Goal: Transaction & Acquisition: Purchase product/service

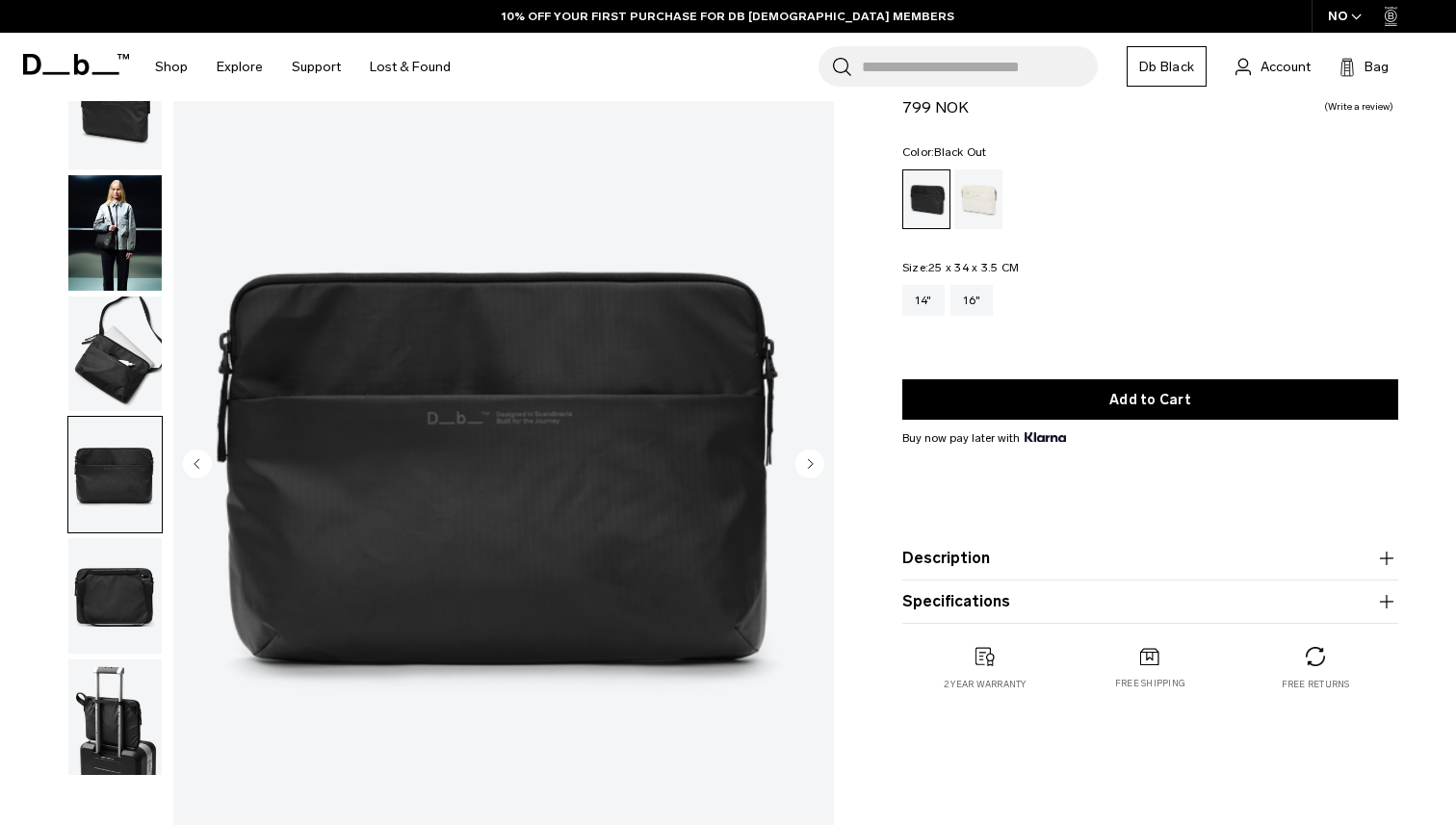
scroll to position [82, 0]
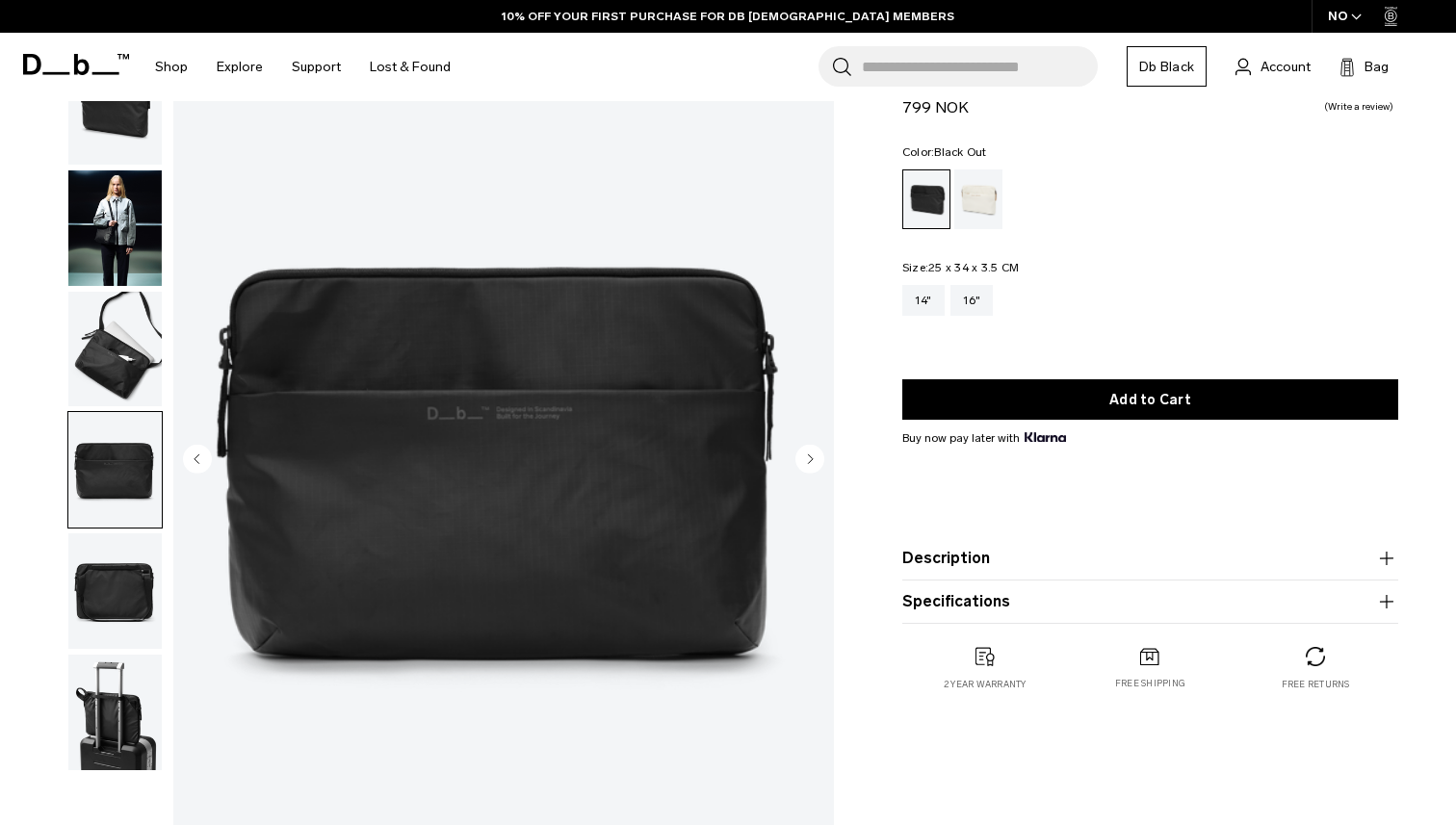
click at [127, 613] on img "button" at bounding box center [115, 590] width 94 height 115
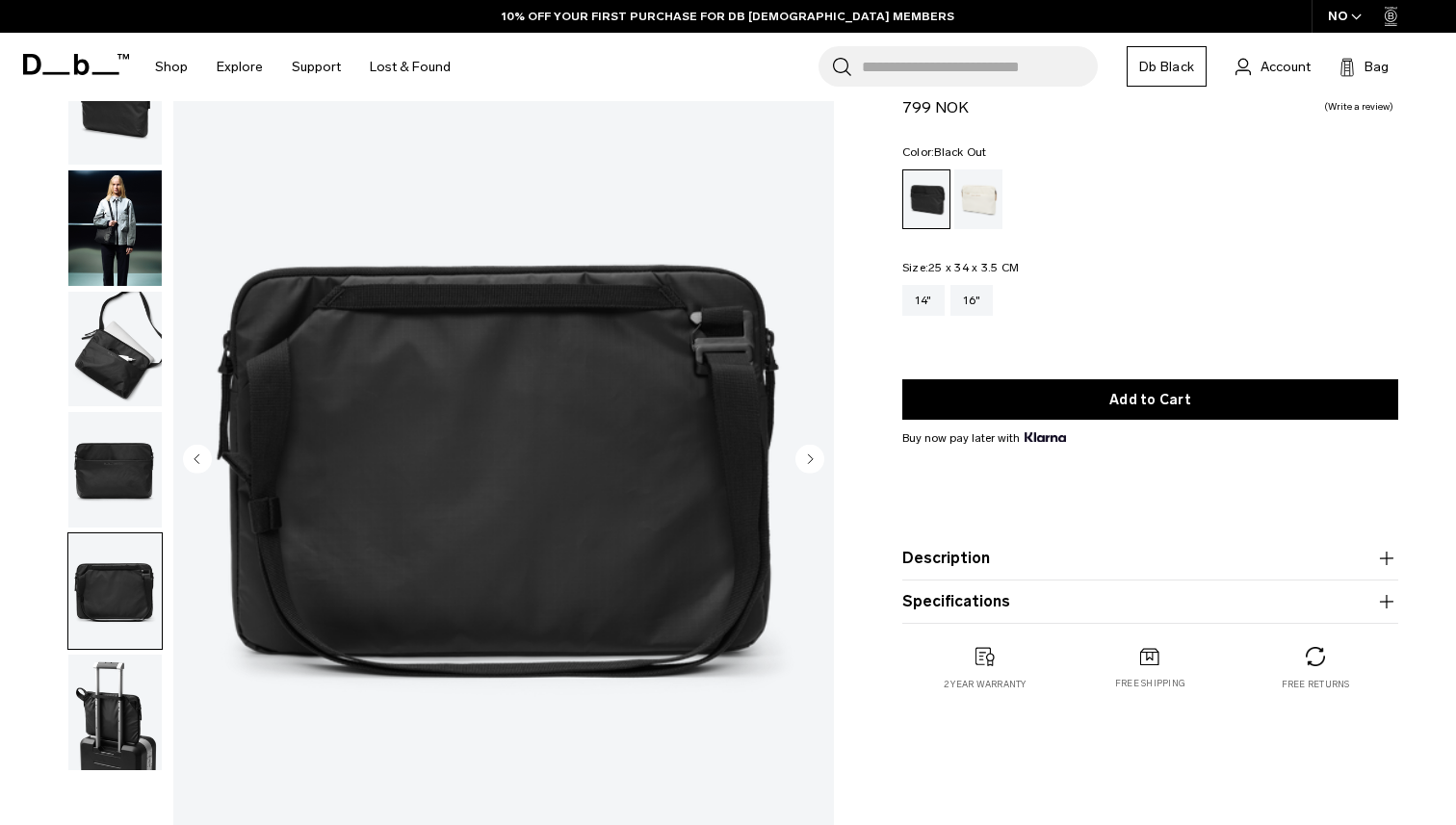
click at [118, 742] on img "button" at bounding box center [115, 713] width 94 height 115
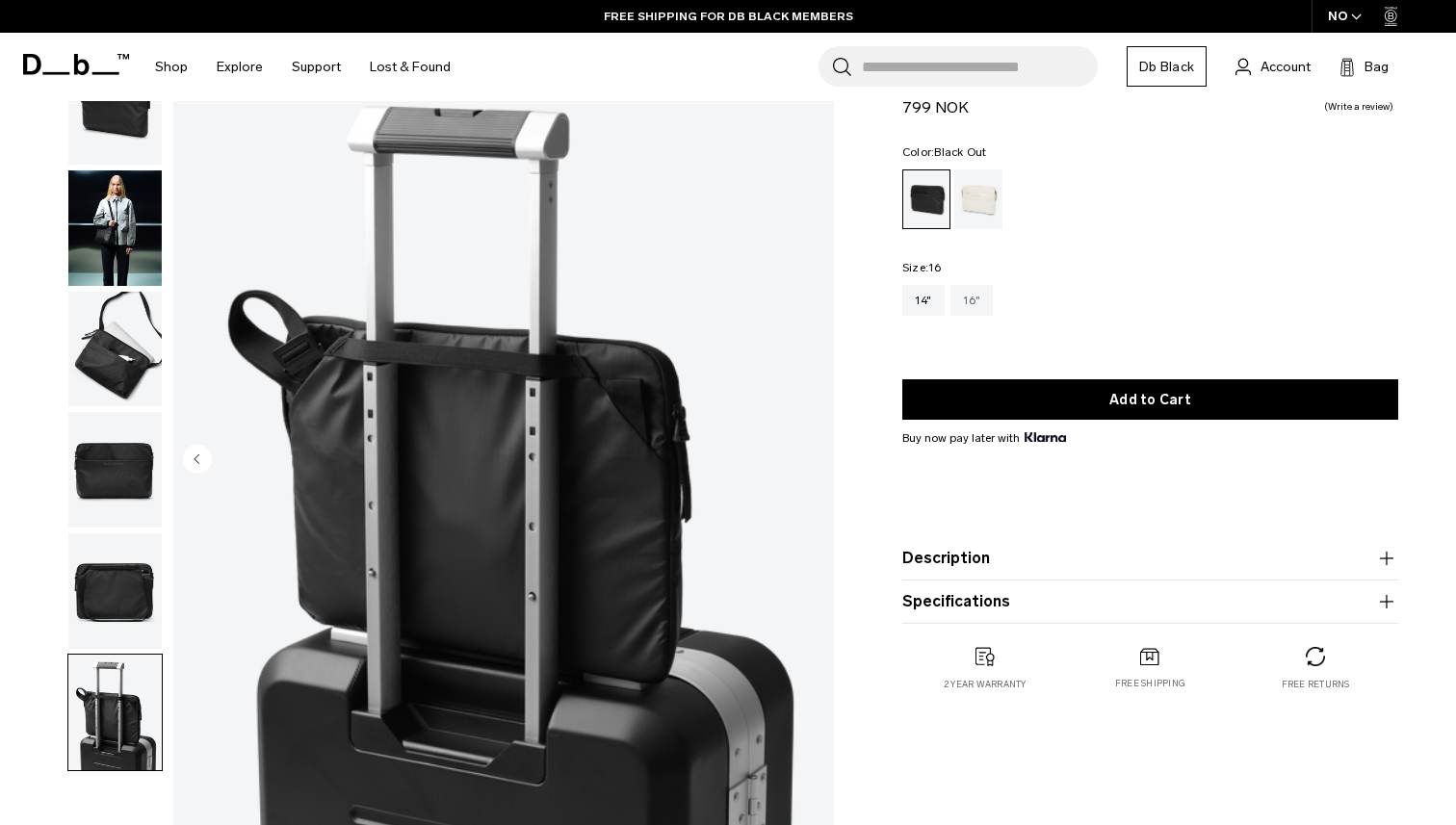
click at [986, 301] on div "16"" at bounding box center [972, 300] width 43 height 31
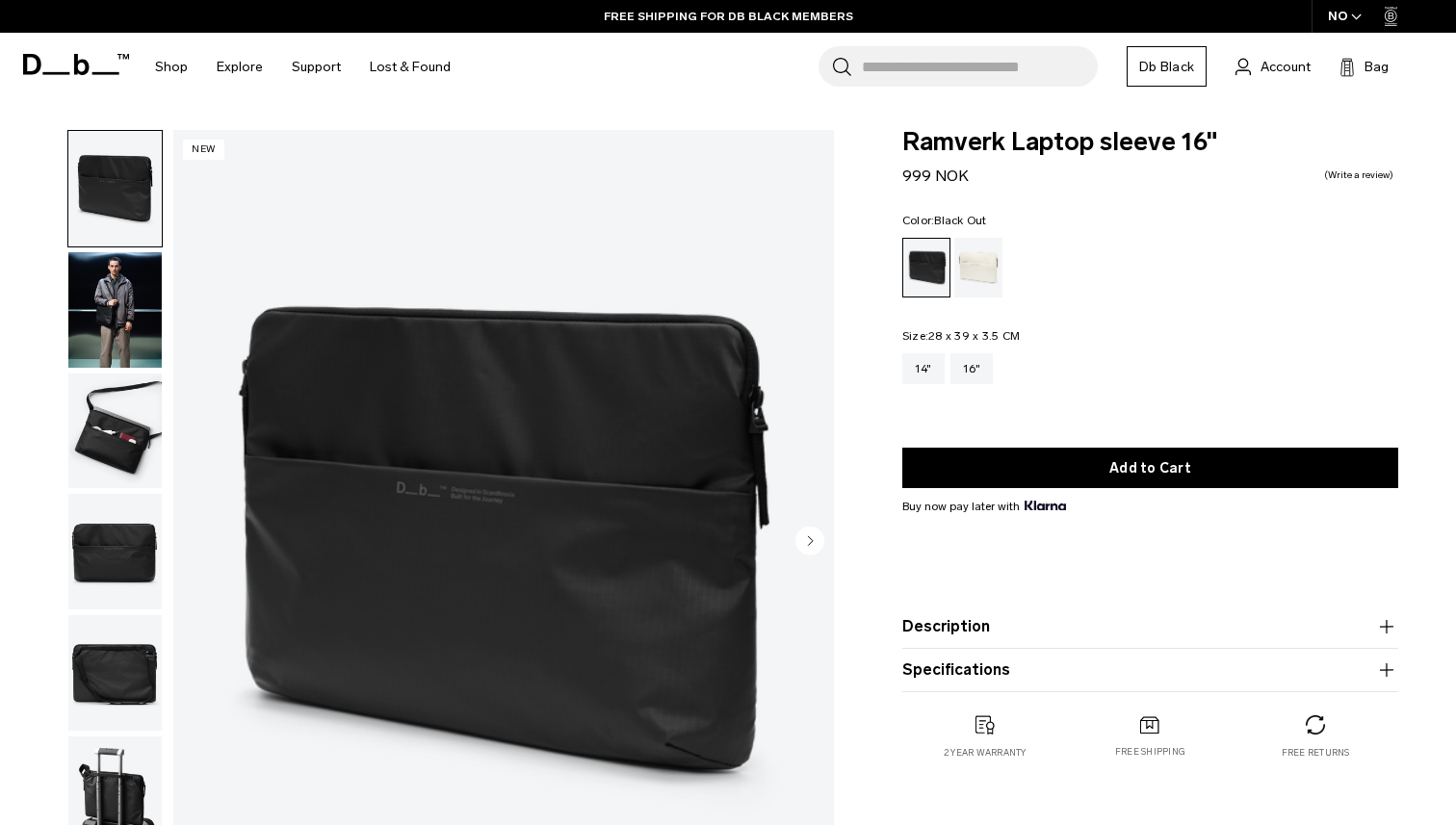
click at [110, 315] on img "button" at bounding box center [115, 310] width 94 height 115
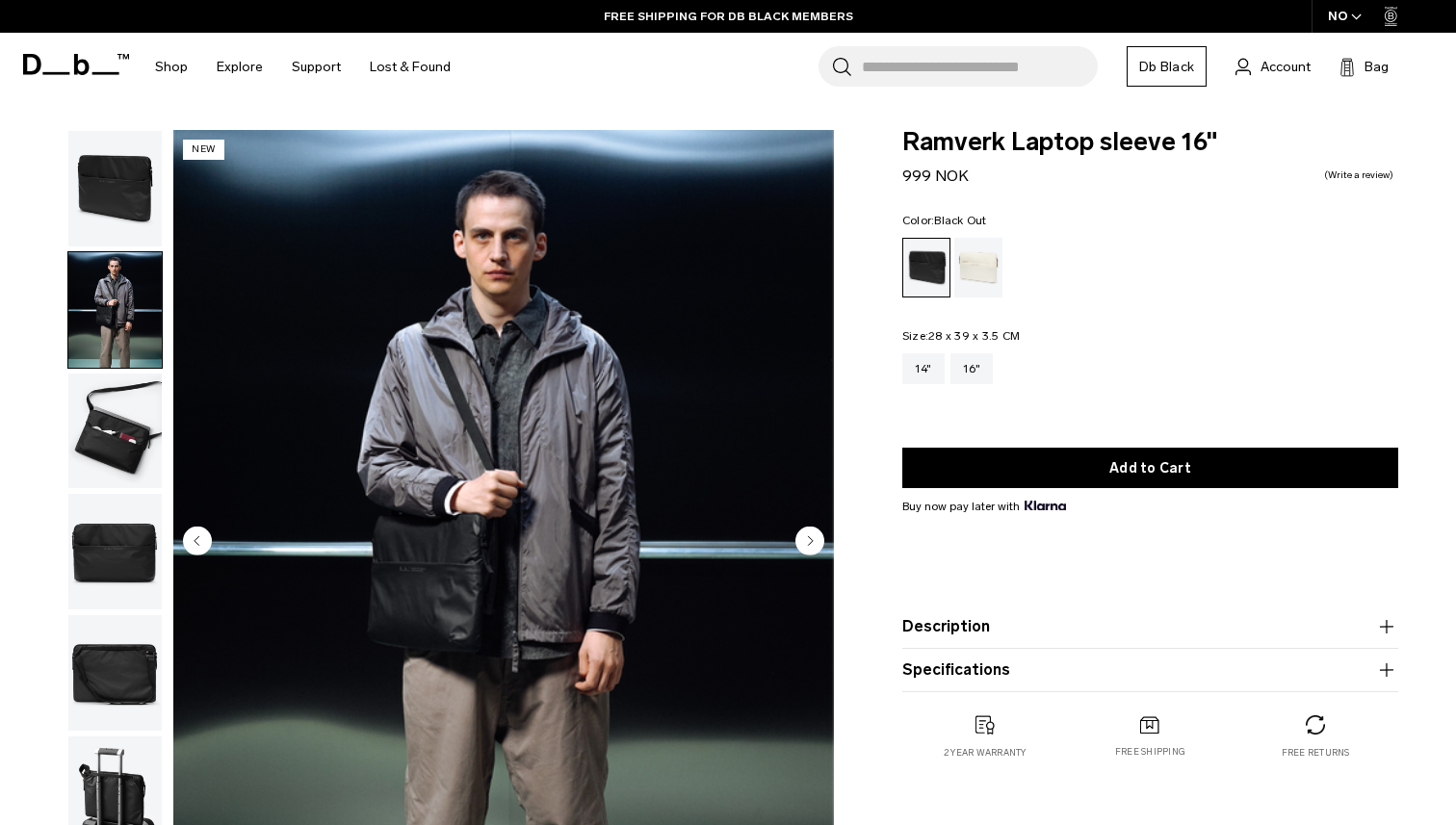
click at [122, 428] on img "button" at bounding box center [115, 431] width 94 height 115
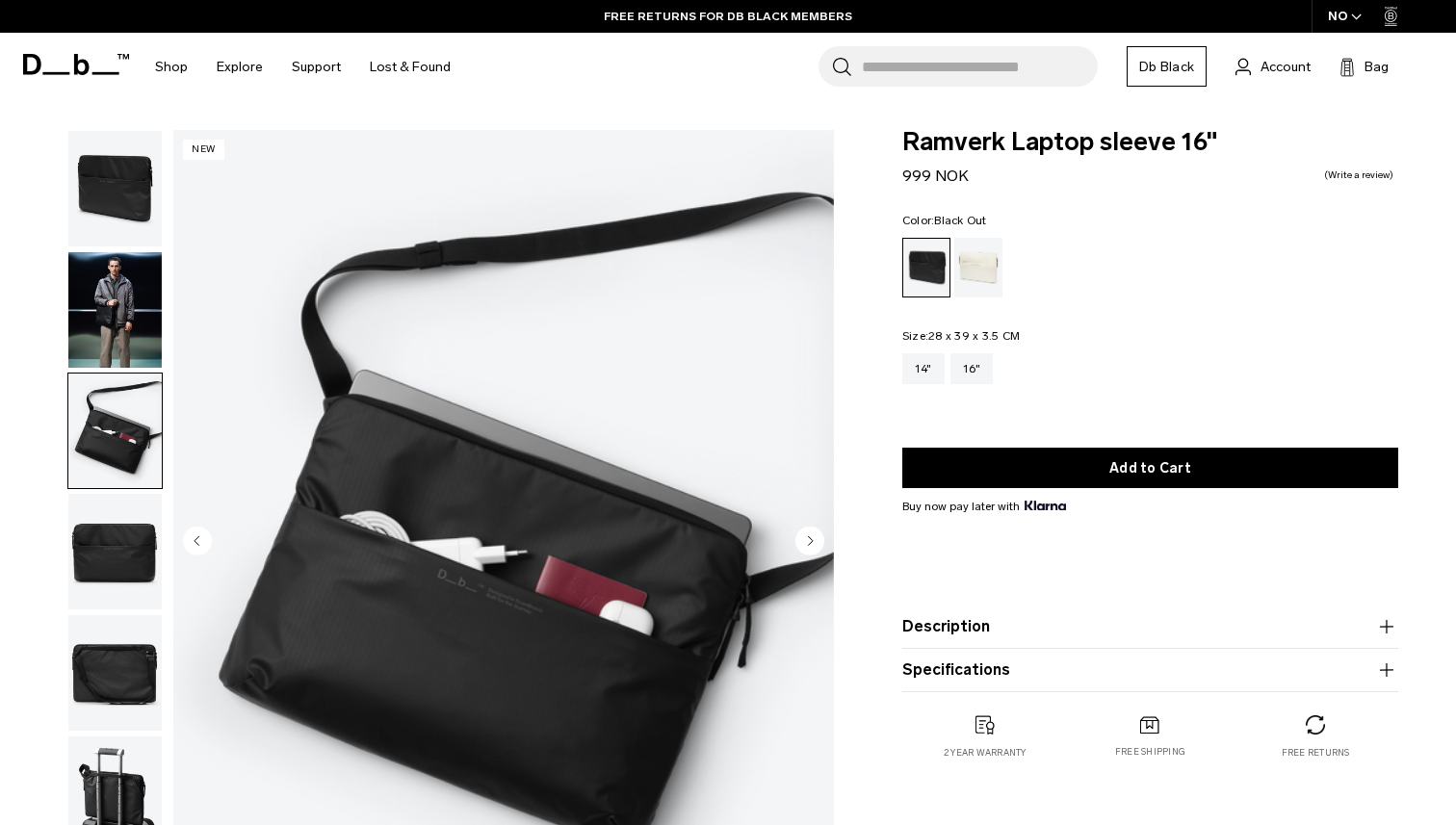
click at [126, 534] on img "button" at bounding box center [115, 551] width 94 height 115
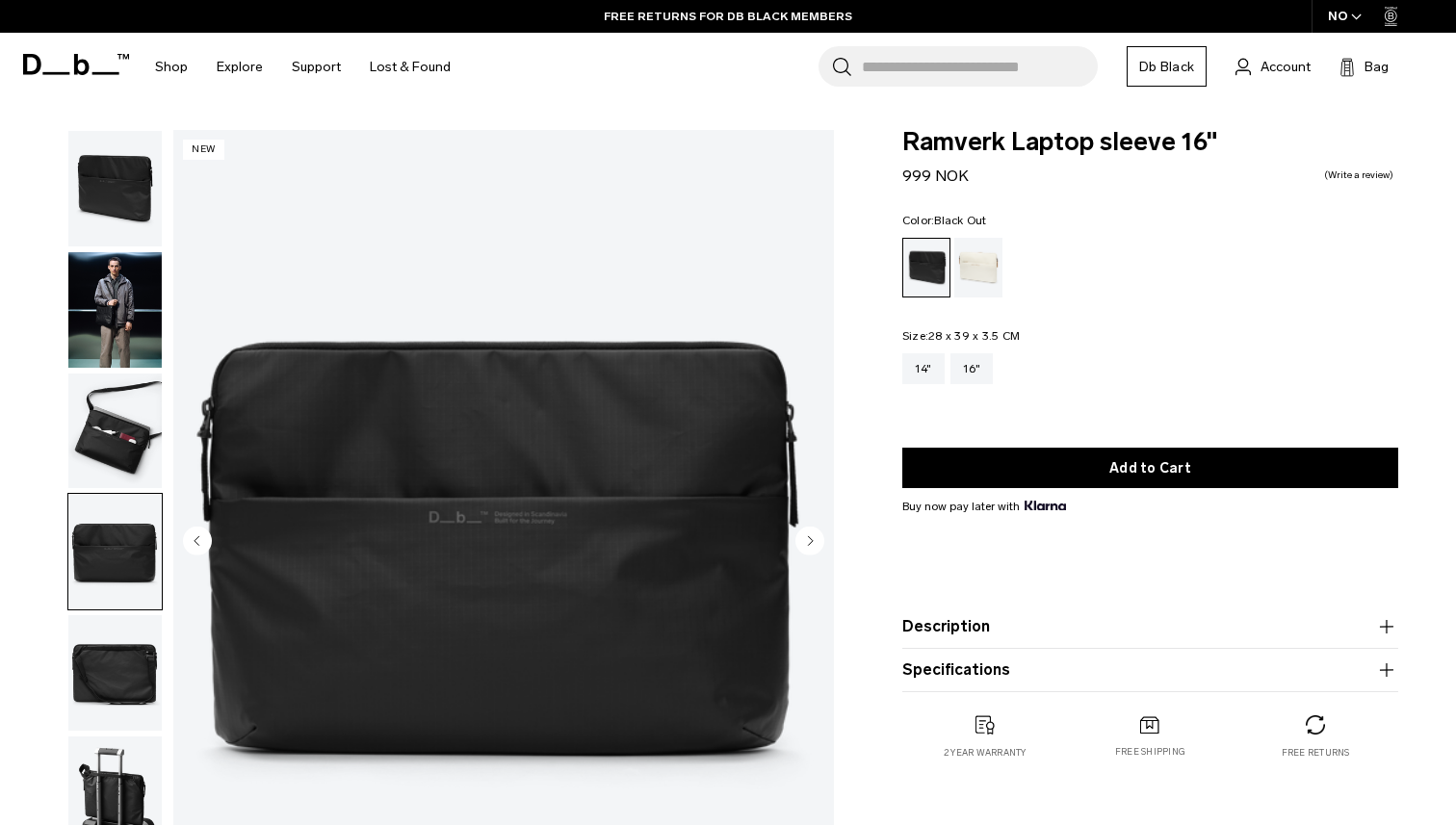
click at [144, 644] on img "button" at bounding box center [115, 673] width 94 height 115
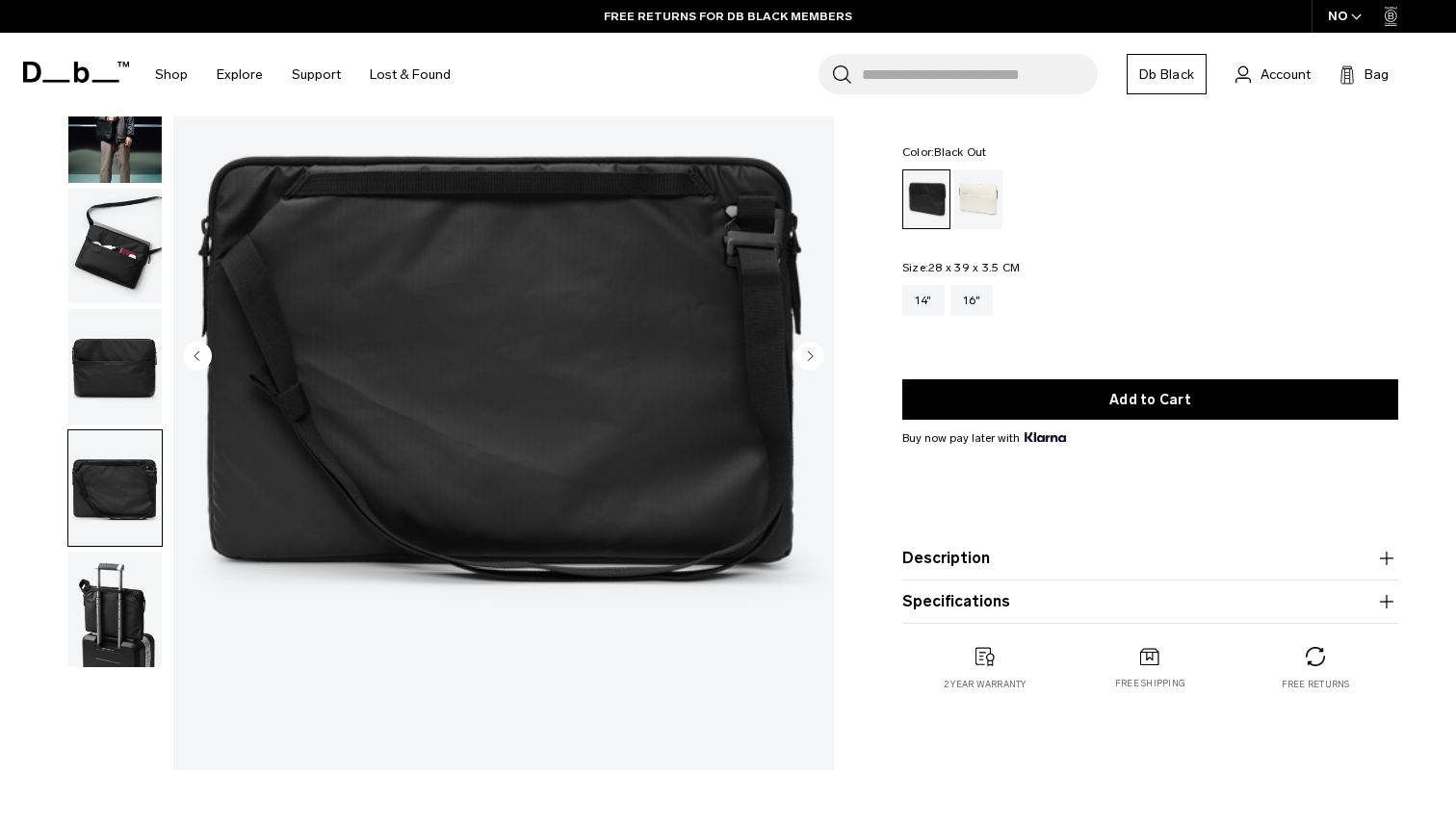
scroll to position [193, 0]
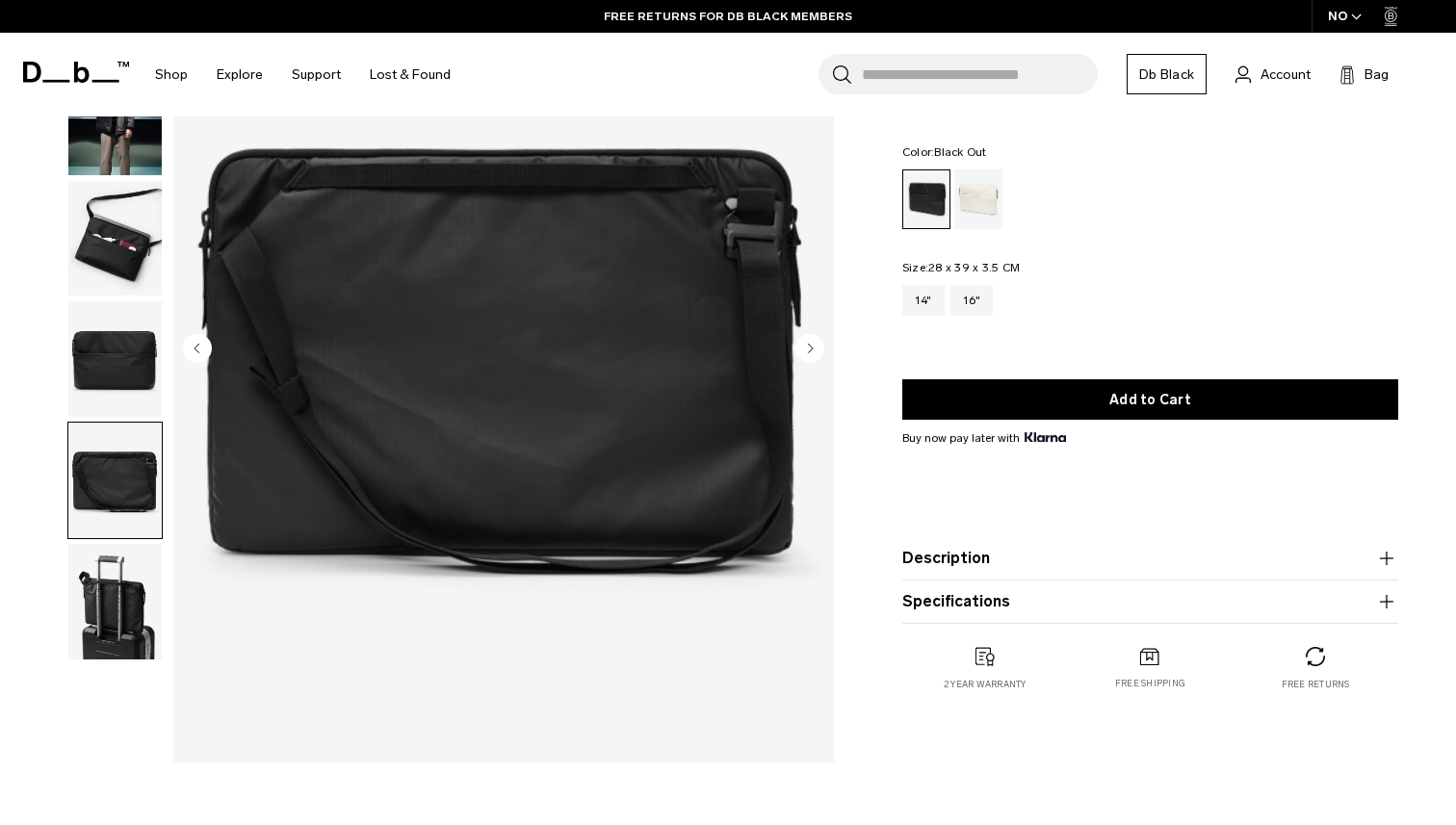
click at [112, 601] on img "button" at bounding box center [115, 601] width 94 height 115
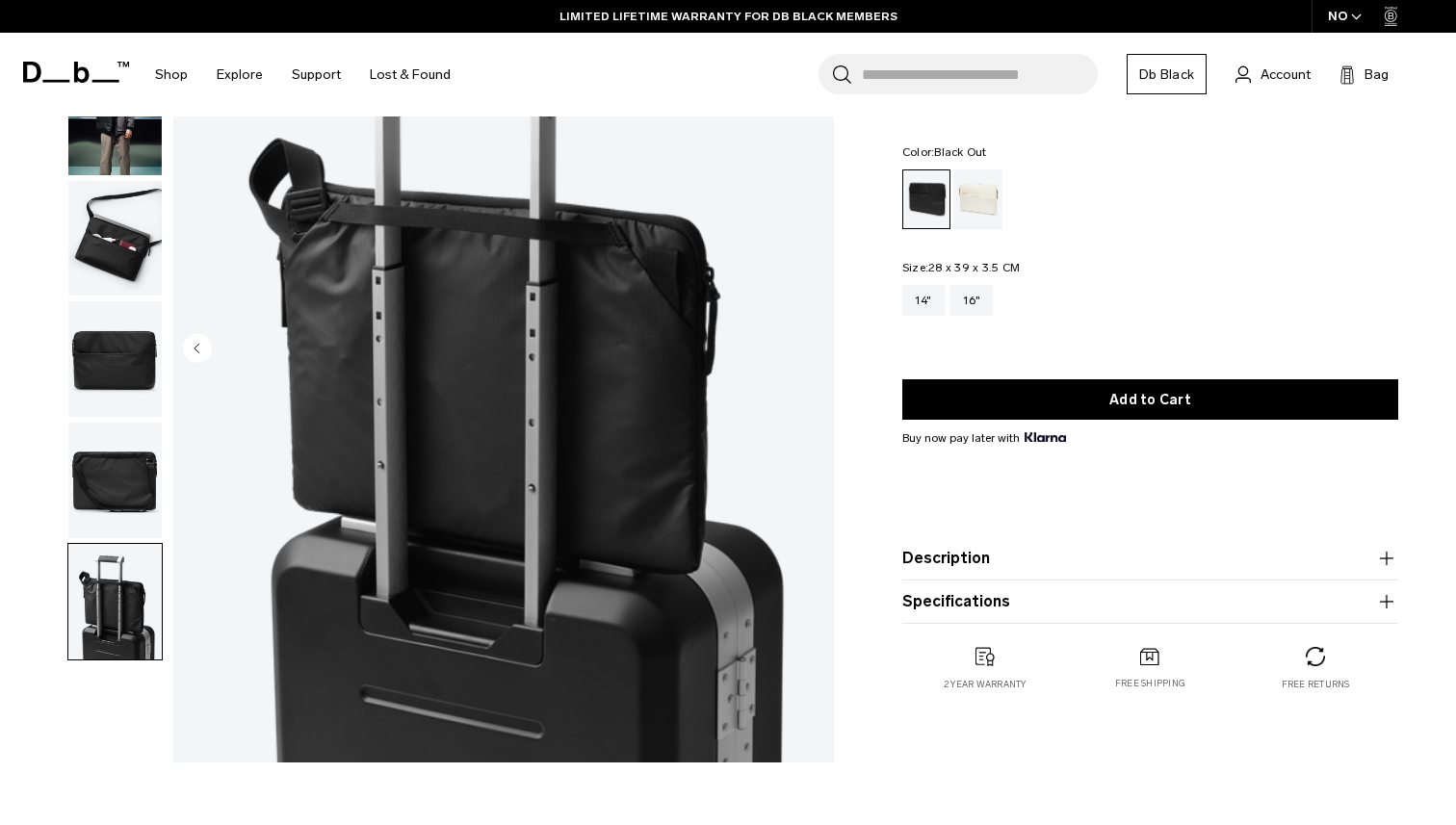
click at [120, 470] on img "button" at bounding box center [115, 480] width 94 height 115
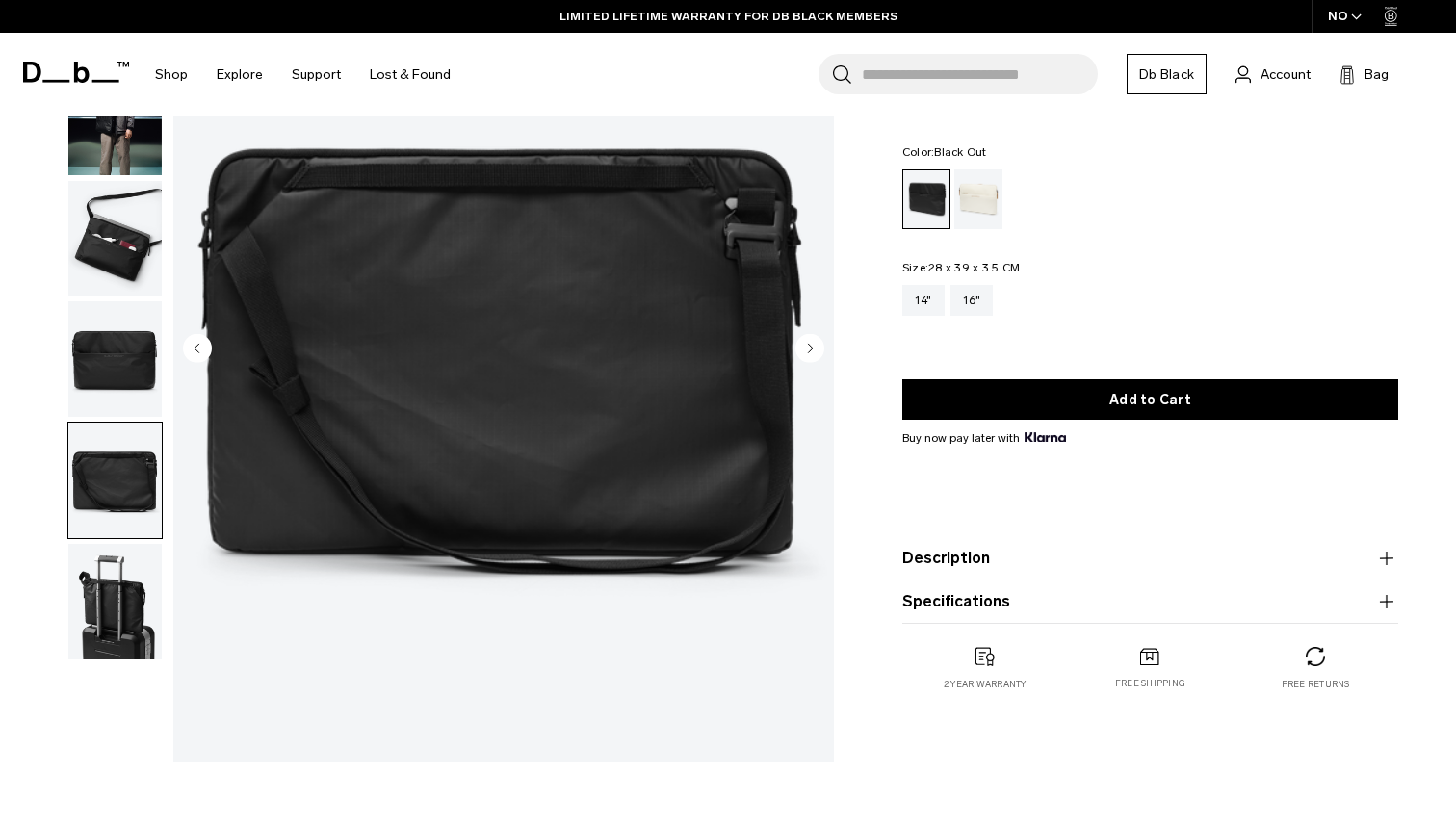
click at [116, 340] on img "button" at bounding box center [115, 359] width 94 height 115
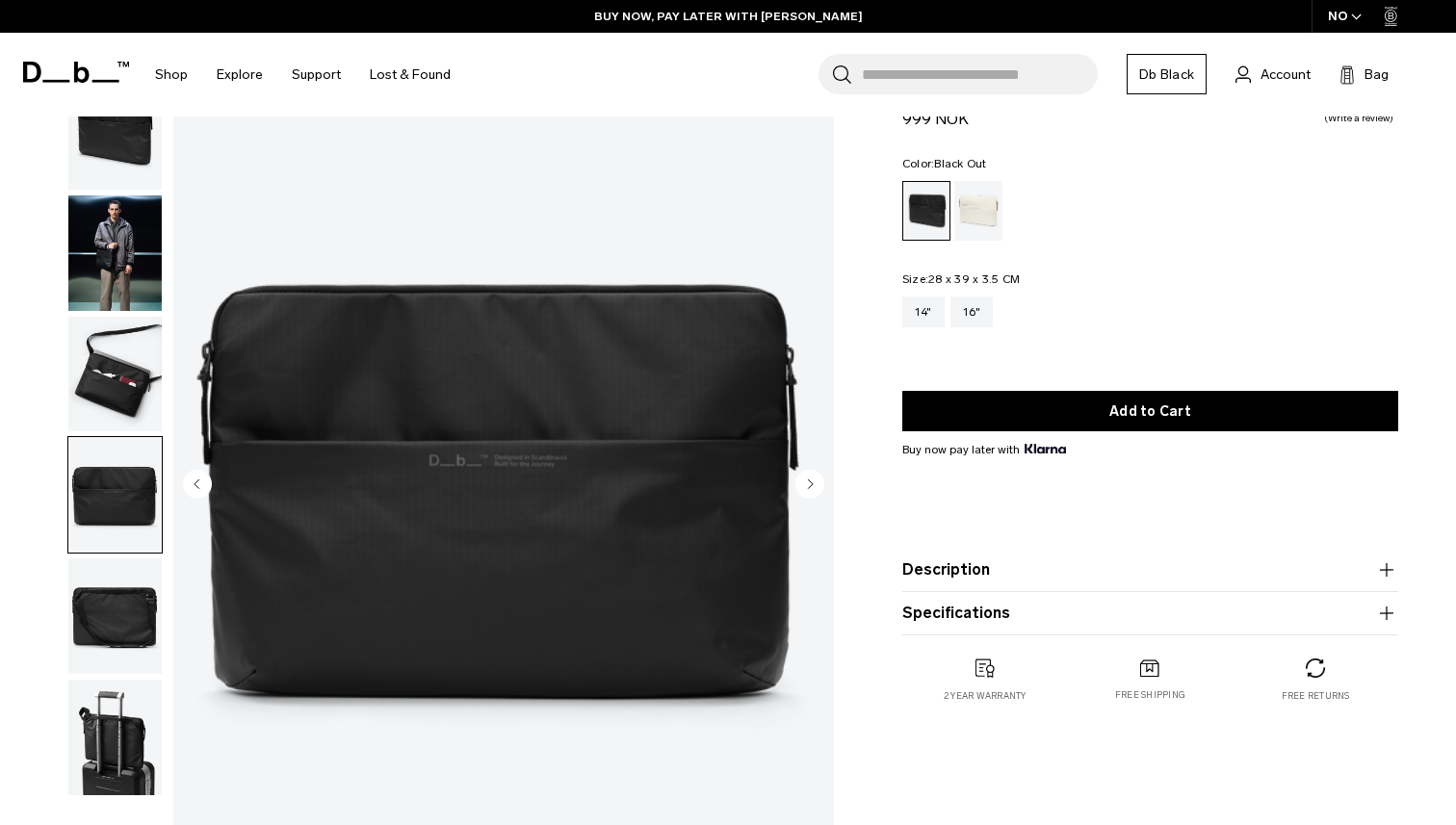
scroll to position [0, 0]
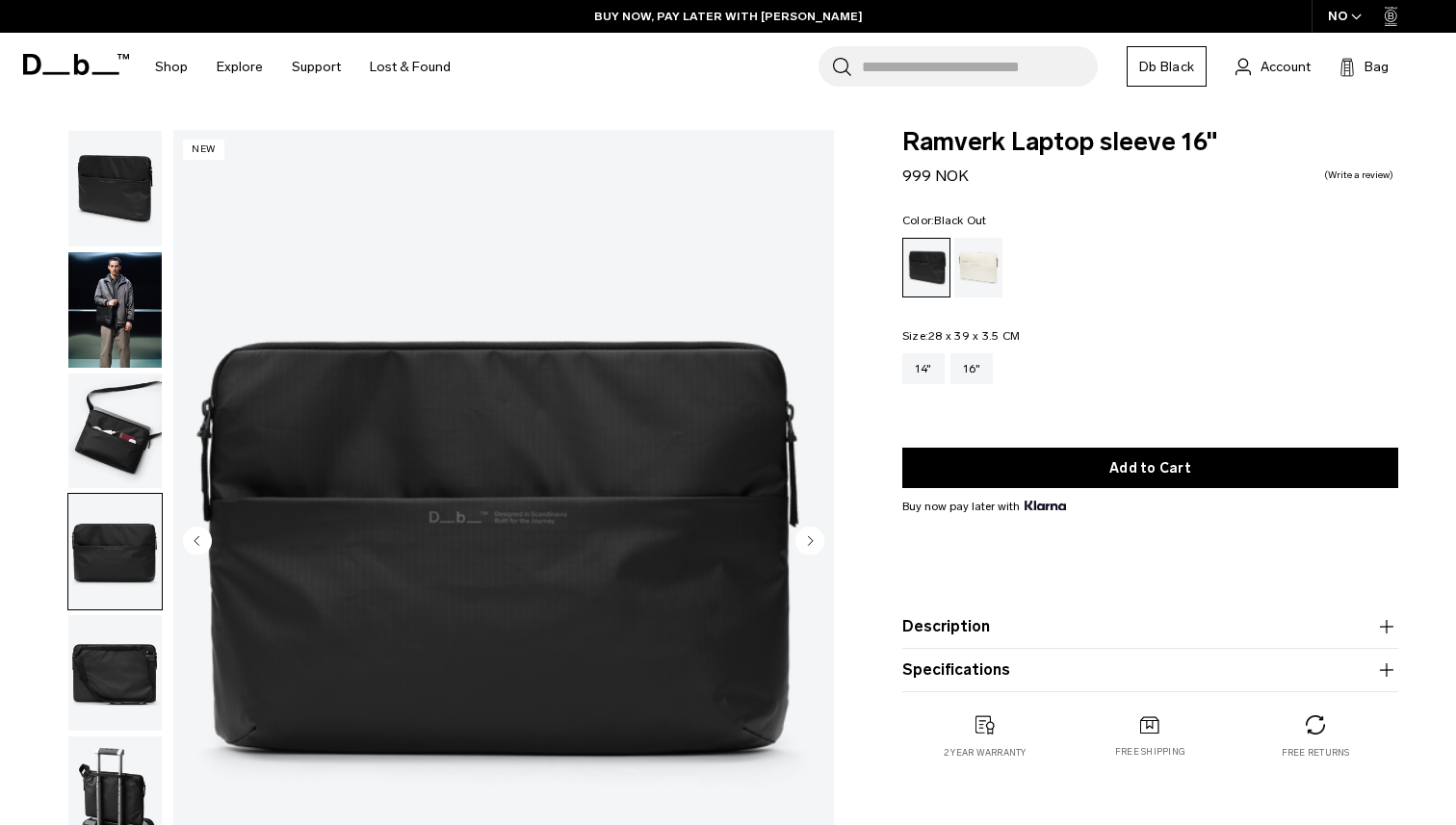
click at [118, 328] on img "button" at bounding box center [115, 310] width 94 height 115
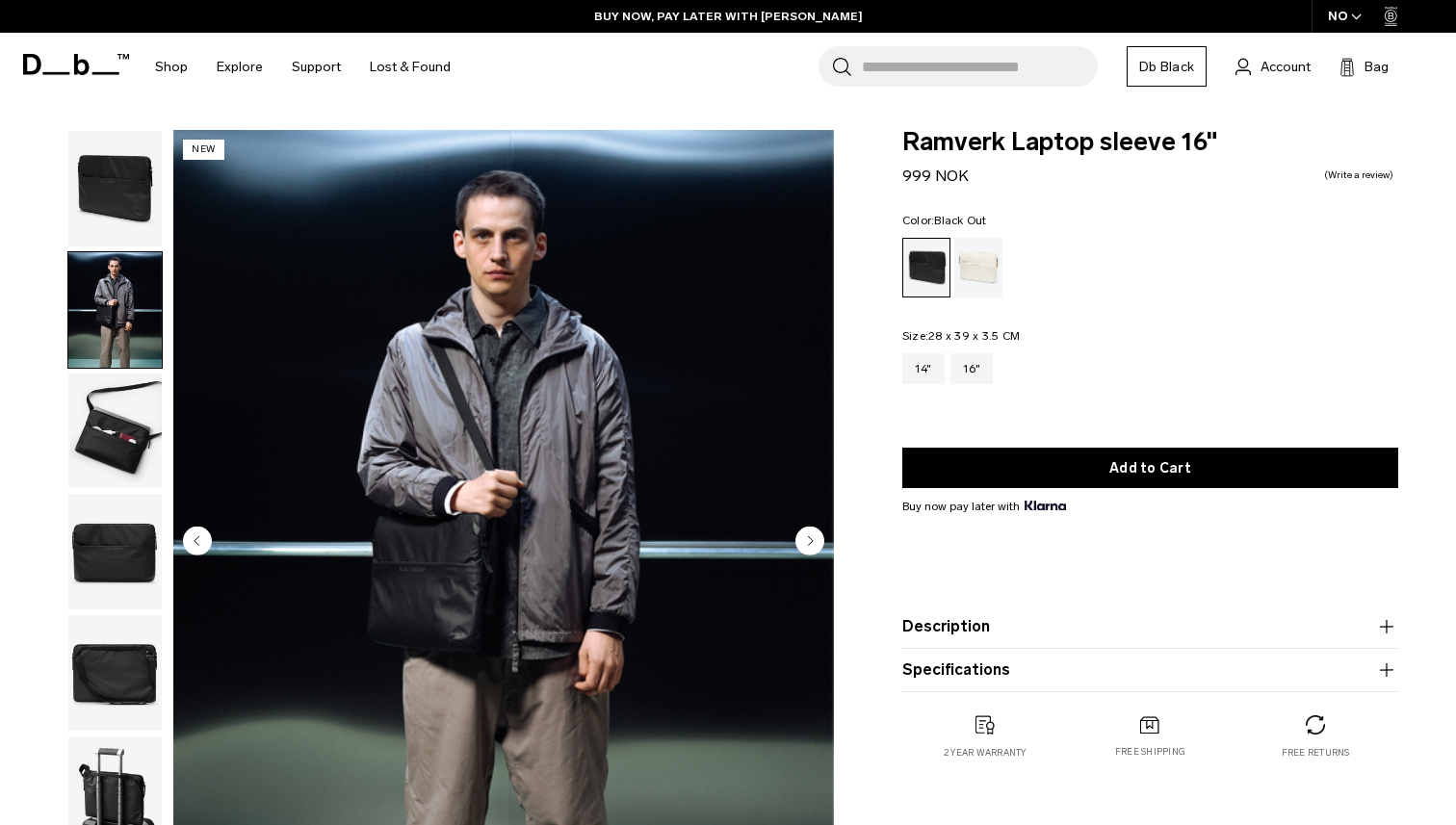
click at [129, 451] on img "button" at bounding box center [115, 431] width 94 height 115
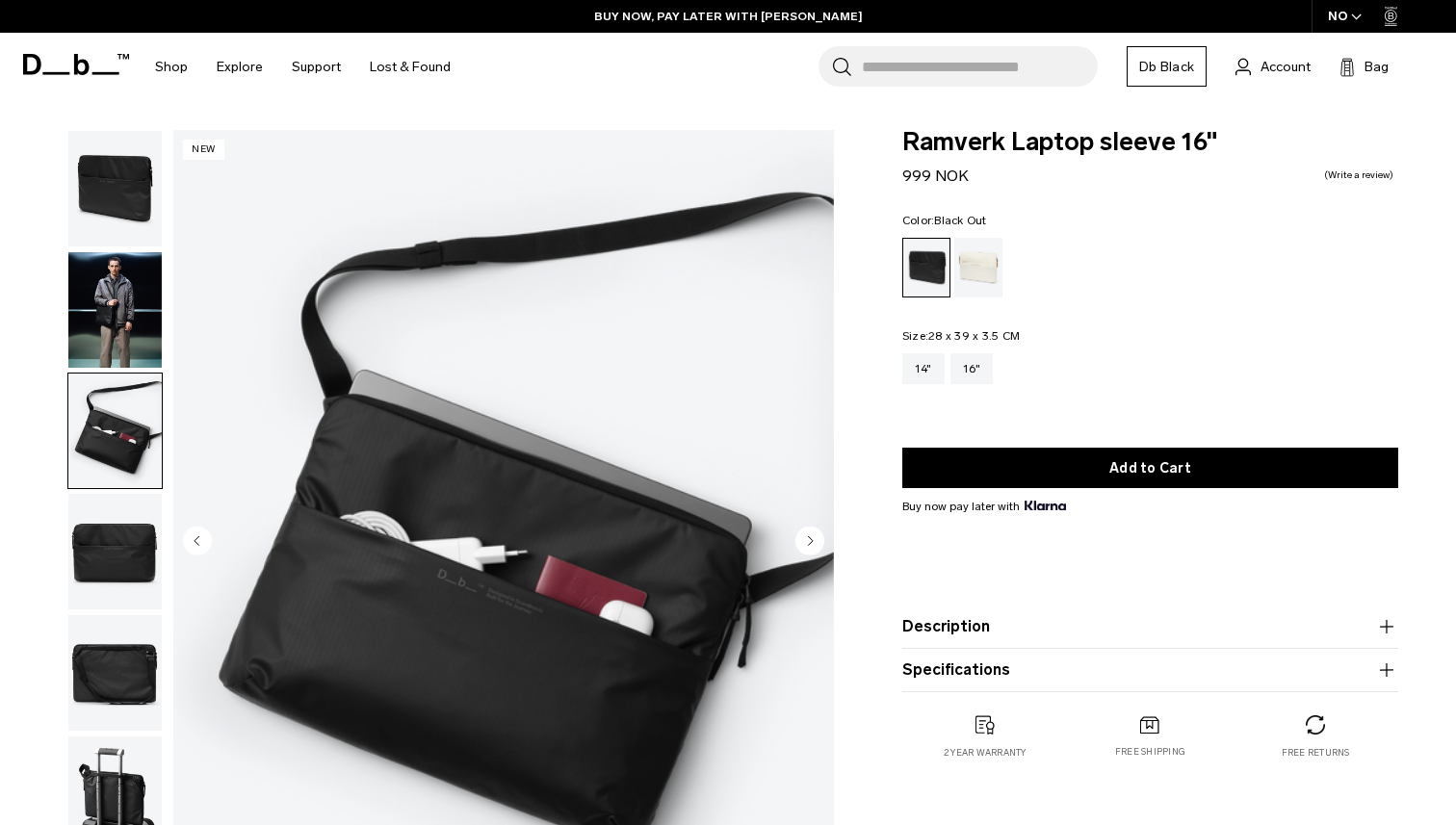
click at [144, 206] on img "button" at bounding box center [115, 189] width 94 height 115
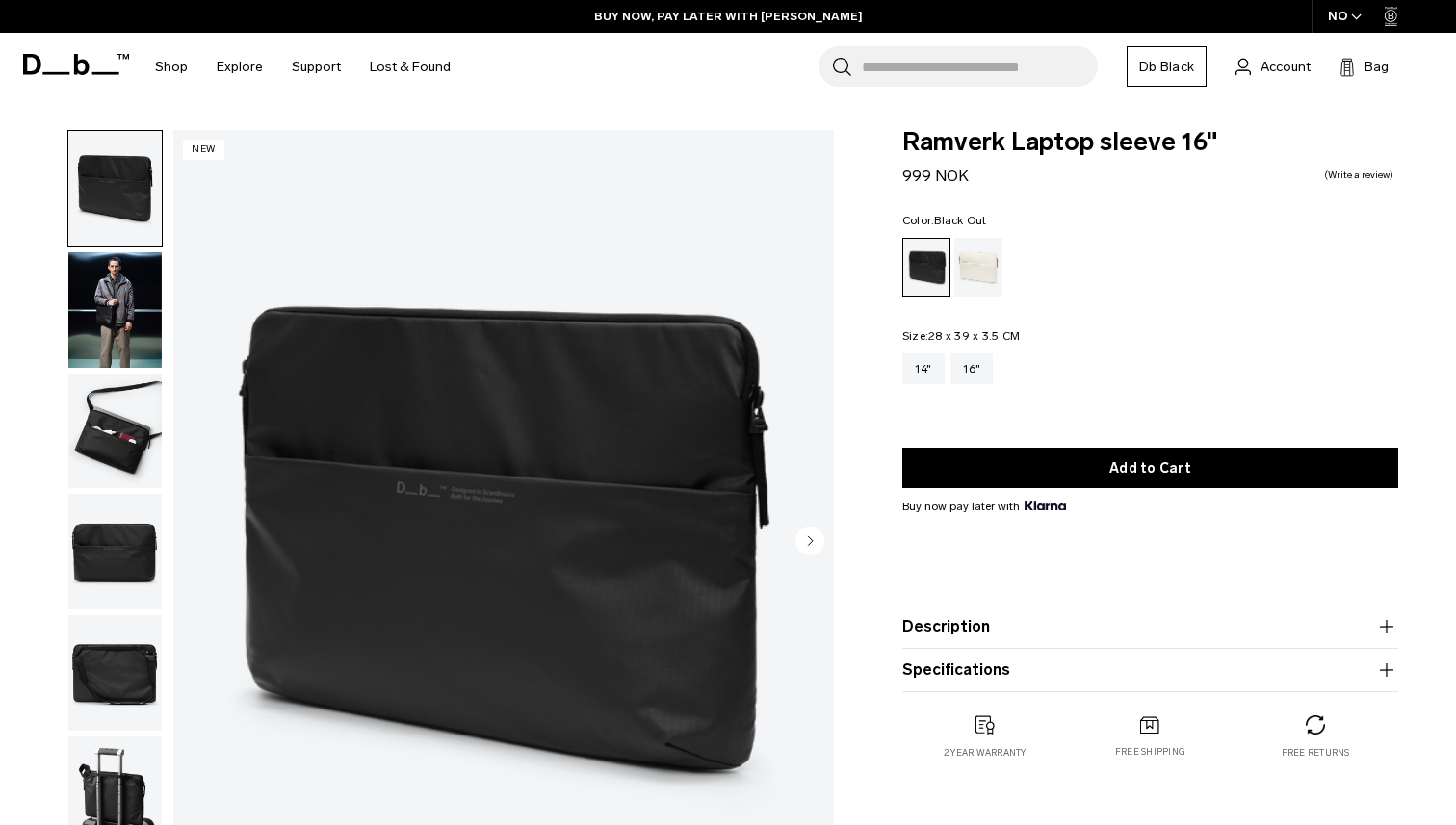
click at [804, 540] on circle "Next slide" at bounding box center [810, 541] width 29 height 29
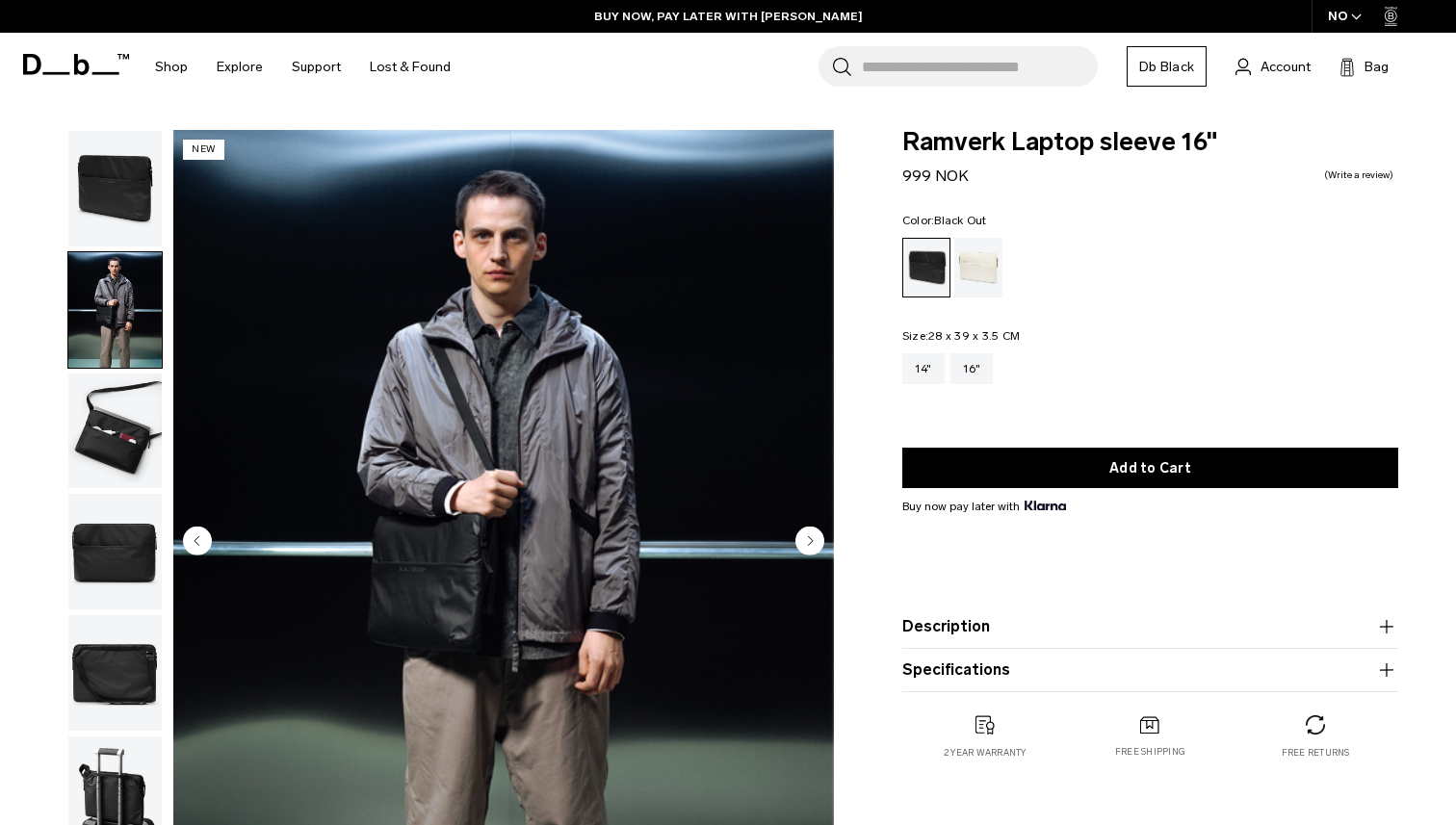
click at [804, 540] on circle "Next slide" at bounding box center [810, 541] width 29 height 29
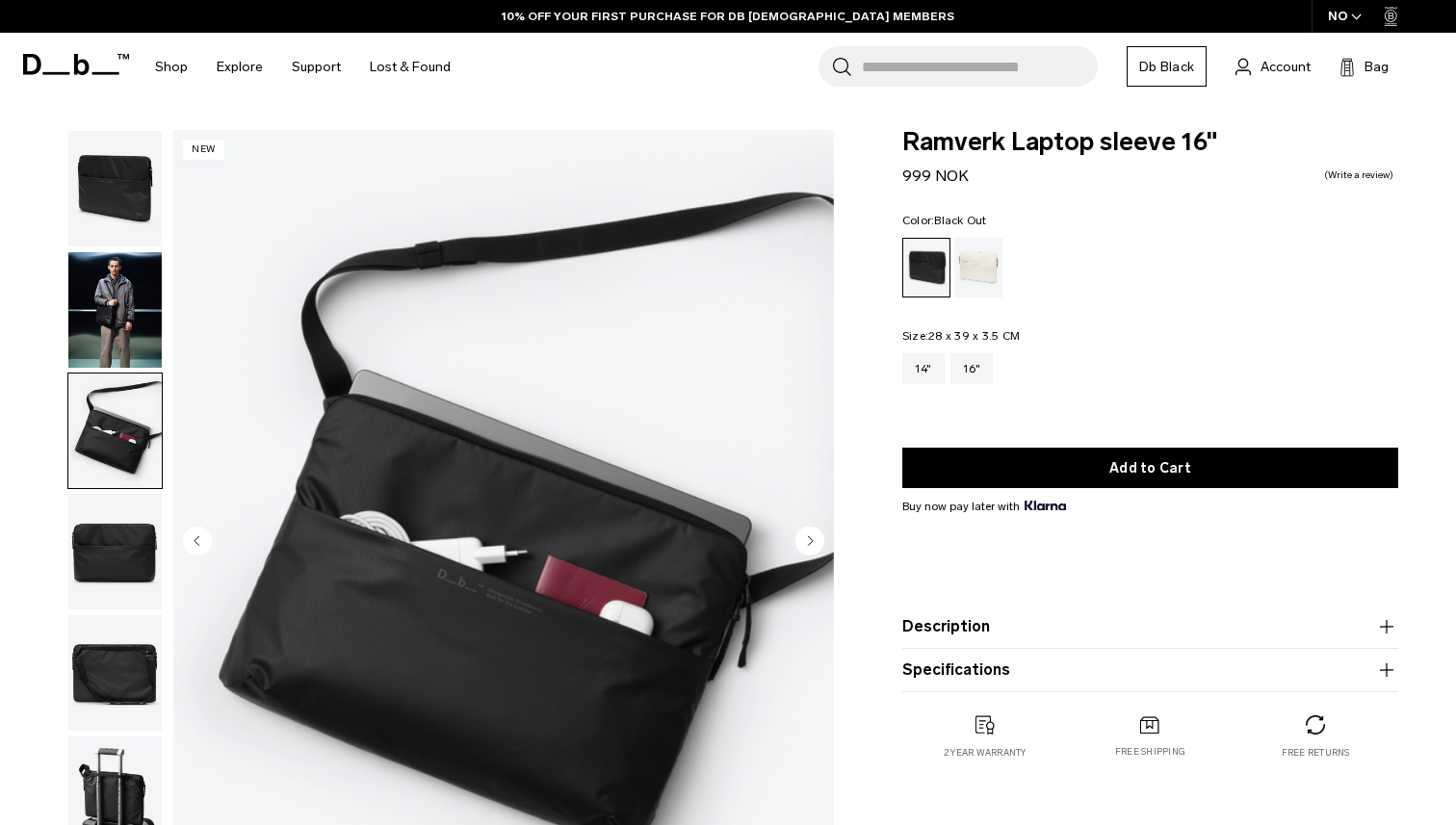
click at [804, 540] on circle "Next slide" at bounding box center [810, 541] width 29 height 29
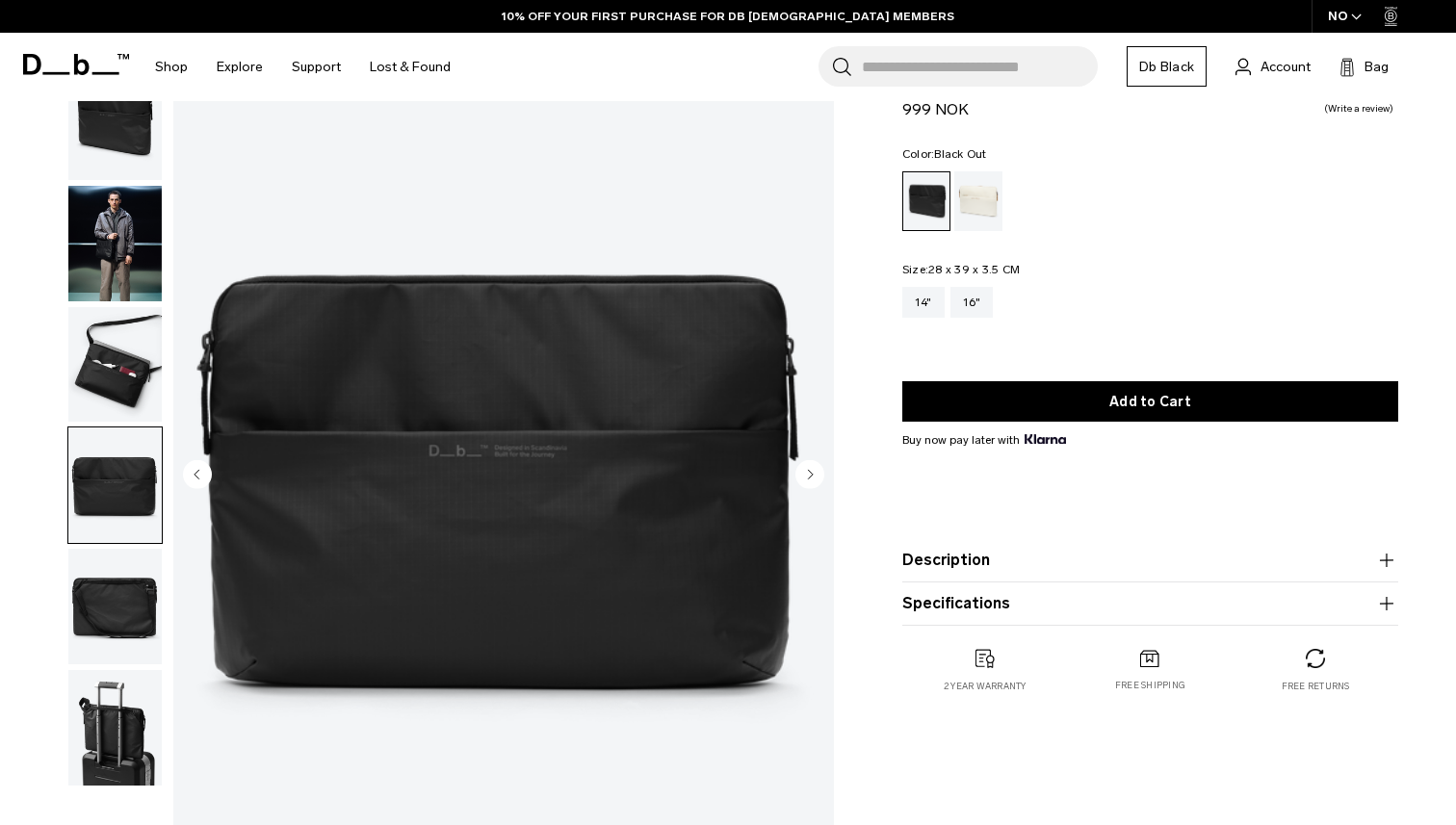
scroll to position [90, 0]
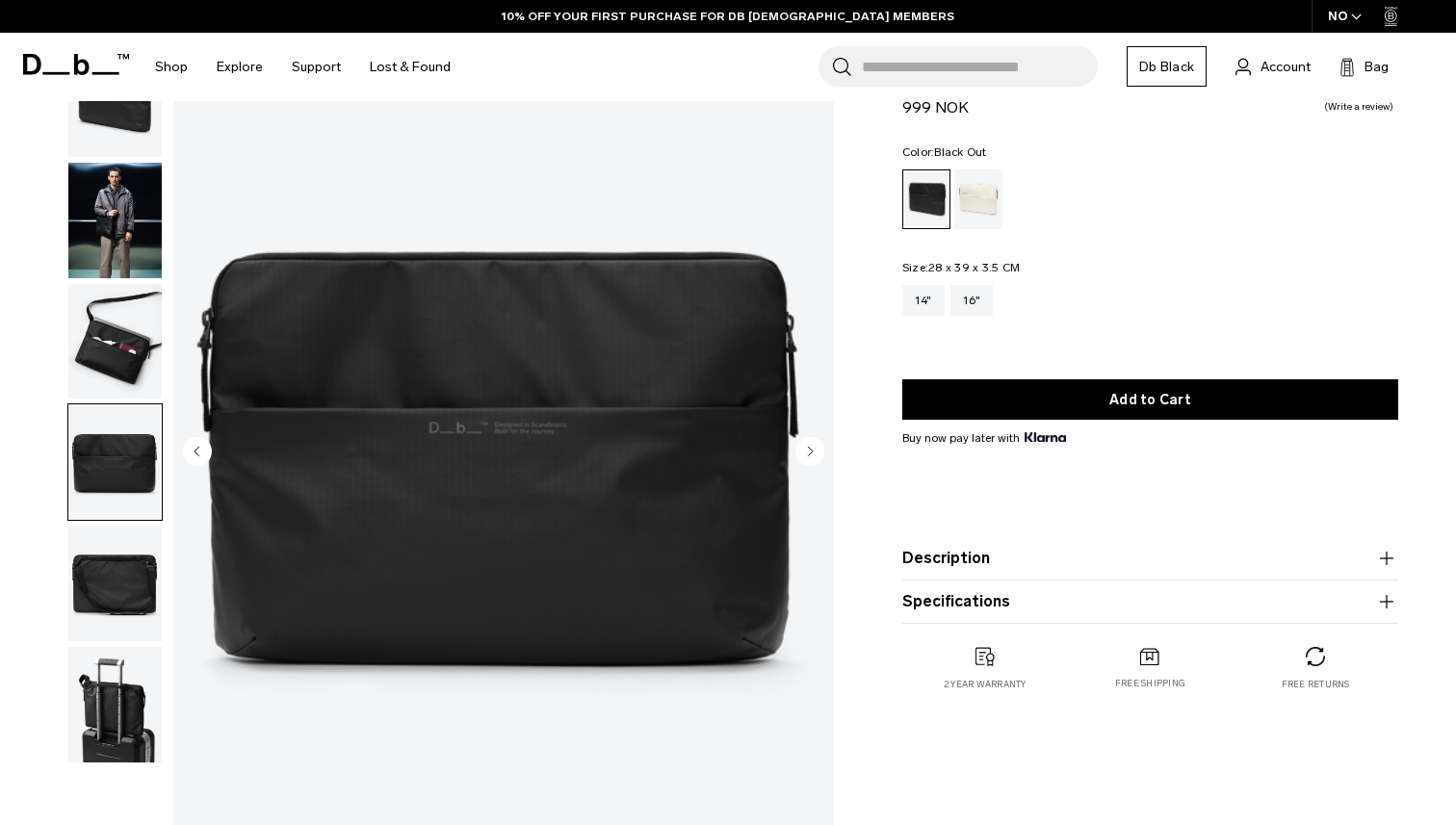
click at [549, 468] on img "4 / 6" at bounding box center [503, 453] width 660 height 825
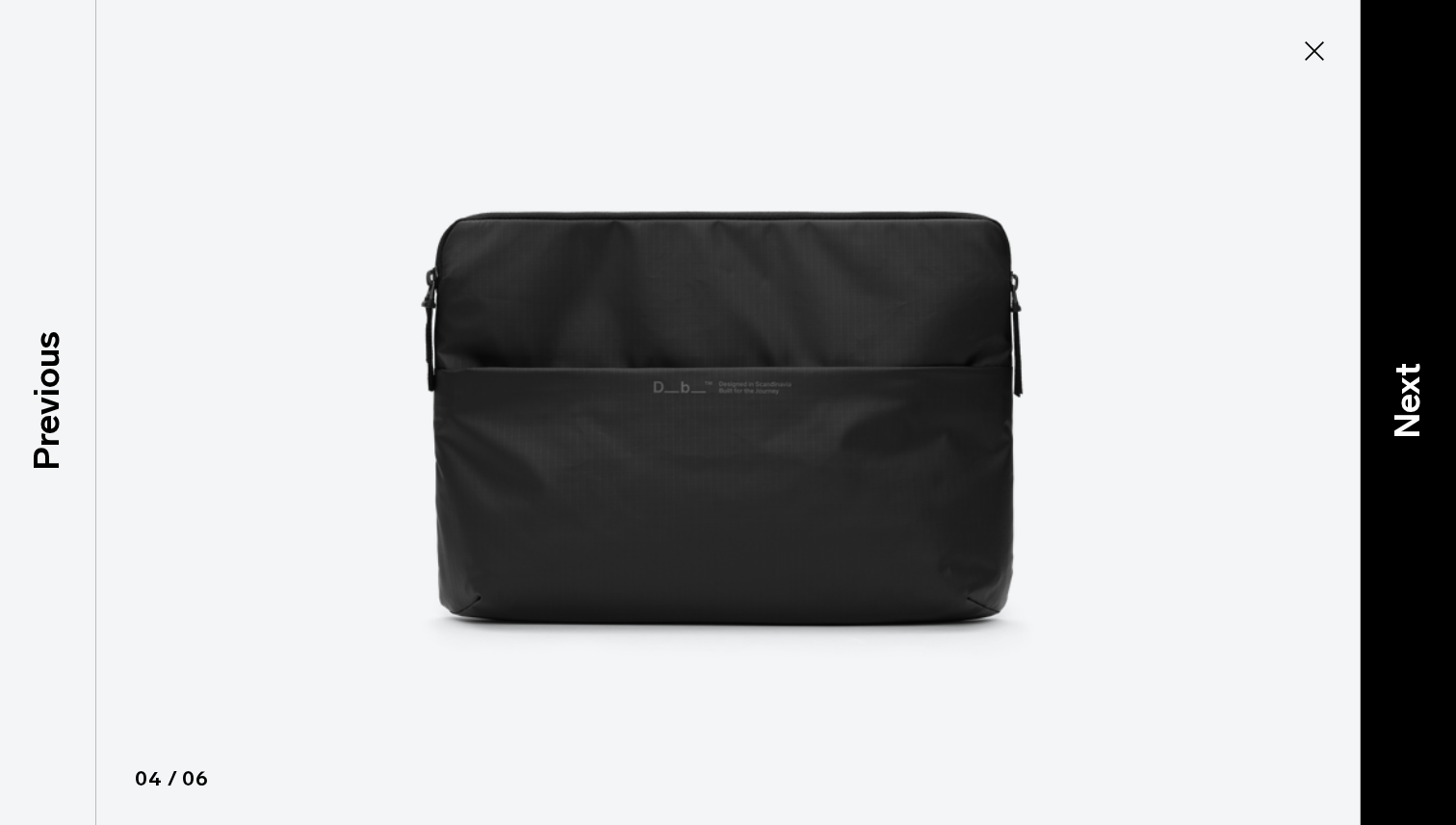
click at [1382, 396] on p "Next" at bounding box center [1407, 401] width 52 height 76
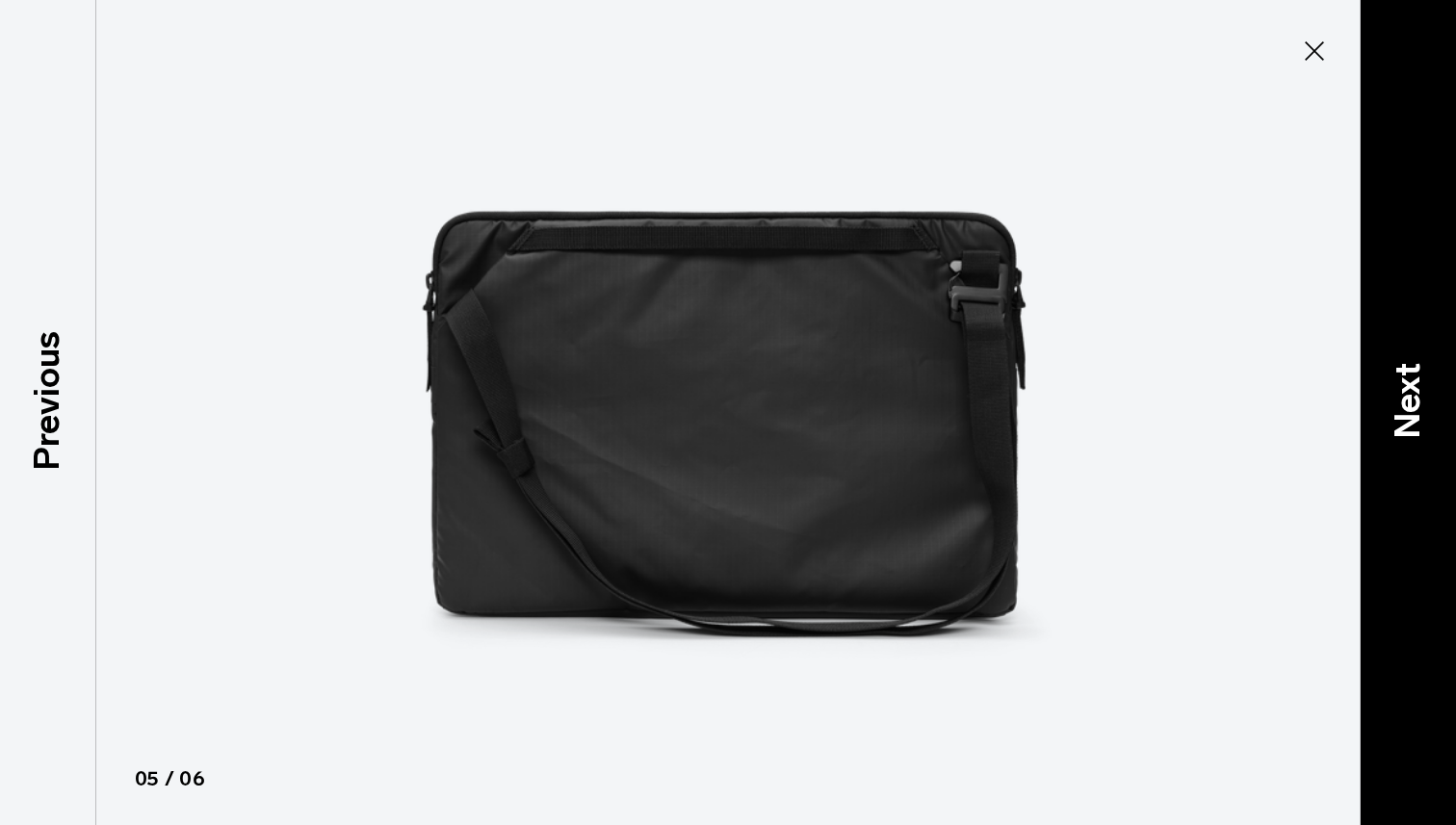
click at [1382, 396] on p "Next" at bounding box center [1407, 401] width 52 height 76
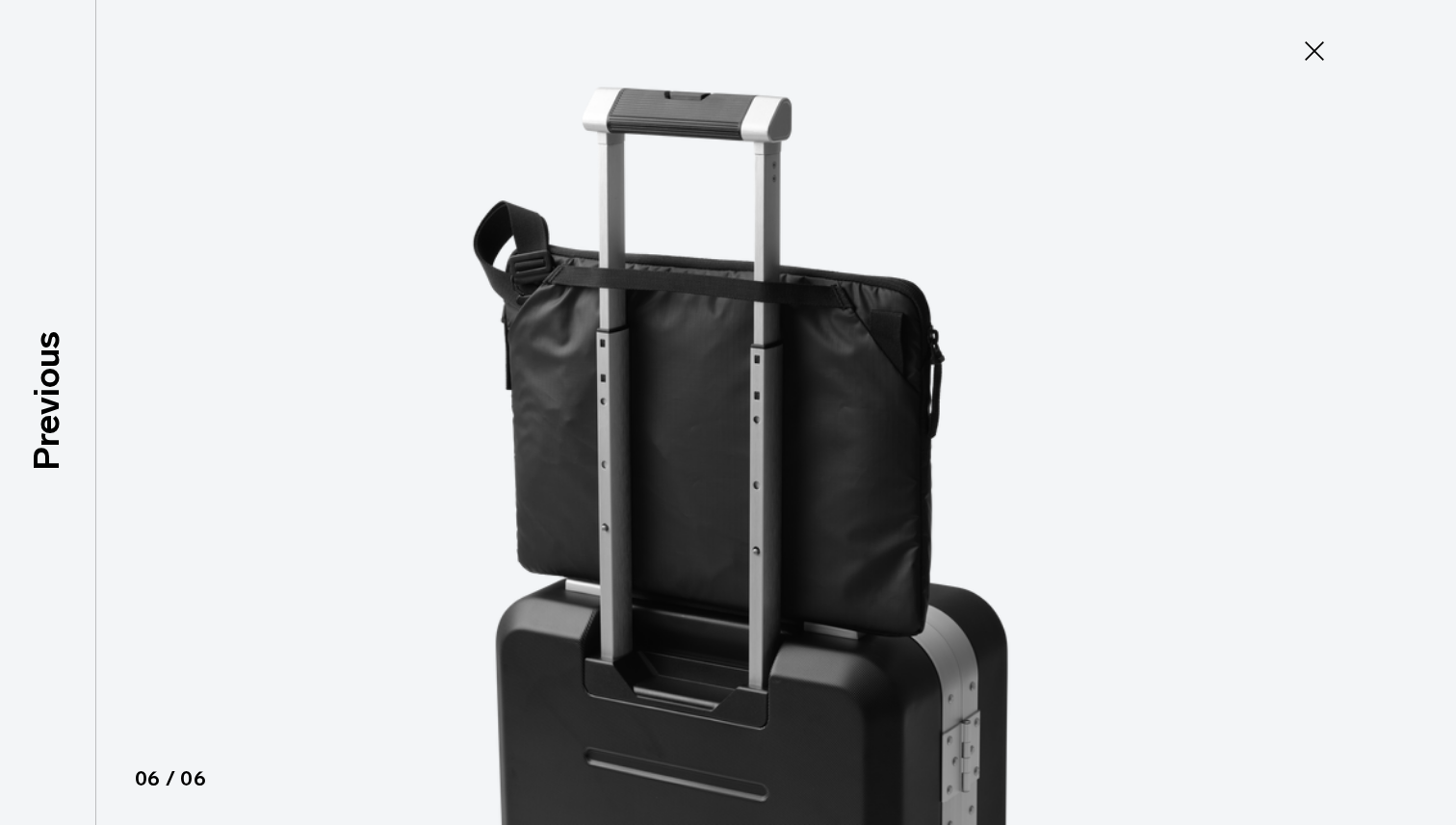
click at [1382, 396] on div at bounding box center [728, 412] width 1456 height 825
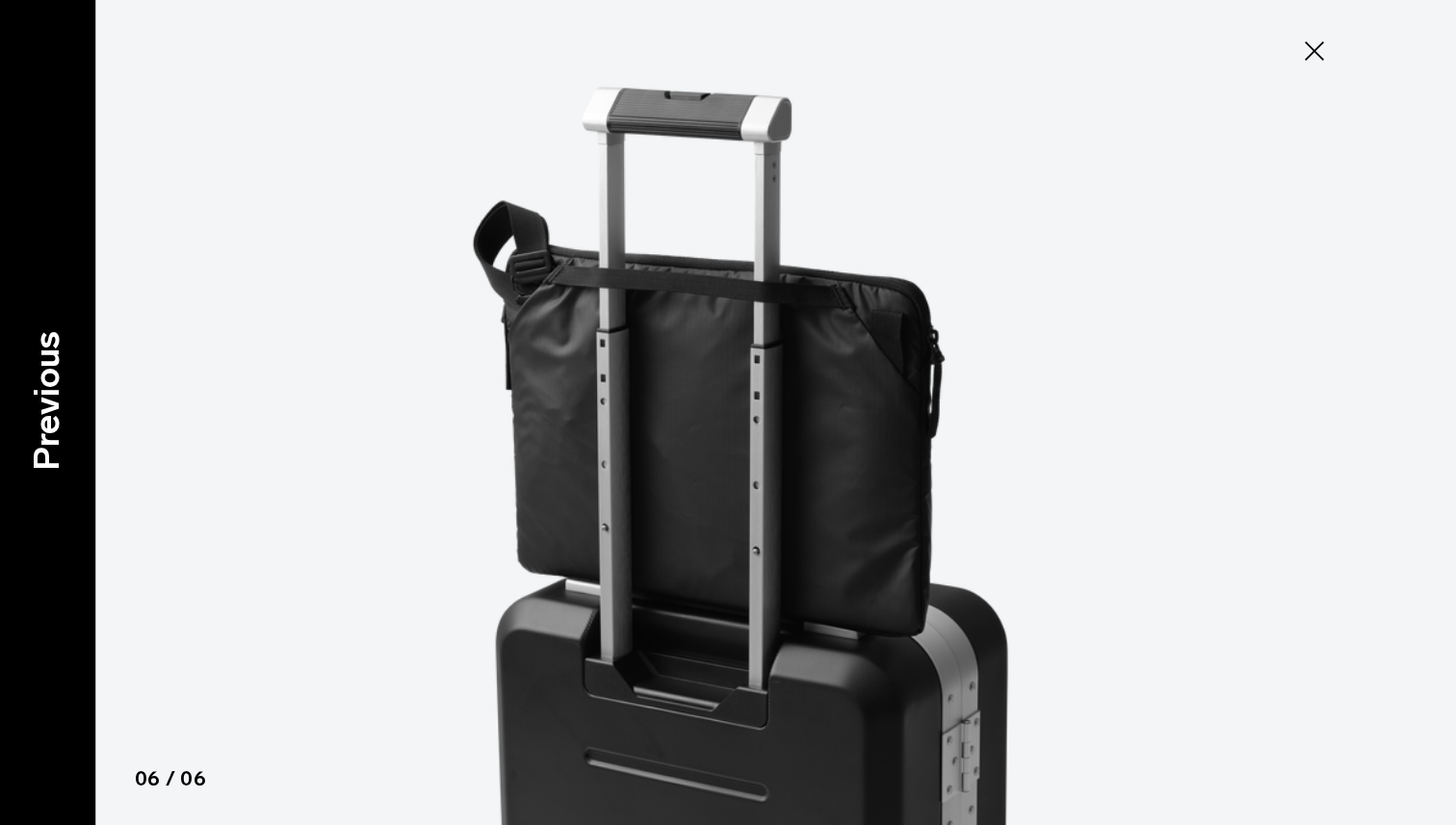
click at [62, 421] on p "Previous" at bounding box center [47, 401] width 52 height 140
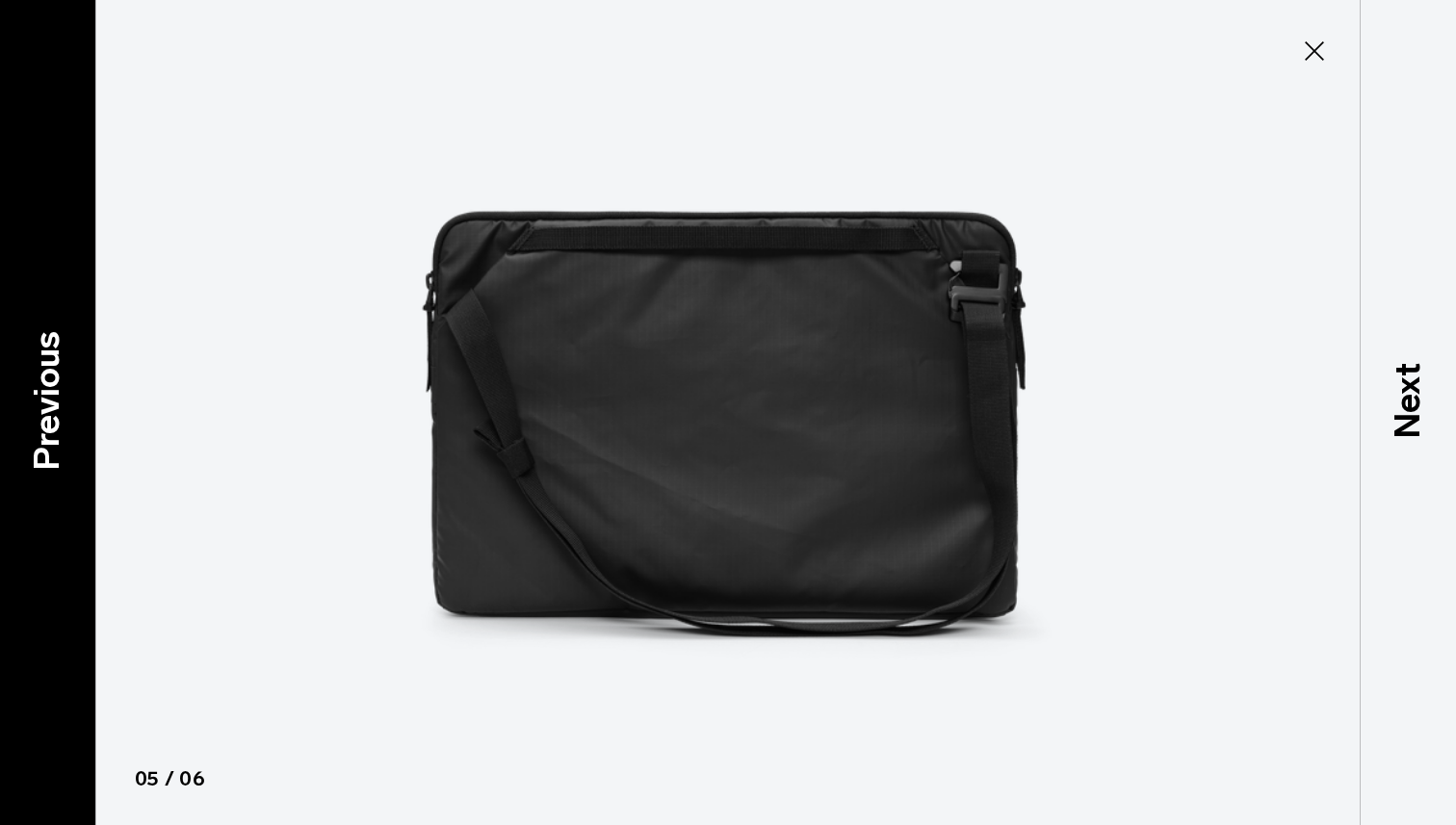
click at [62, 421] on p "Previous" at bounding box center [47, 401] width 52 height 140
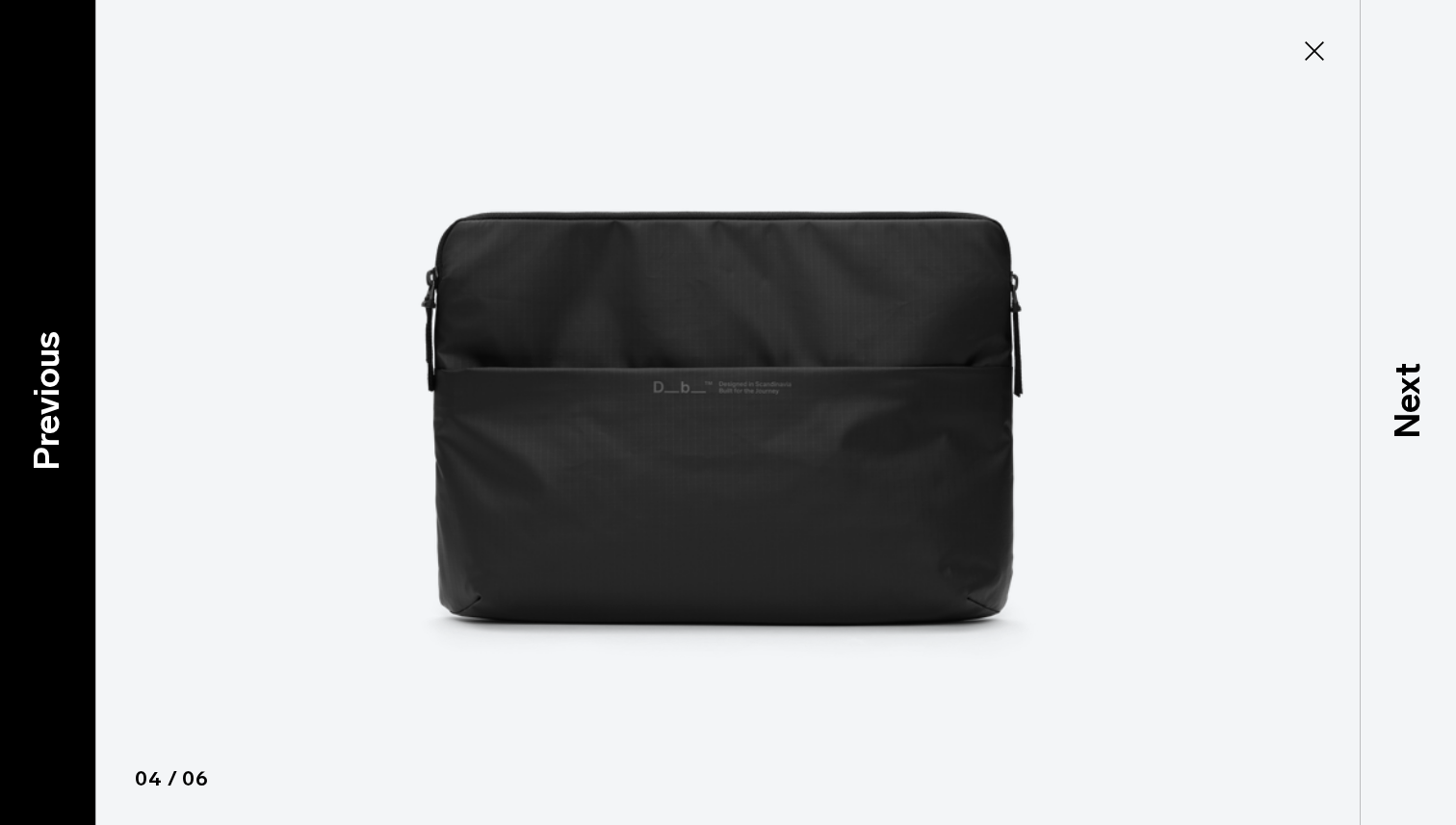
click at [62, 421] on p "Previous" at bounding box center [47, 401] width 52 height 140
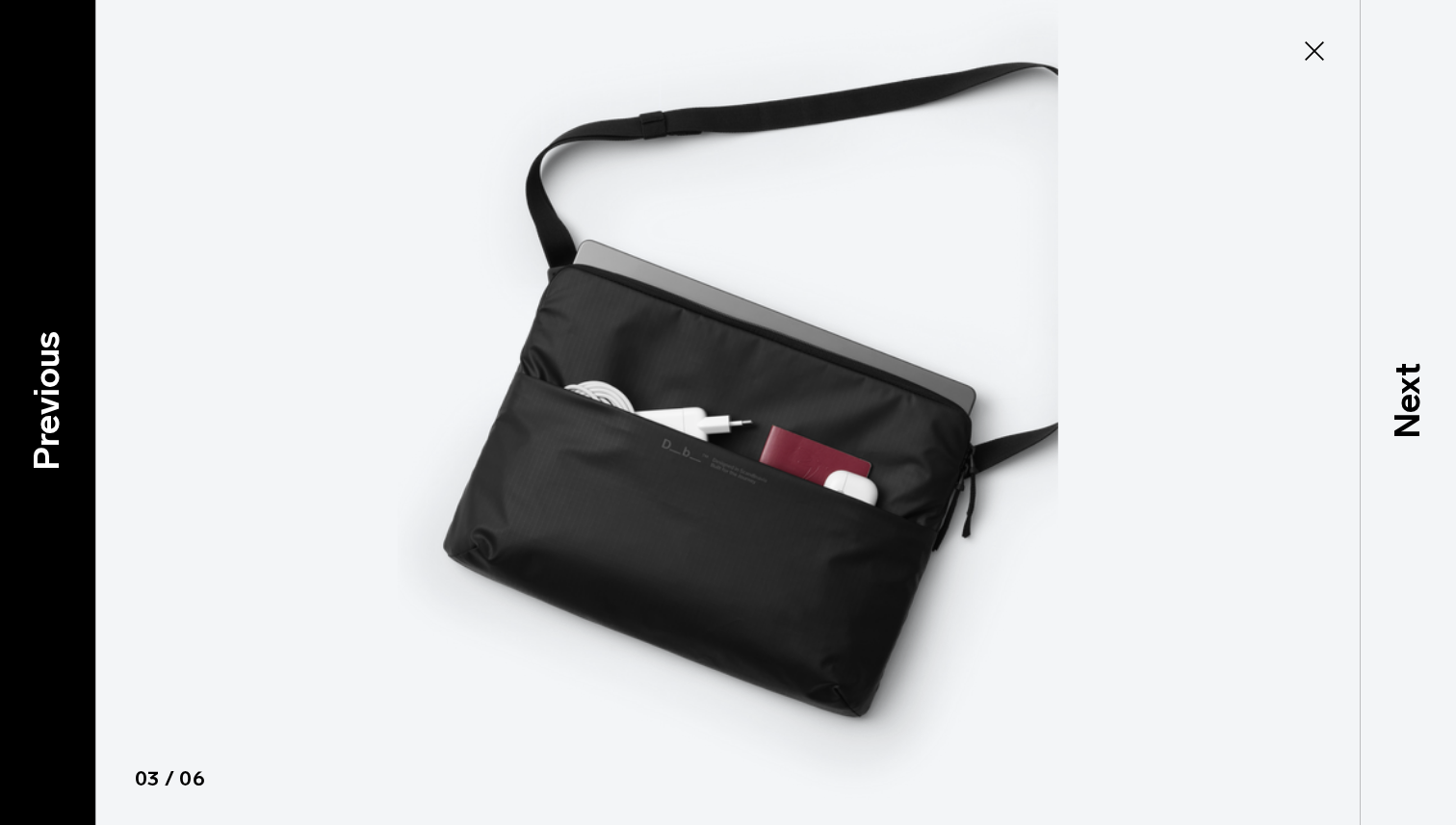
click at [62, 421] on p "Previous" at bounding box center [47, 401] width 52 height 140
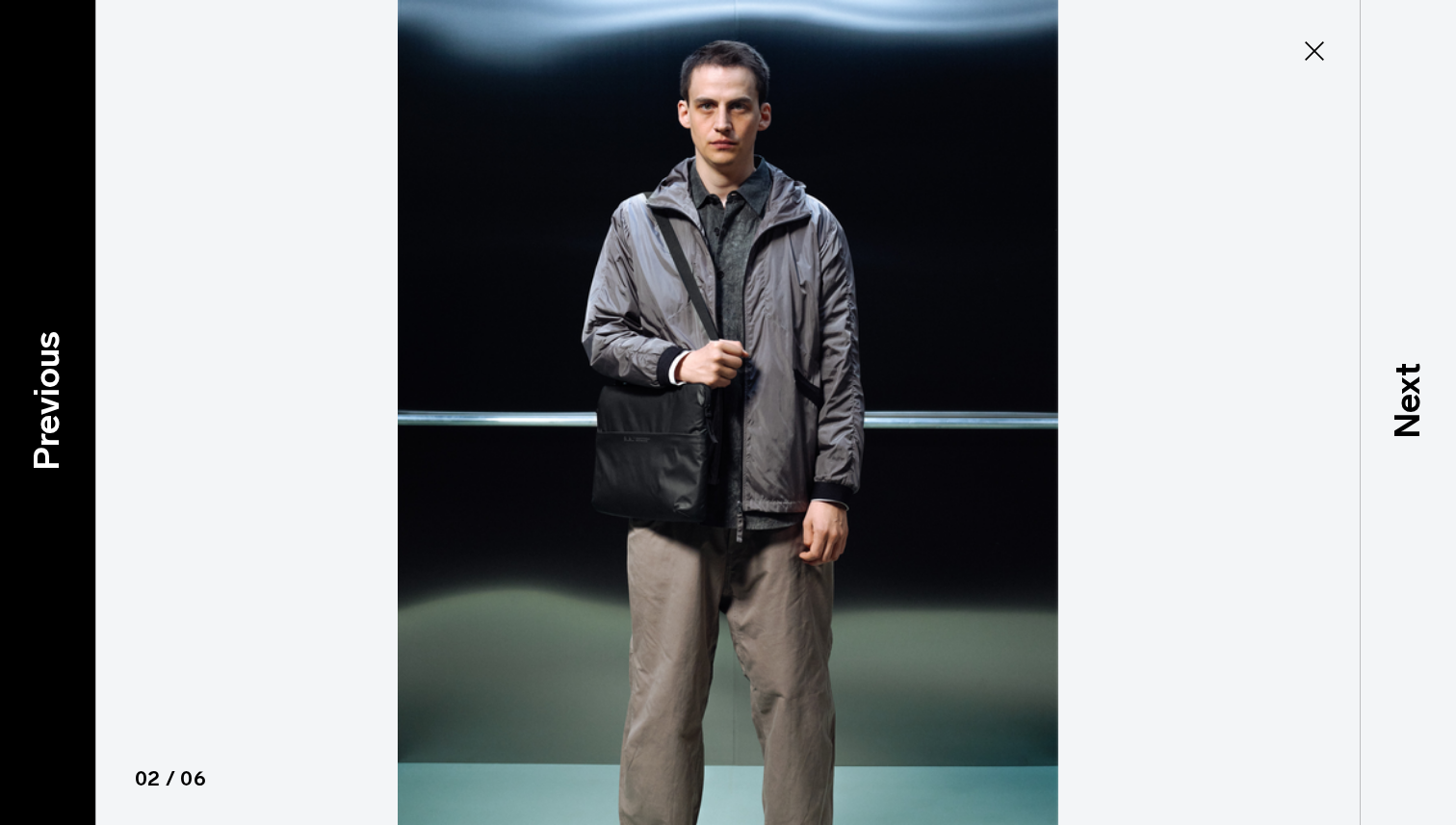
click at [62, 421] on p "Previous" at bounding box center [47, 401] width 52 height 140
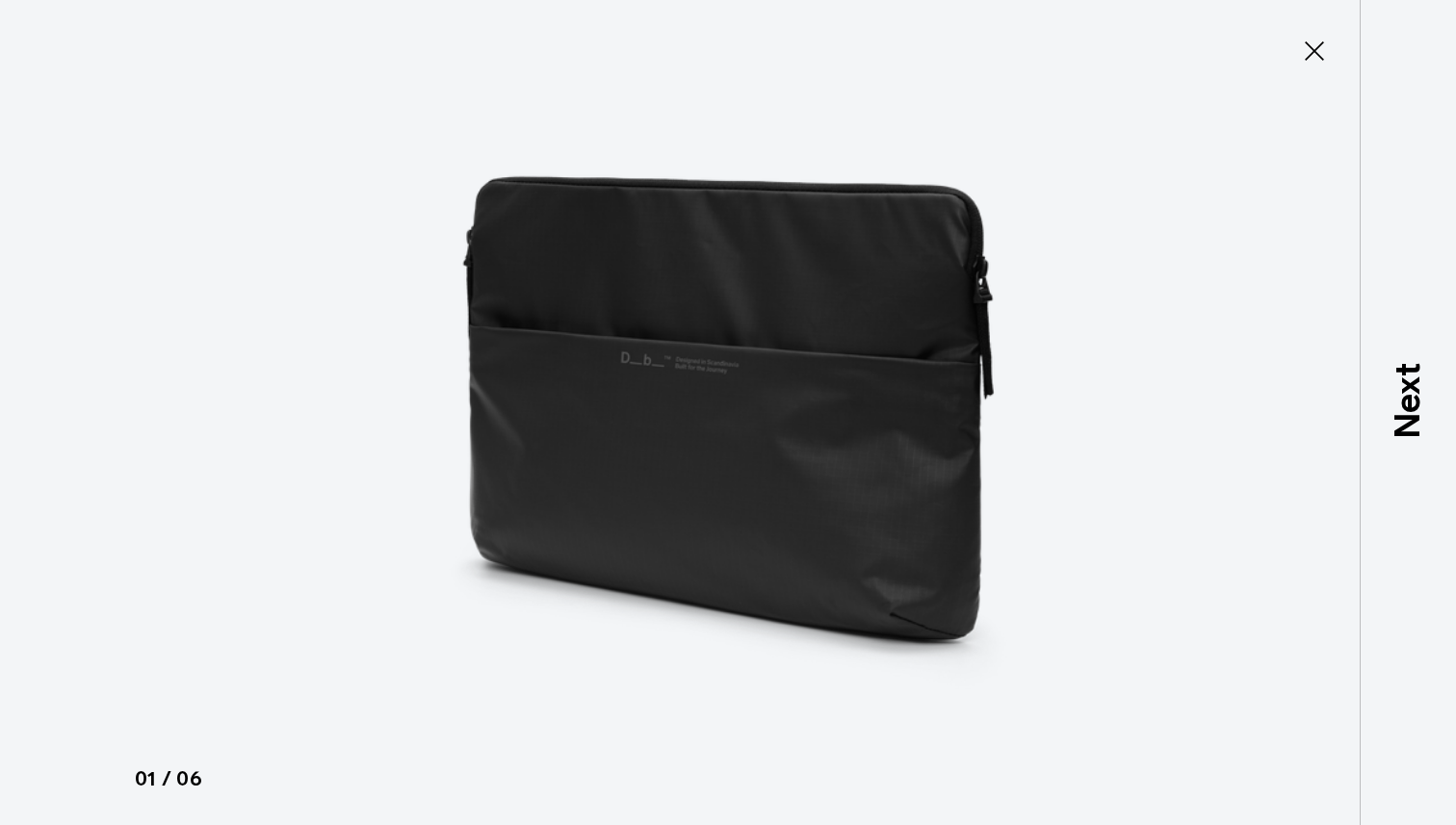
click at [62, 421] on div at bounding box center [728, 412] width 1456 height 825
click at [1318, 49] on icon at bounding box center [1314, 51] width 31 height 31
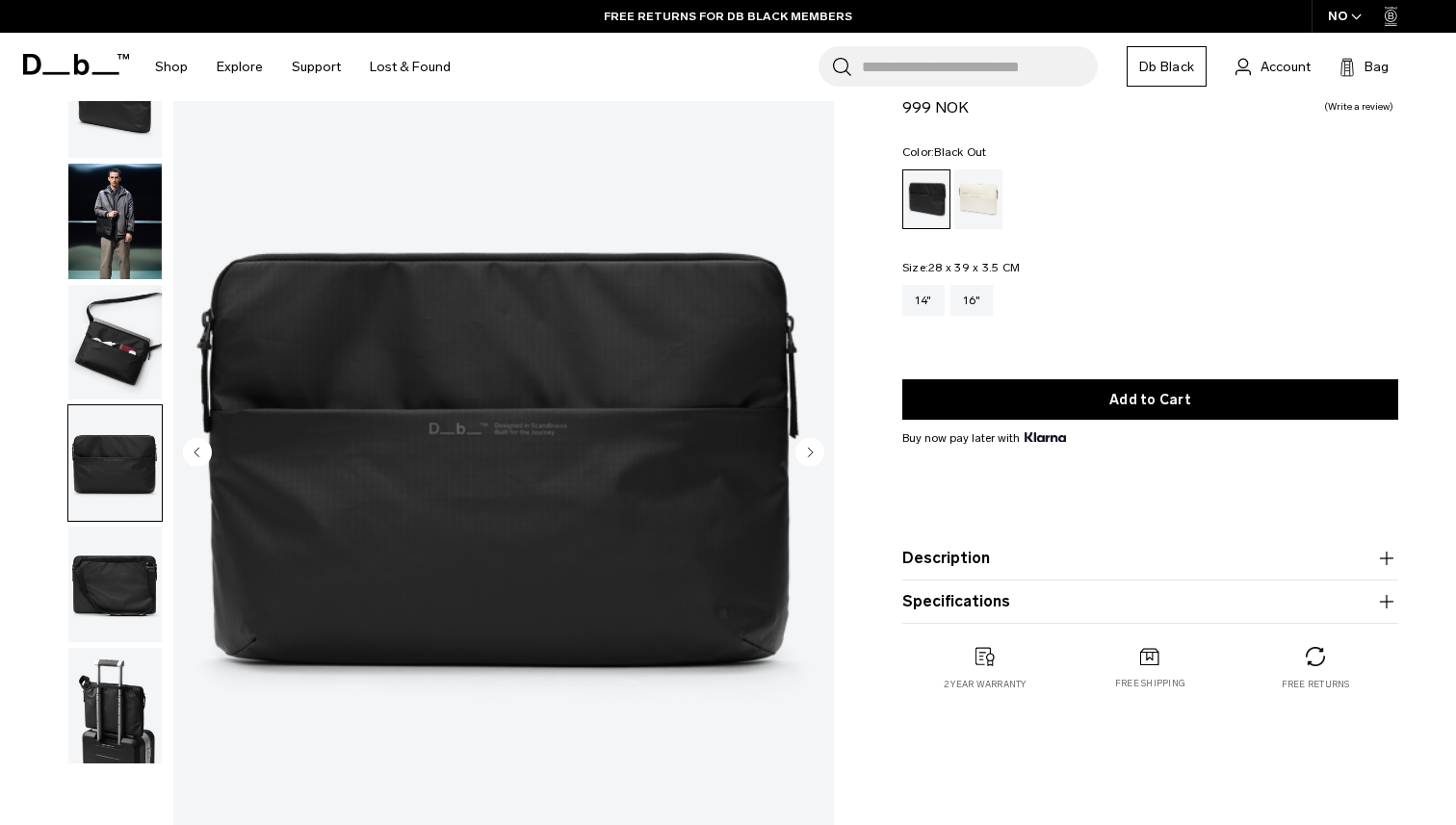
click at [110, 188] on img "button" at bounding box center [115, 221] width 94 height 115
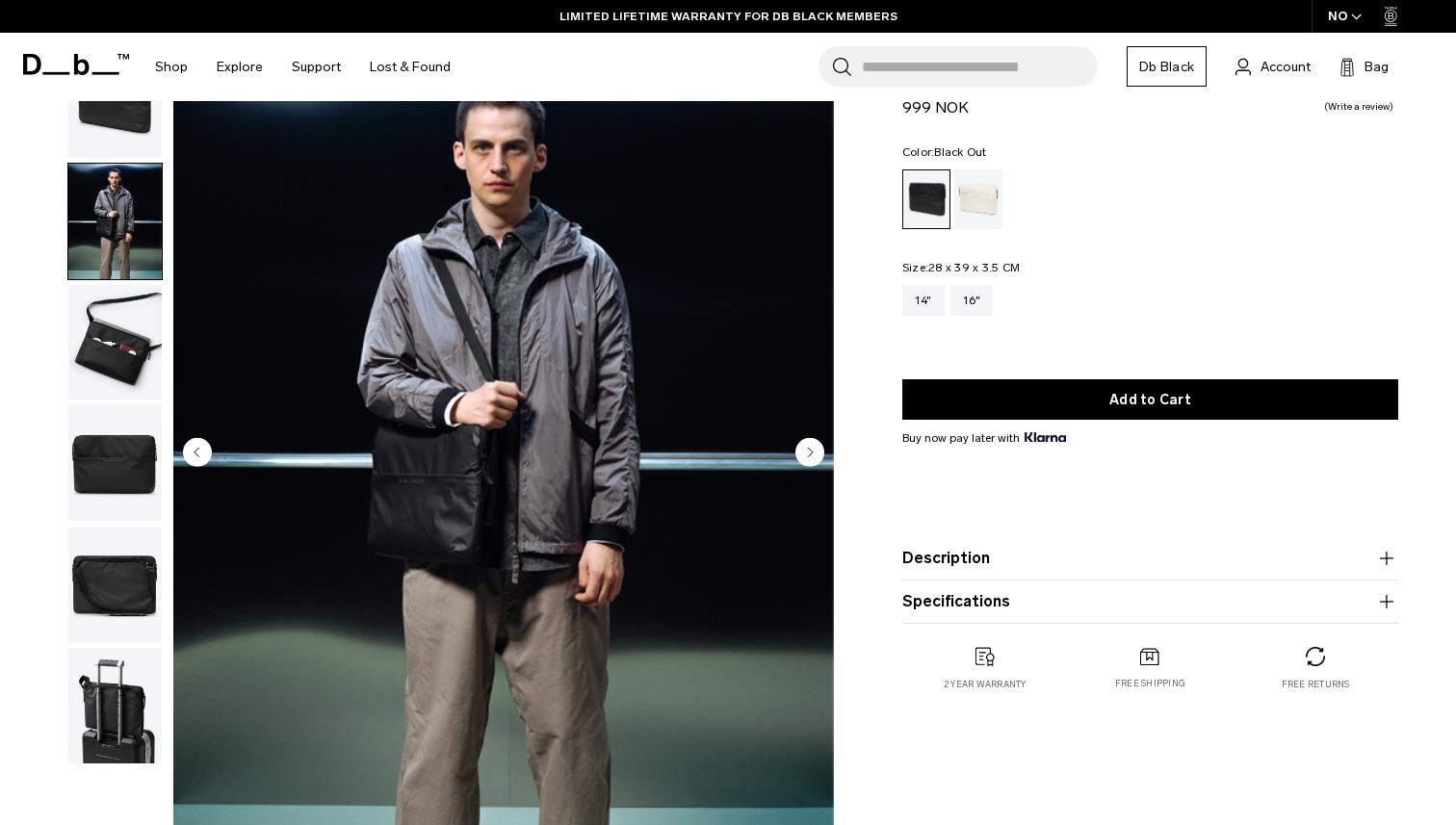
click at [122, 131] on img "button" at bounding box center [115, 100] width 94 height 115
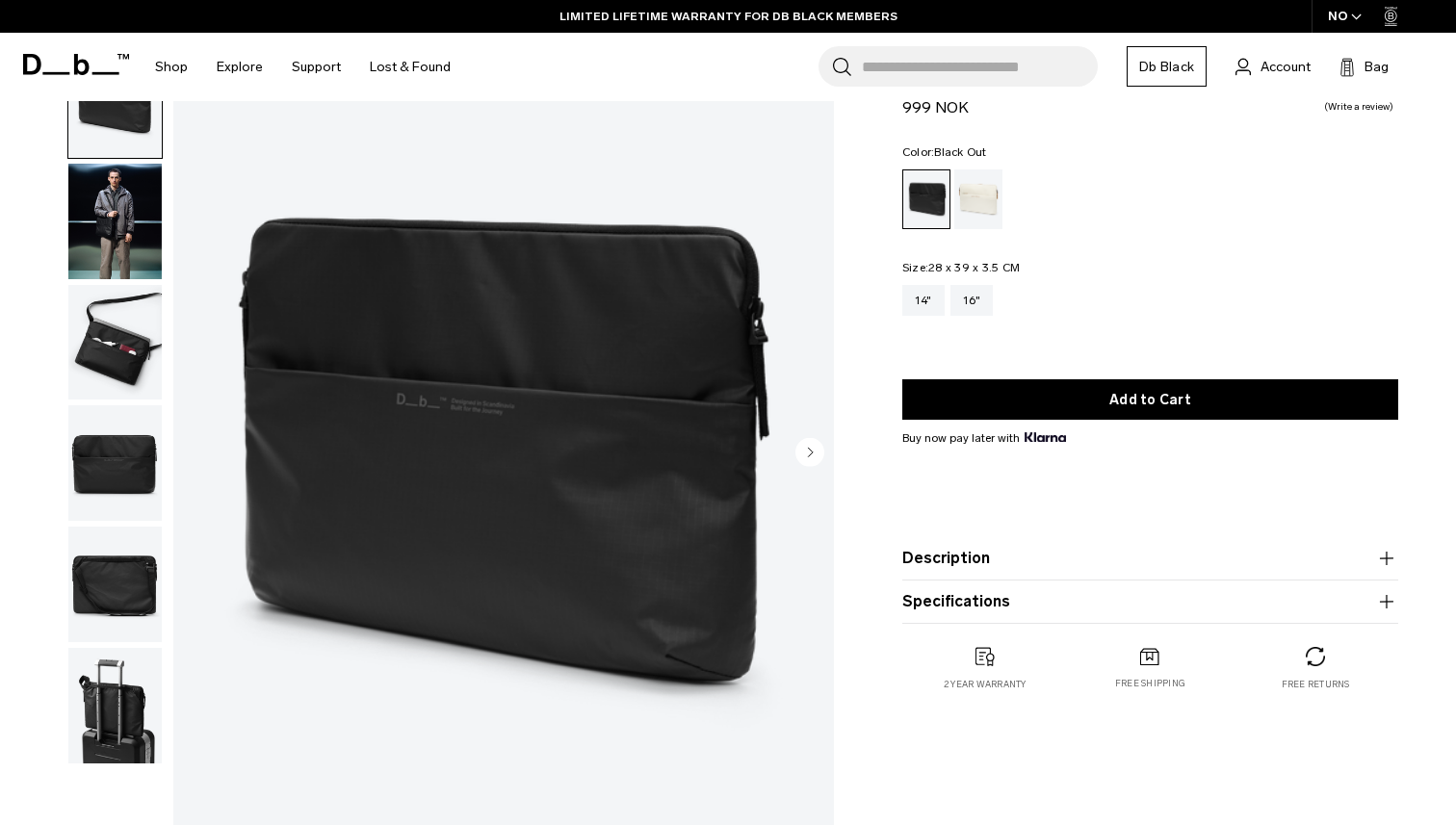
scroll to position [0, 0]
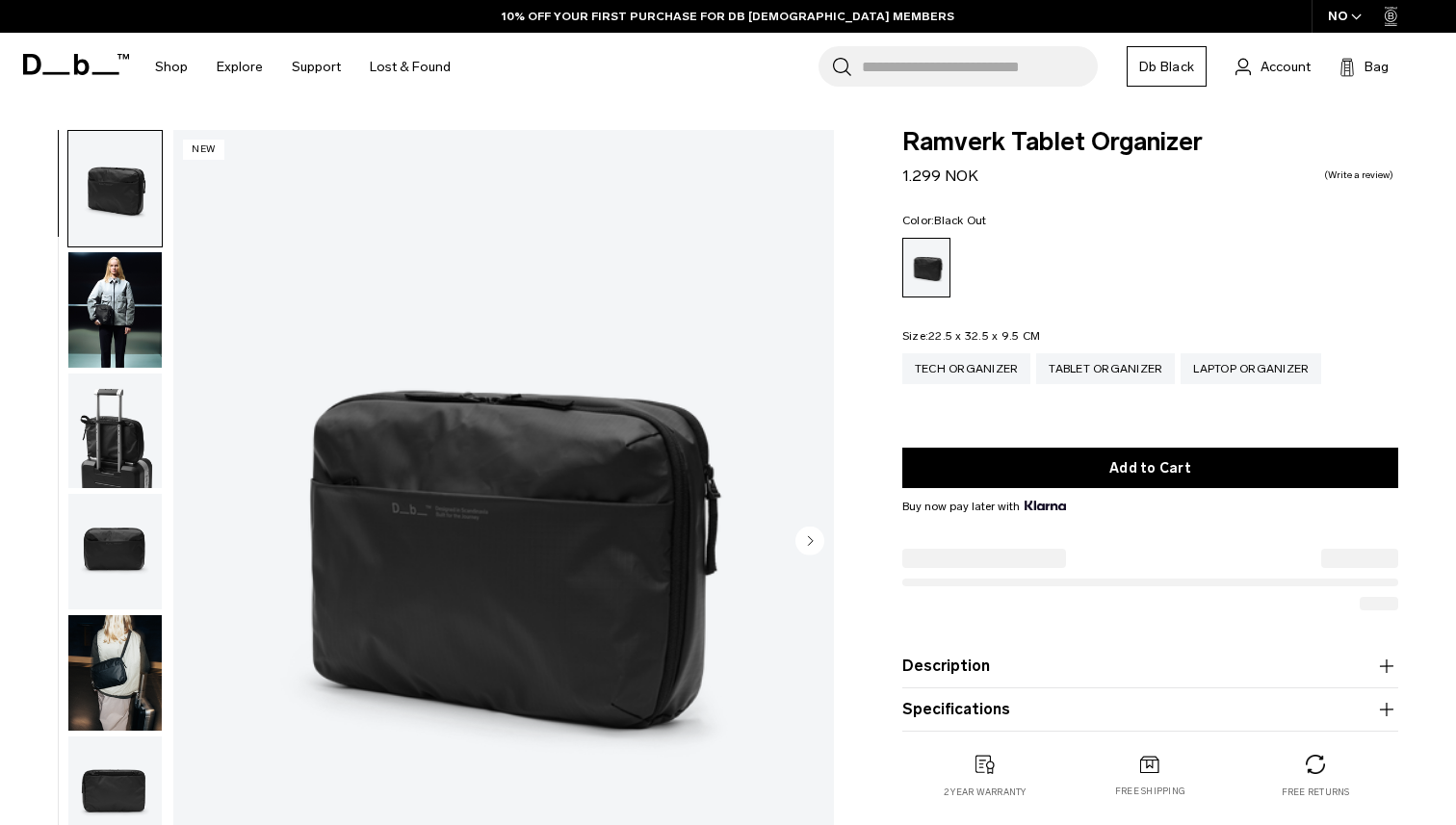
click at [116, 315] on img "button" at bounding box center [115, 310] width 94 height 115
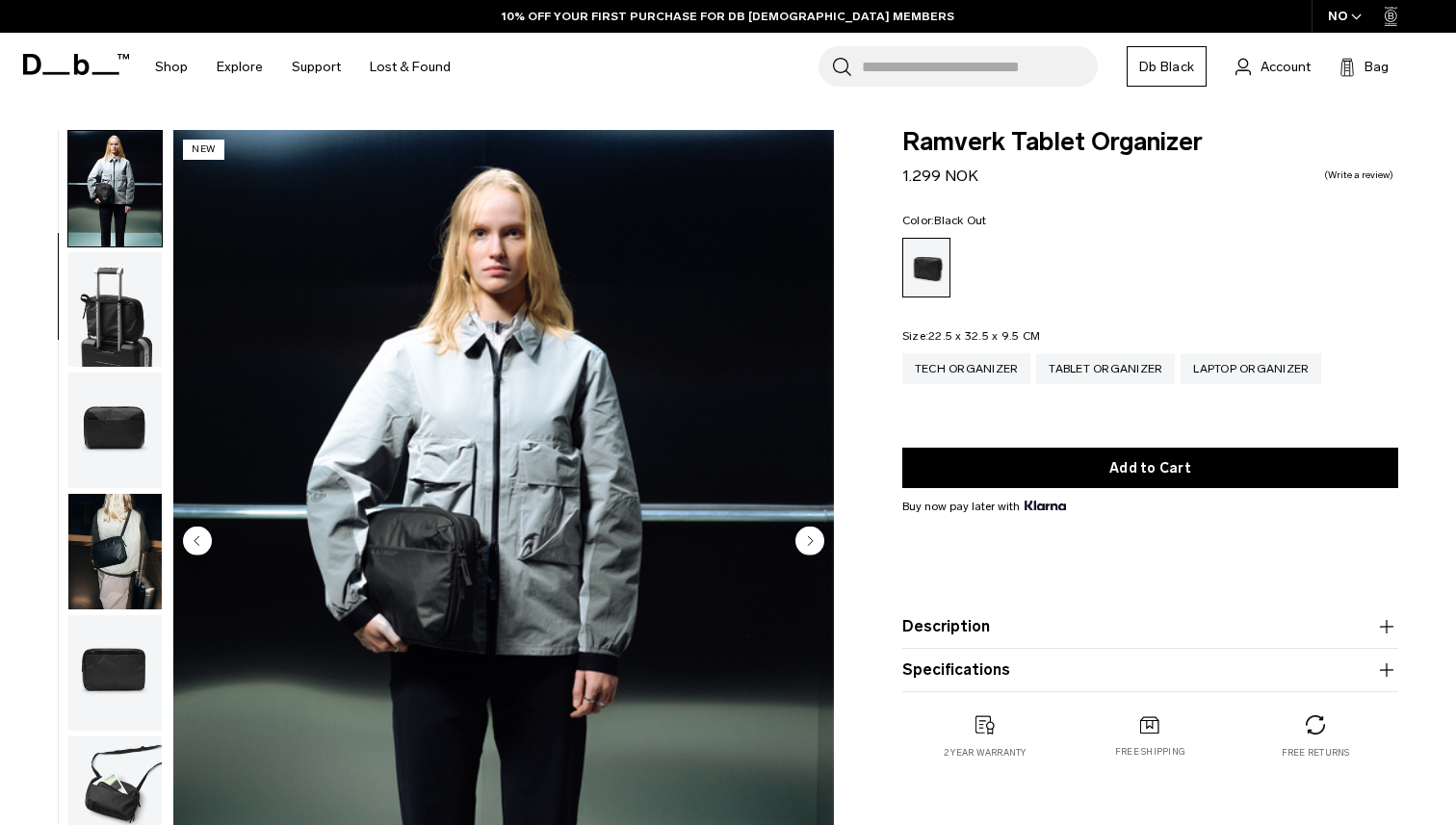
click at [803, 543] on circle "Next slide" at bounding box center [810, 541] width 29 height 29
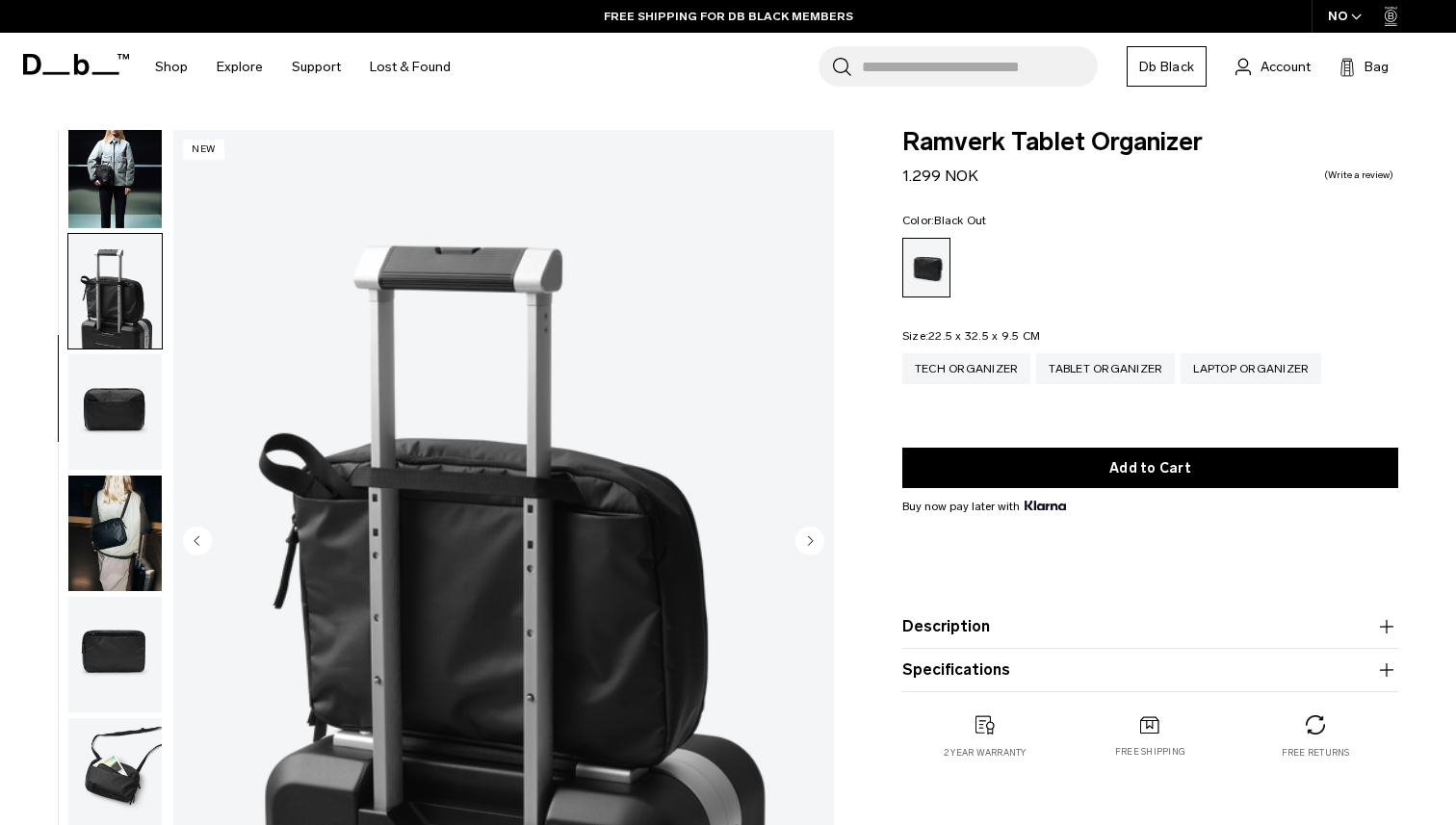
scroll to position [70, 0]
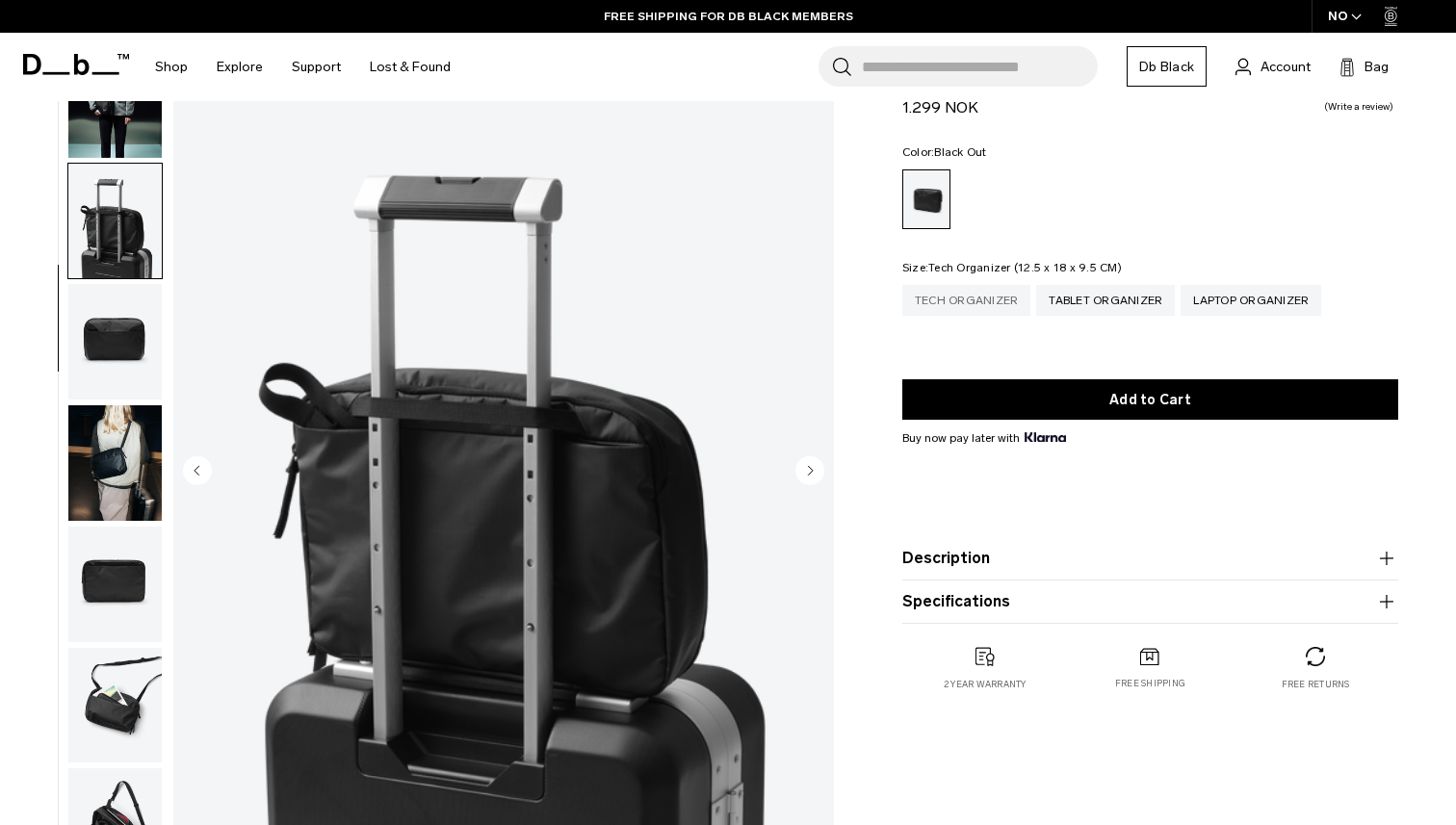
click at [1007, 296] on div "Tech Organizer" at bounding box center [967, 300] width 129 height 31
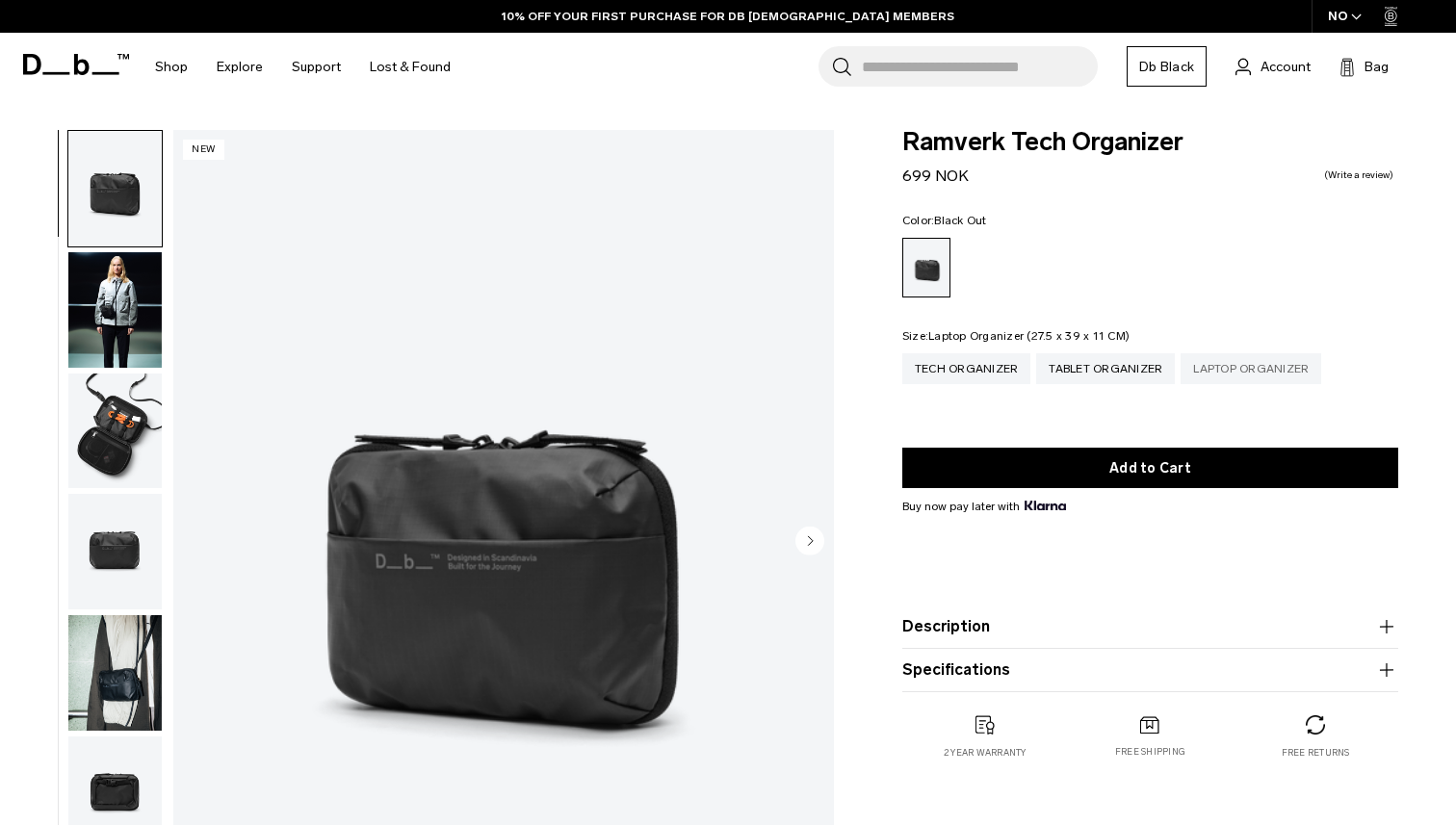
click at [1228, 371] on div "Laptop Organizer" at bounding box center [1251, 369] width 141 height 31
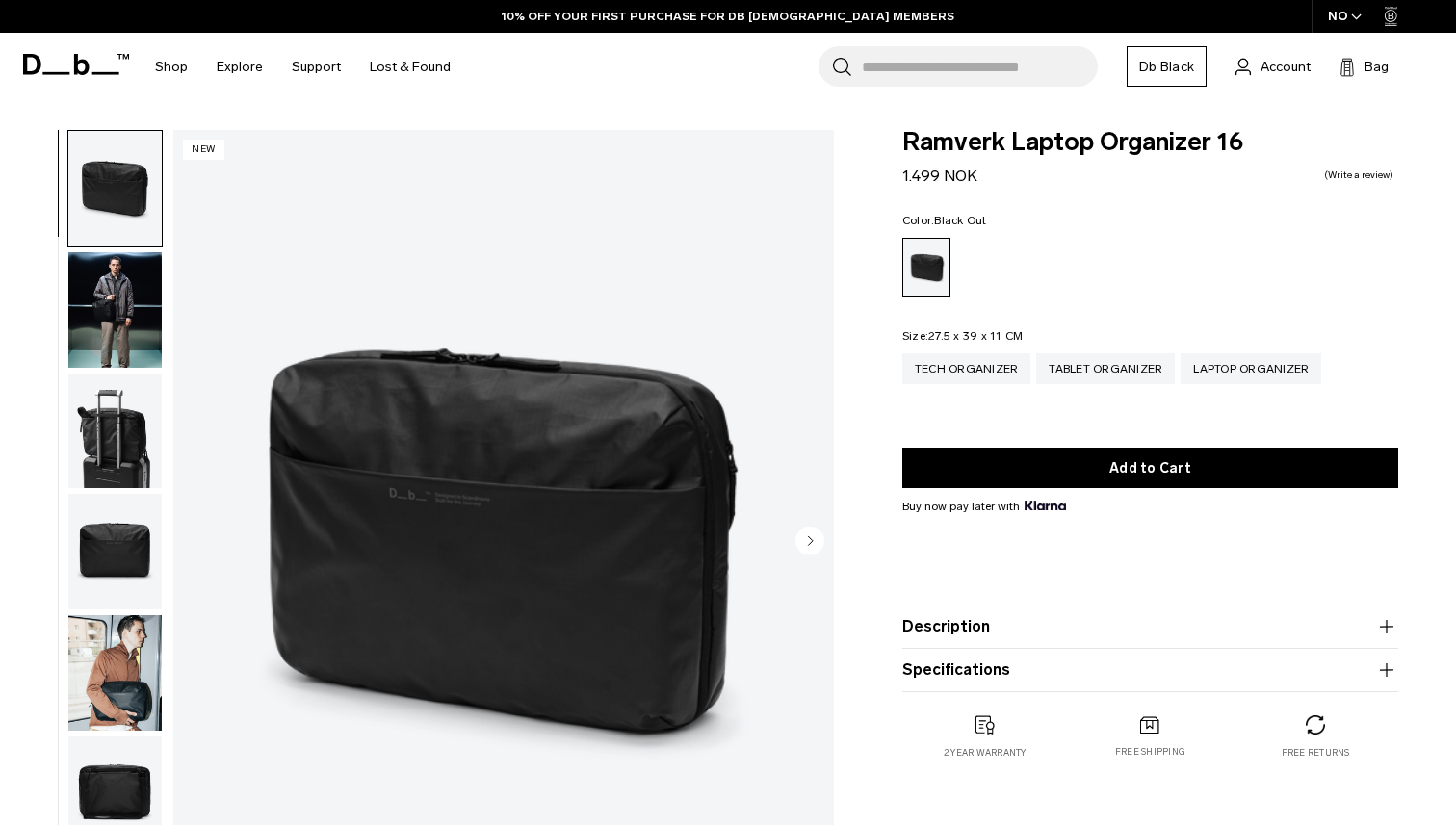
click at [811, 536] on circle "Next slide" at bounding box center [810, 541] width 29 height 29
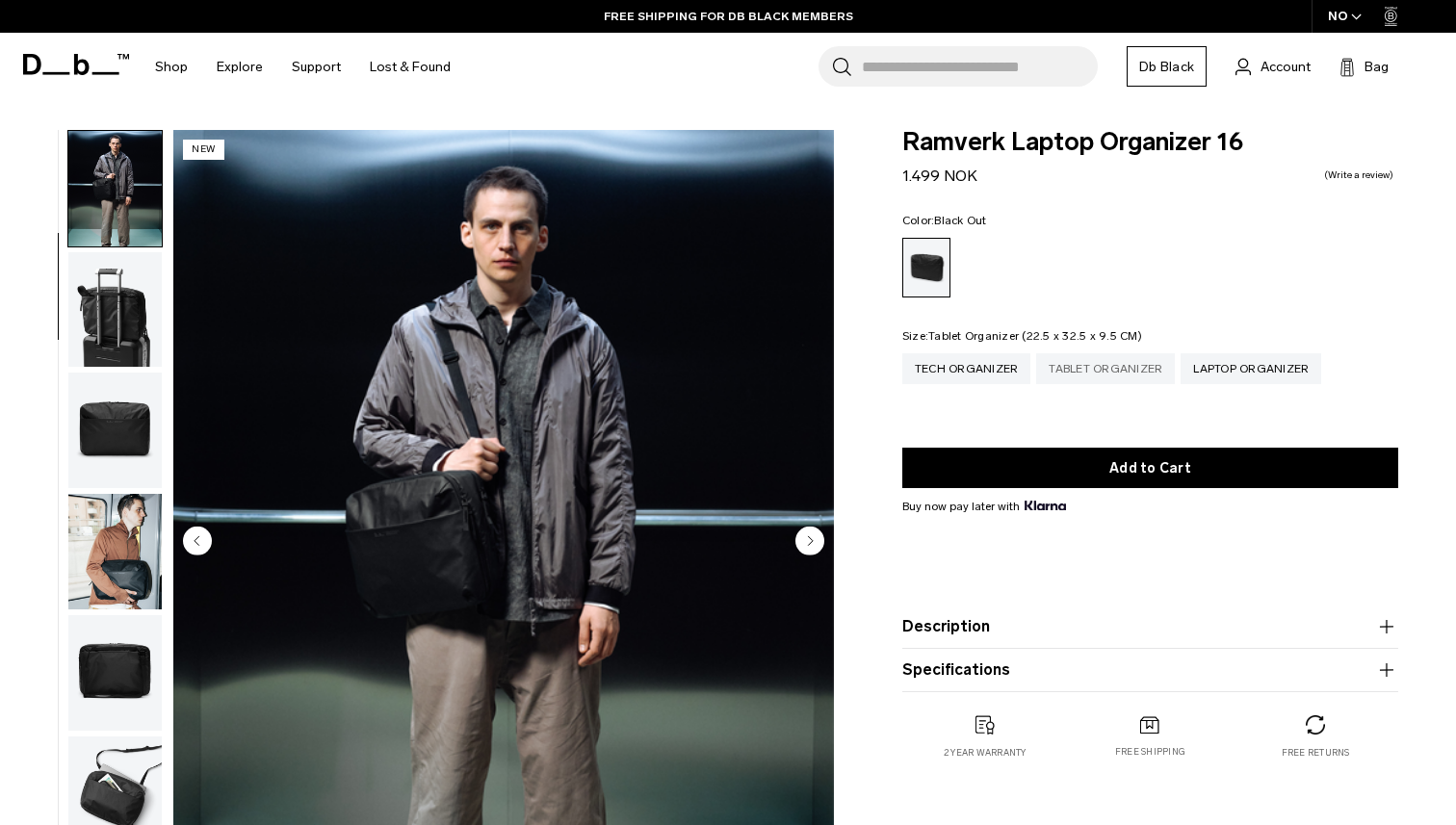
click at [1123, 371] on div "Tablet Organizer" at bounding box center [1105, 369] width 139 height 31
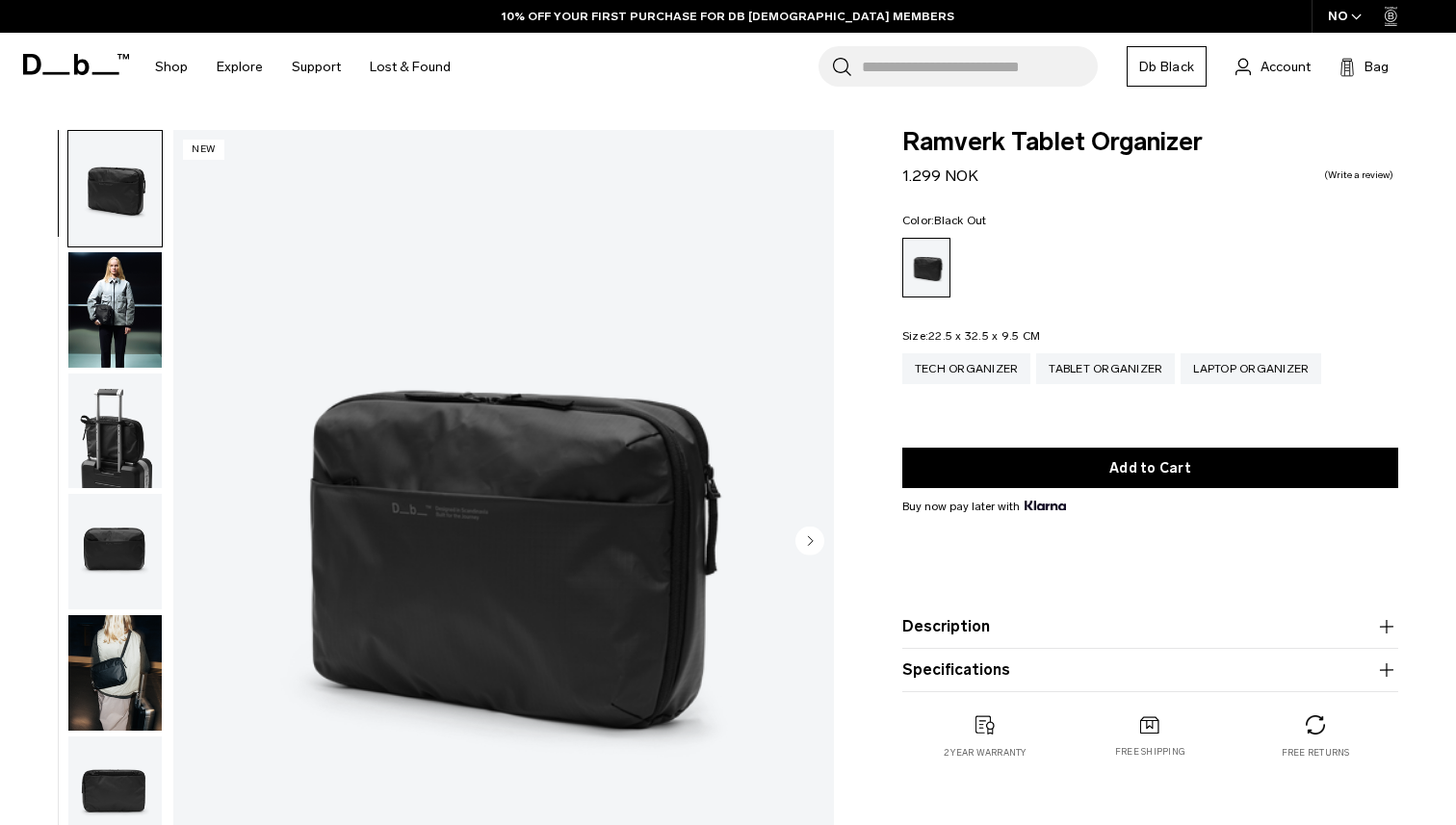
click at [816, 539] on circle "Next slide" at bounding box center [810, 541] width 29 height 29
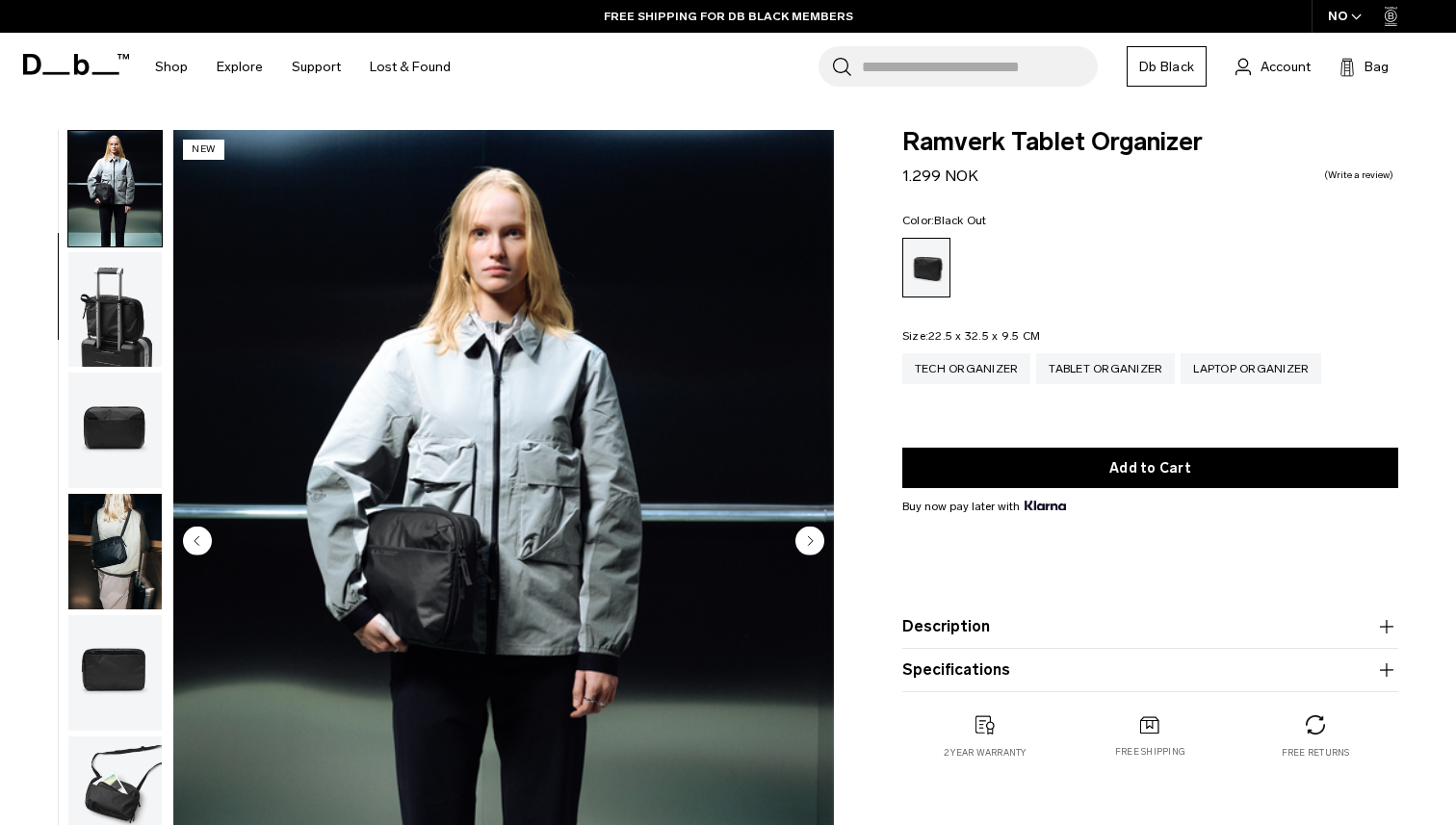
click at [816, 539] on circle "Next slide" at bounding box center [810, 541] width 29 height 29
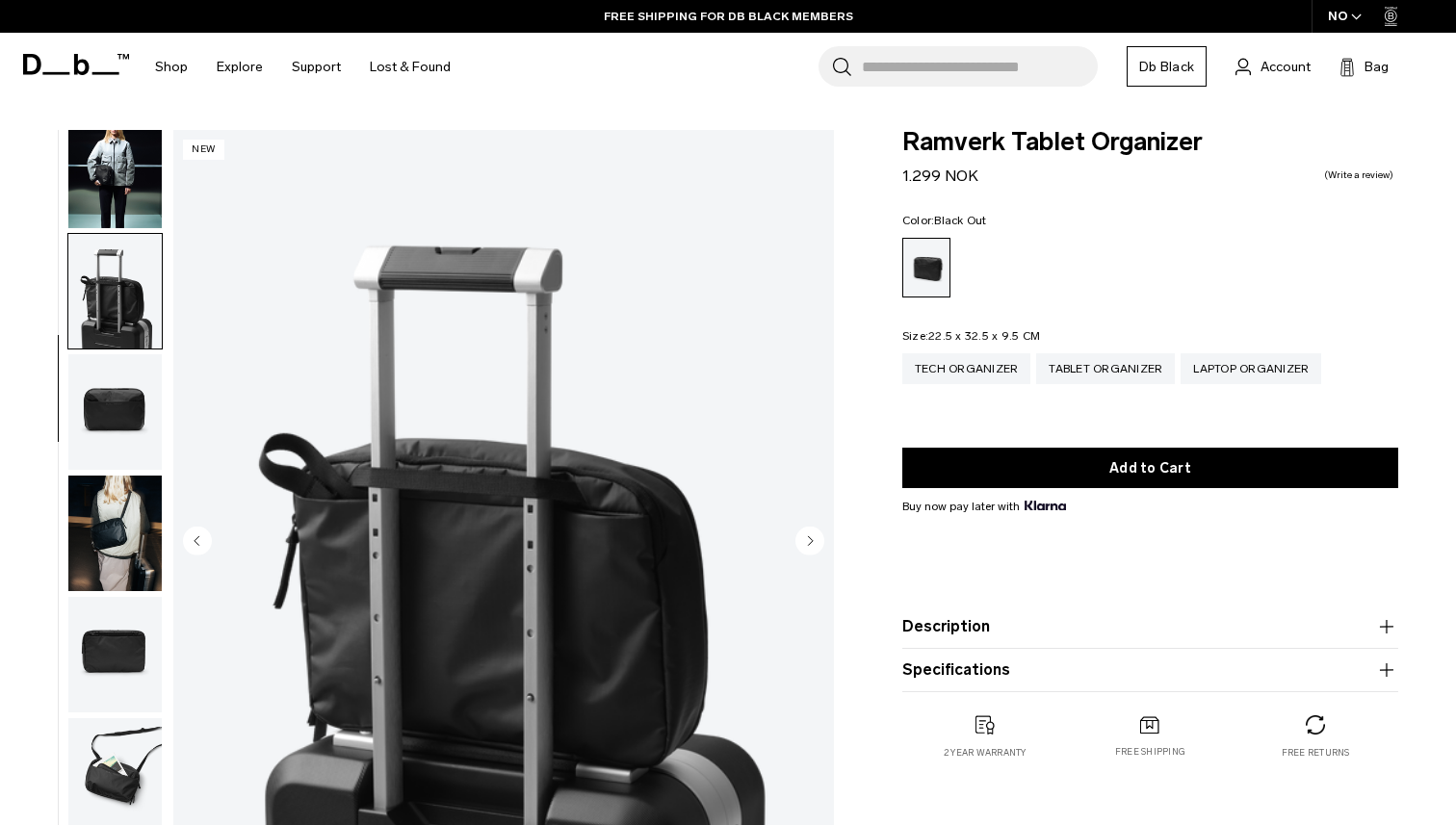
click at [816, 539] on circle "Next slide" at bounding box center [810, 541] width 29 height 29
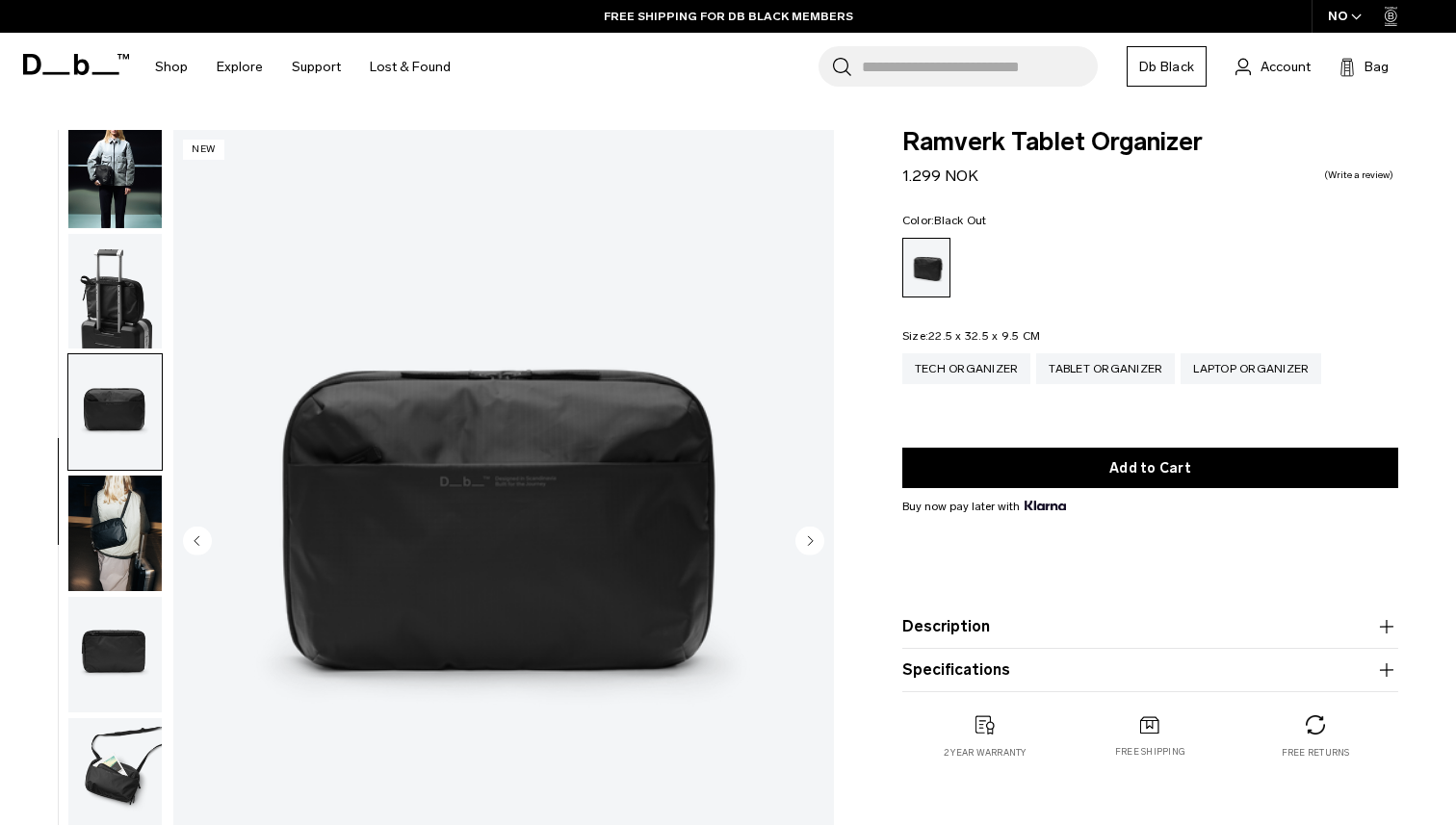
click at [816, 539] on circle "Next slide" at bounding box center [810, 541] width 29 height 29
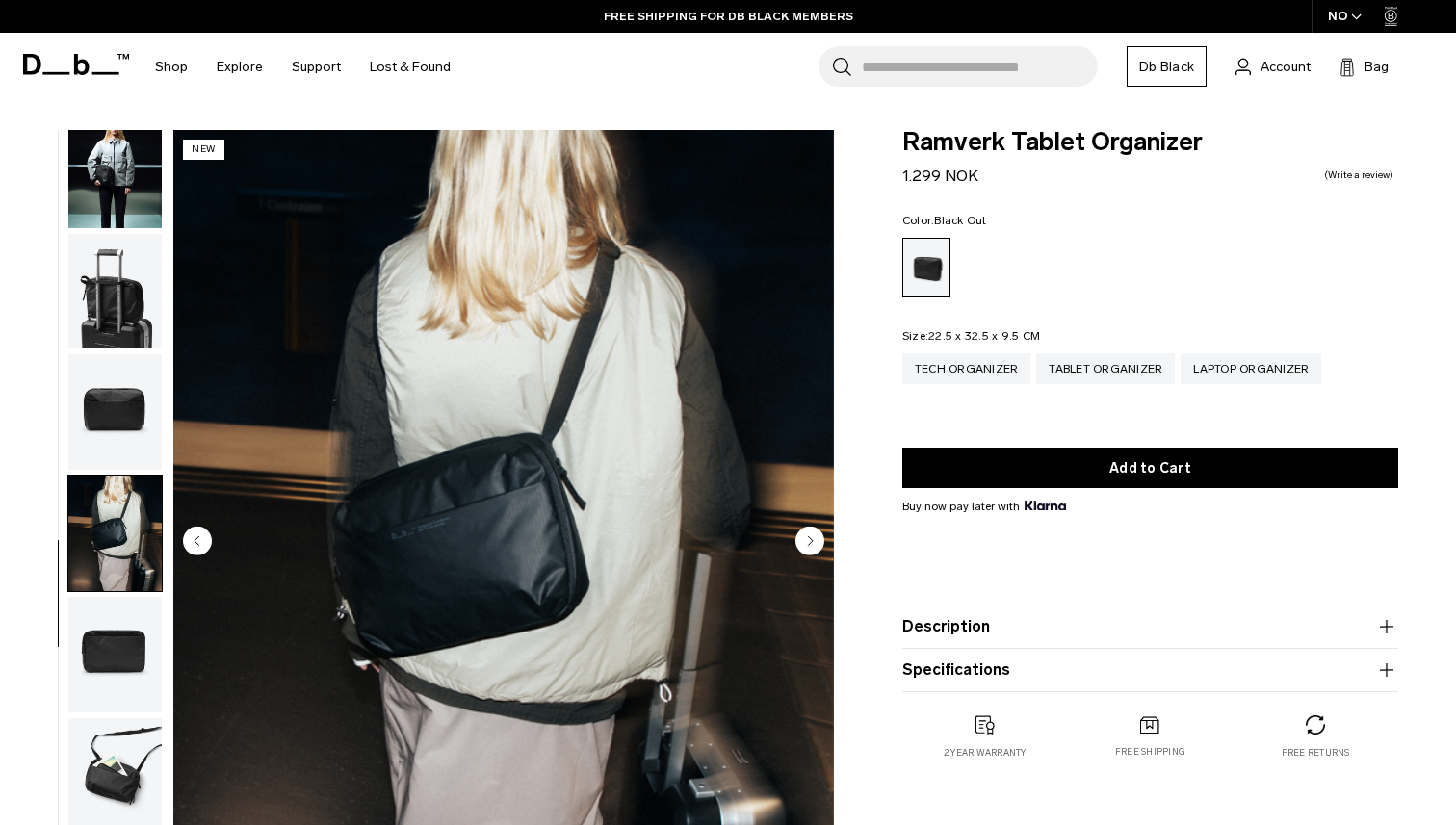
click at [816, 538] on circle "Next slide" at bounding box center [810, 541] width 29 height 29
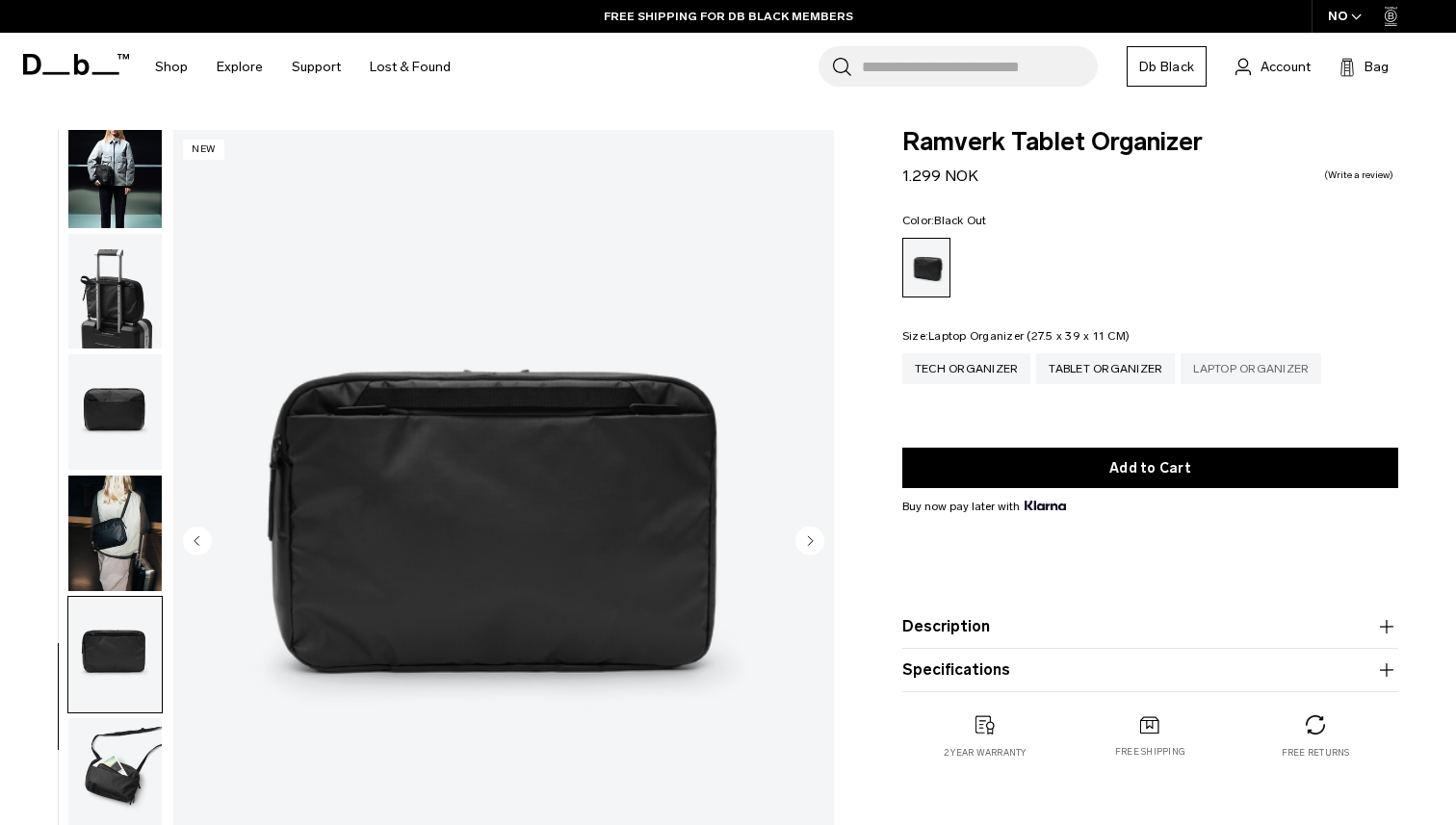
scroll to position [3, 0]
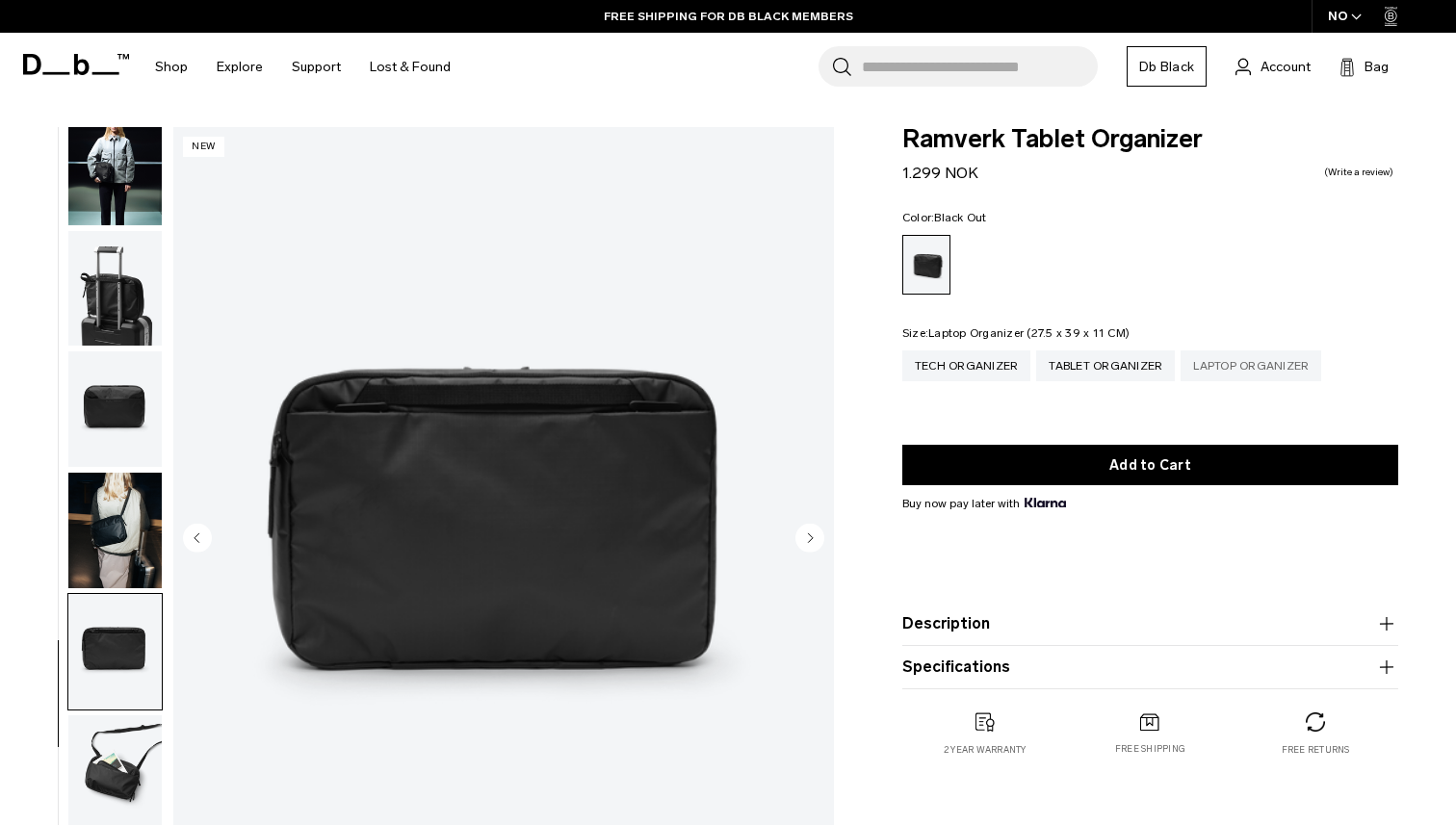
click at [1260, 381] on div "Laptop Organizer" at bounding box center [1251, 366] width 141 height 31
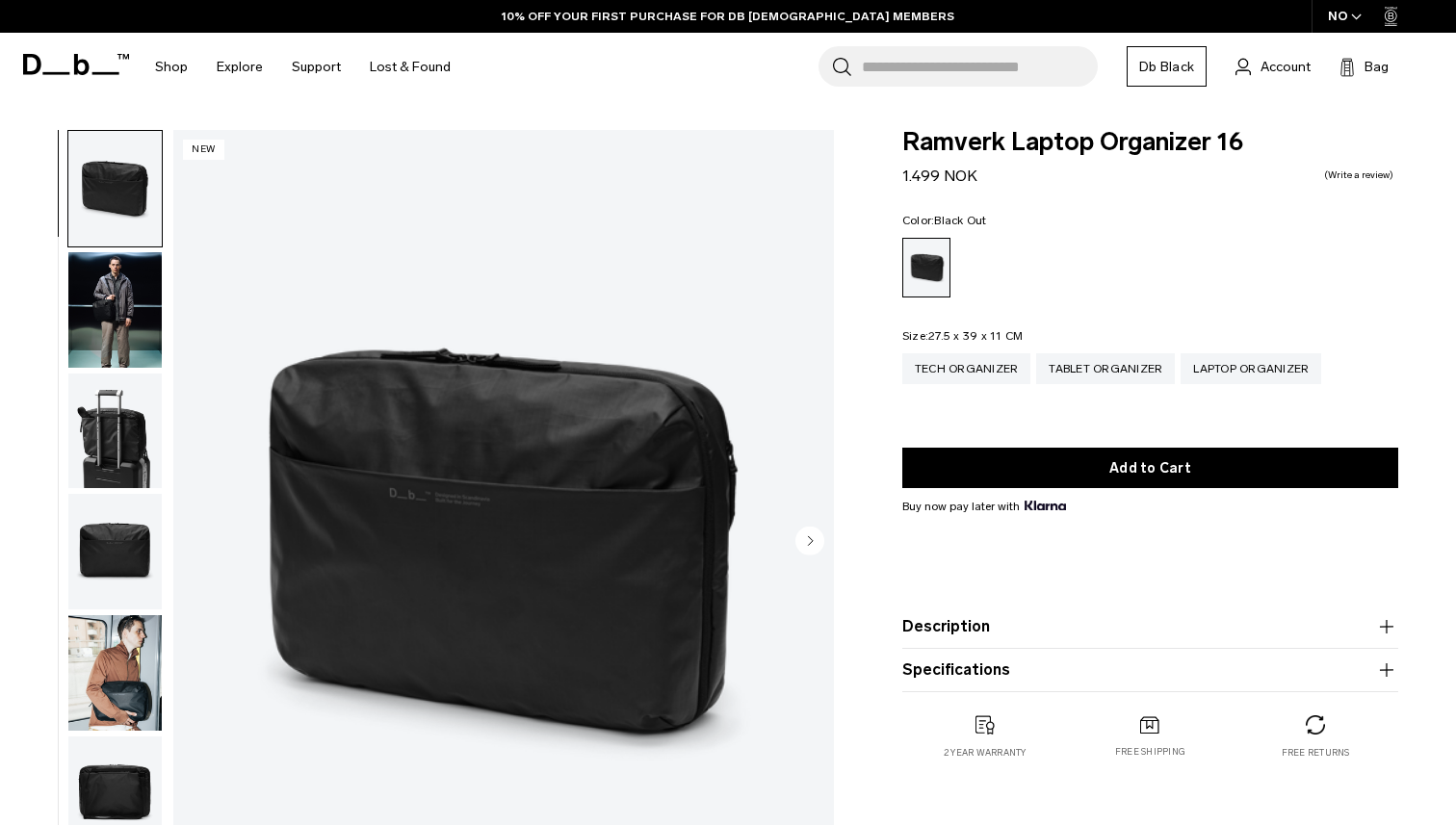
click at [810, 543] on circle "Next slide" at bounding box center [810, 541] width 29 height 29
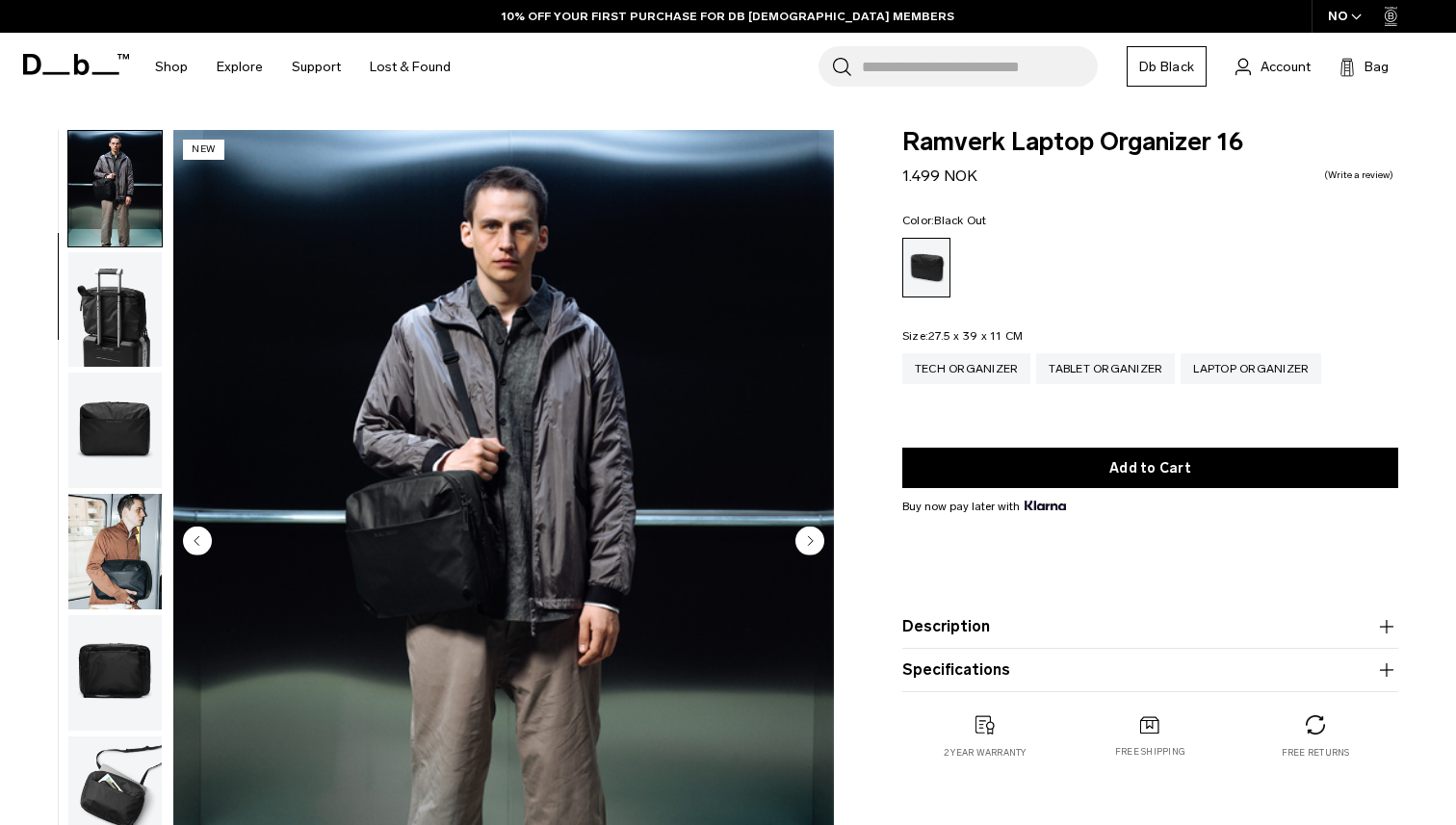
click at [810, 543] on circle "Next slide" at bounding box center [810, 541] width 29 height 29
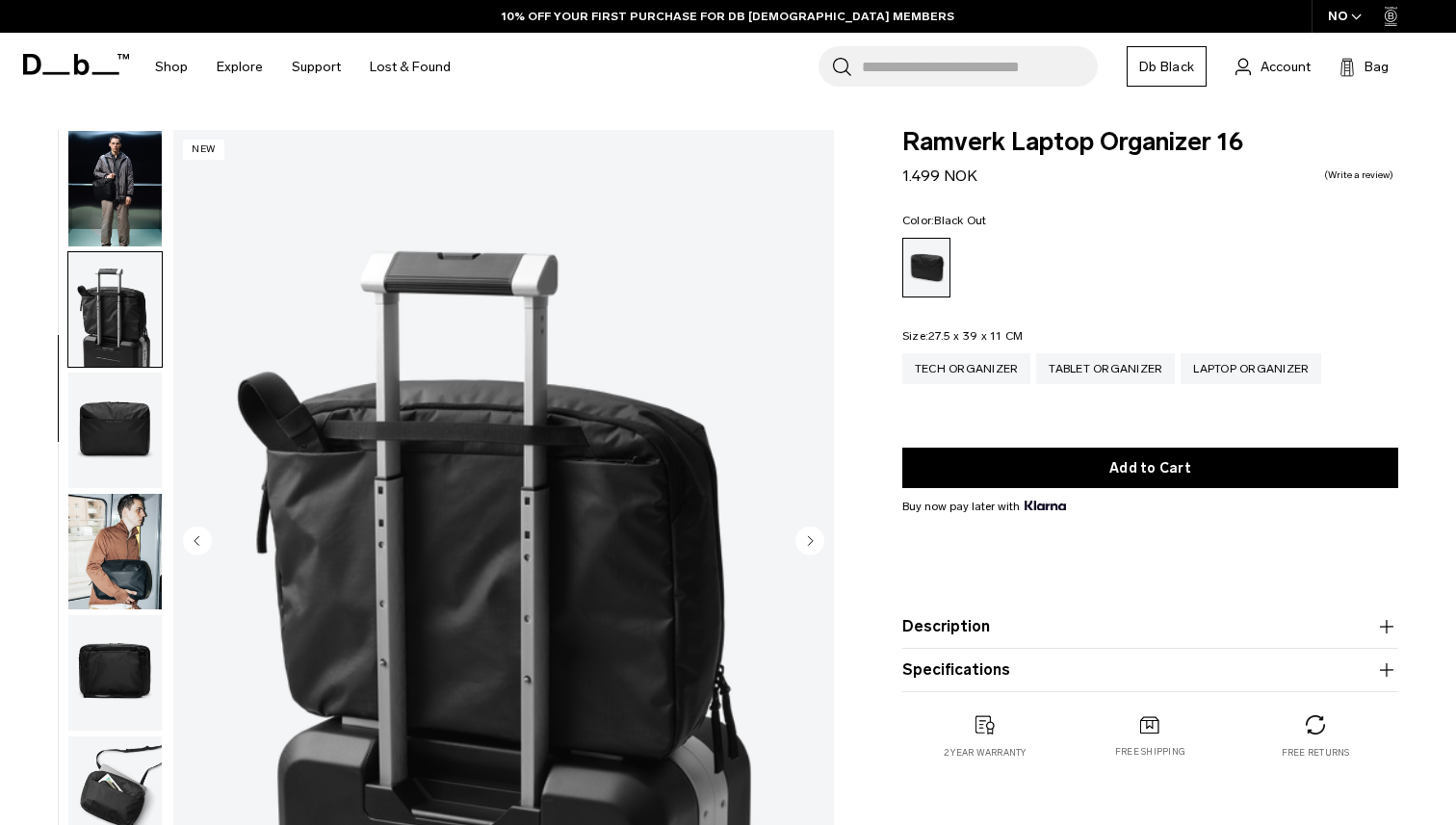
scroll to position [140, 0]
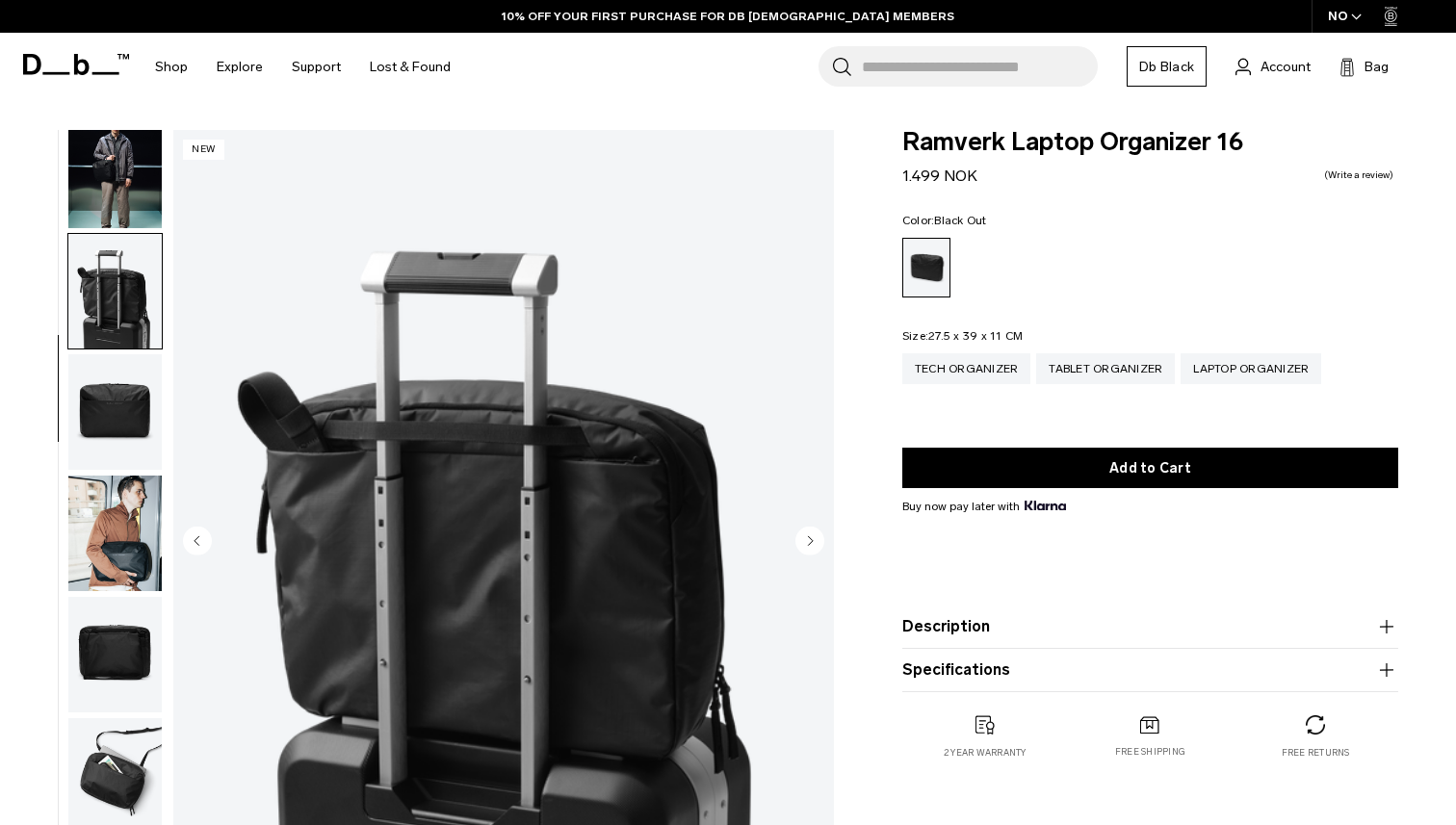
click at [810, 543] on circle "Next slide" at bounding box center [810, 541] width 29 height 29
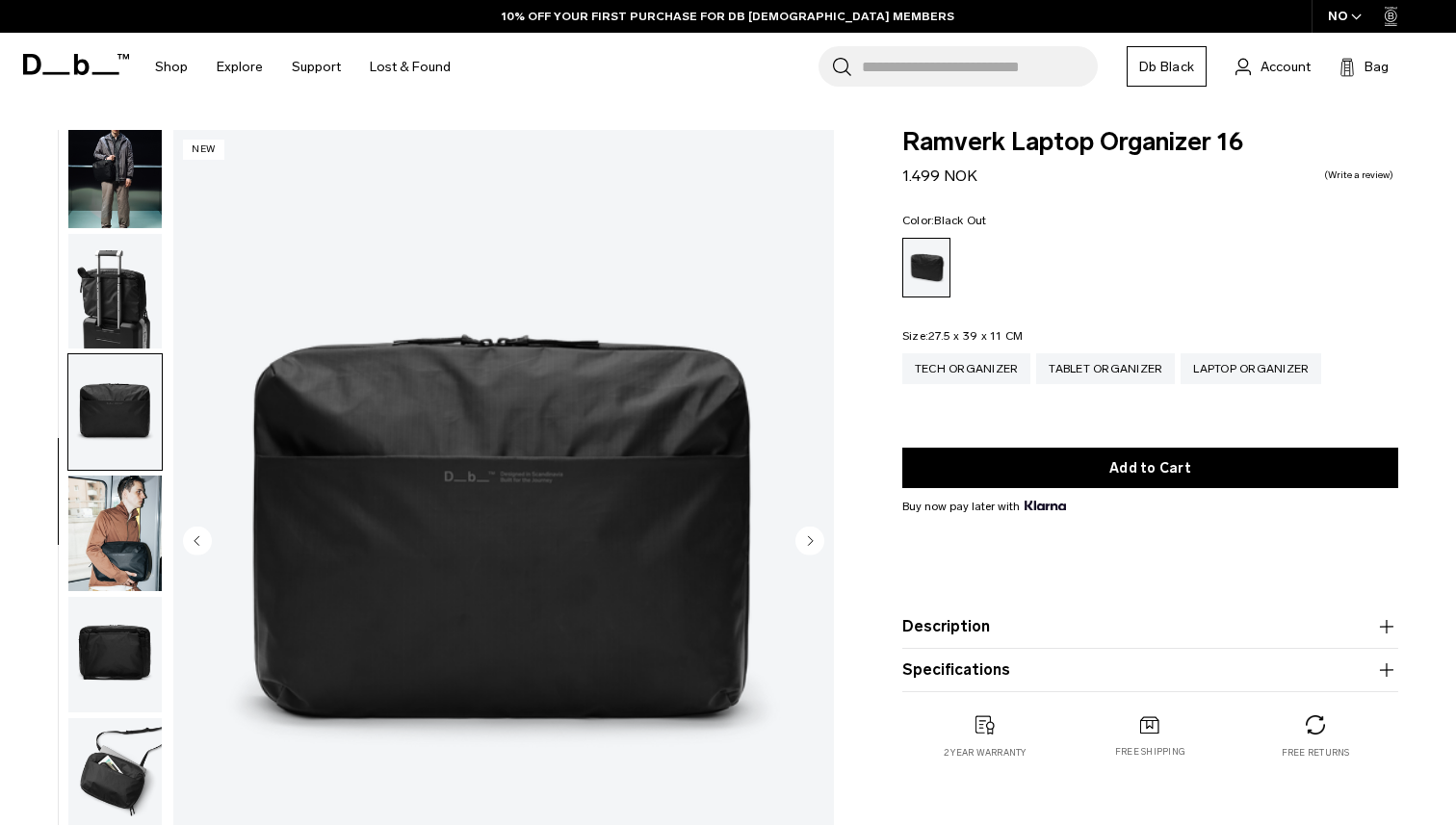
click at [810, 543] on circle "Next slide" at bounding box center [810, 541] width 29 height 29
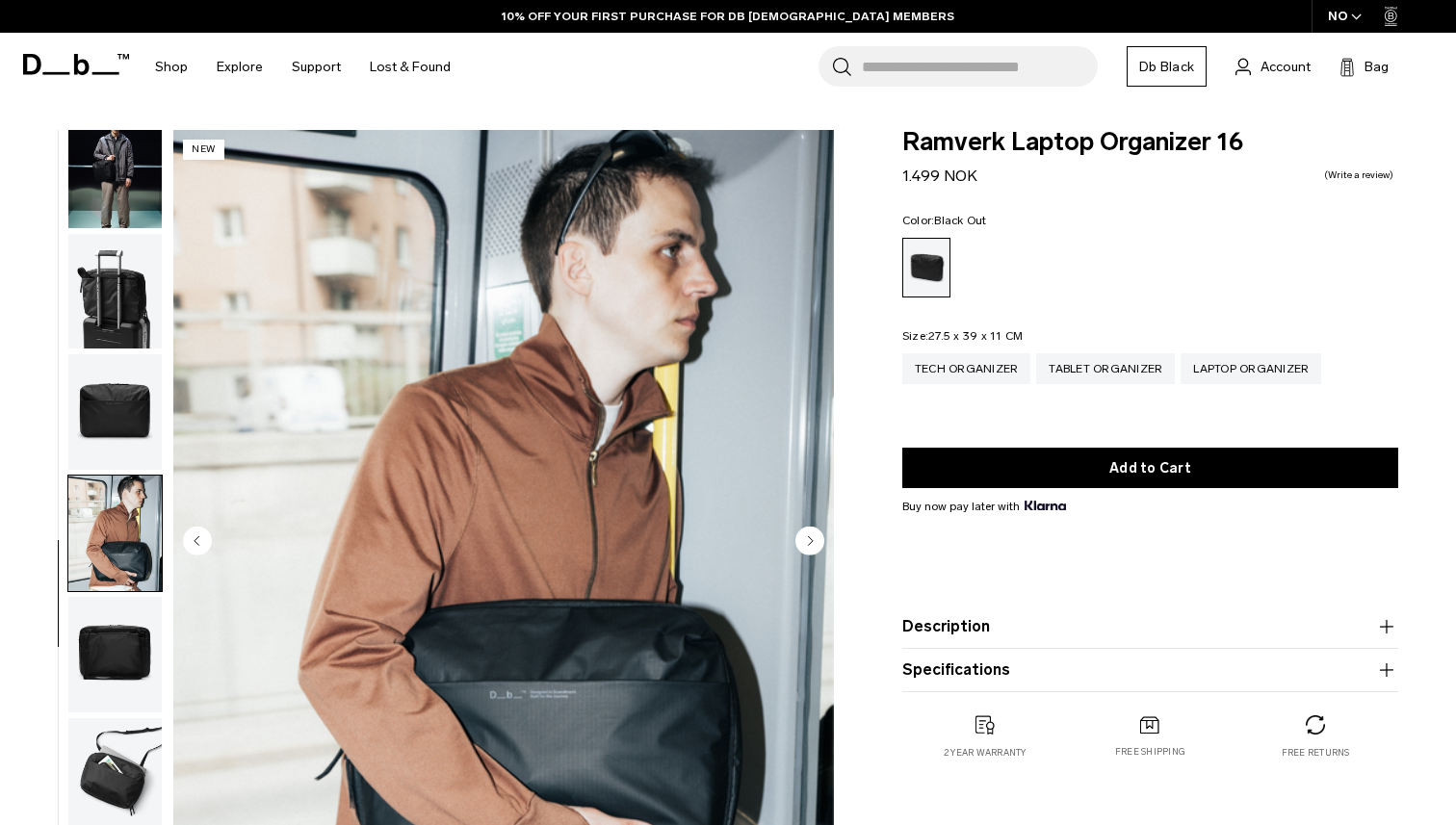
click at [679, 543] on div "05 / 08 New" at bounding box center [503, 543] width 660 height 825
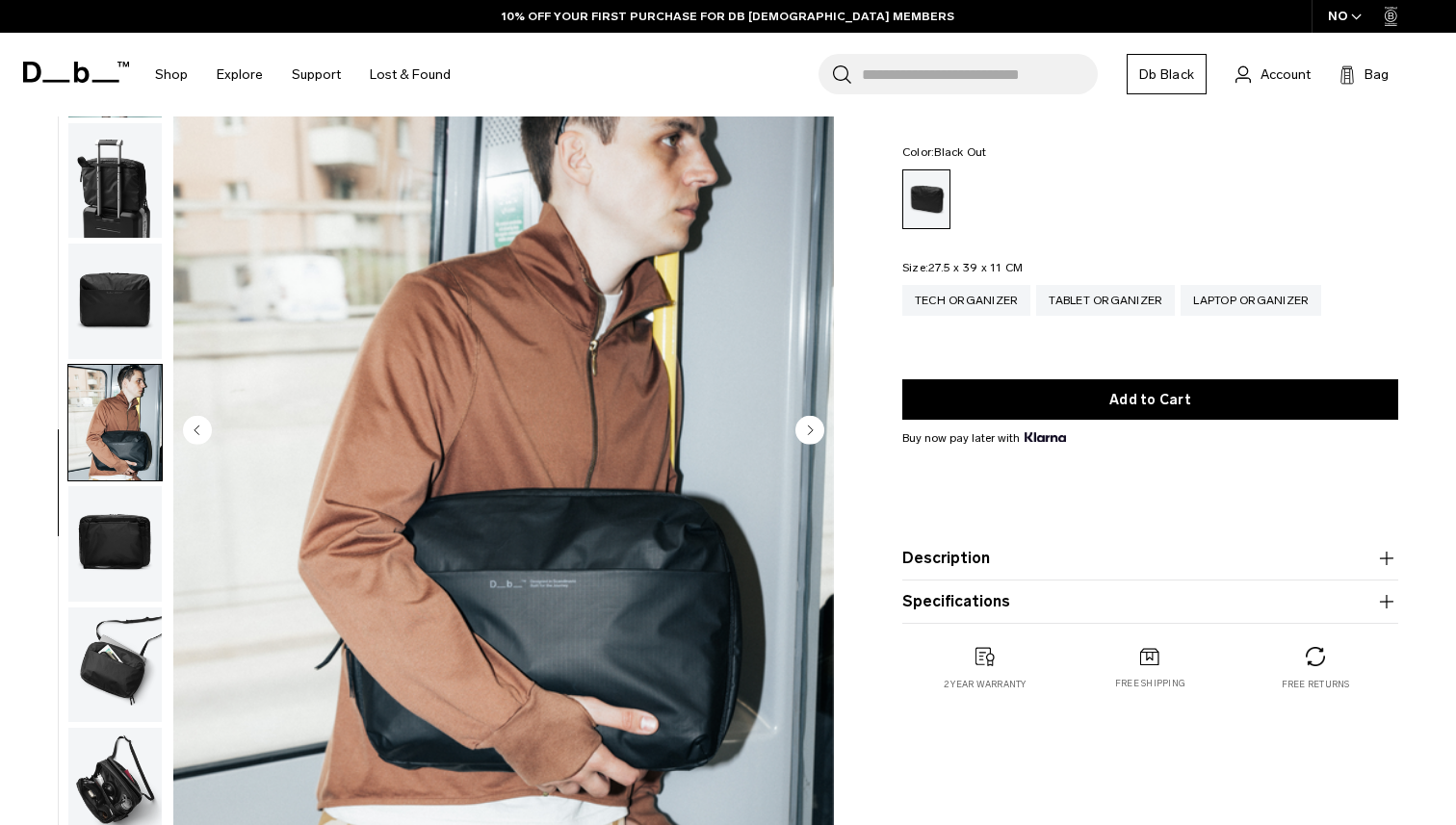
scroll to position [101, 0]
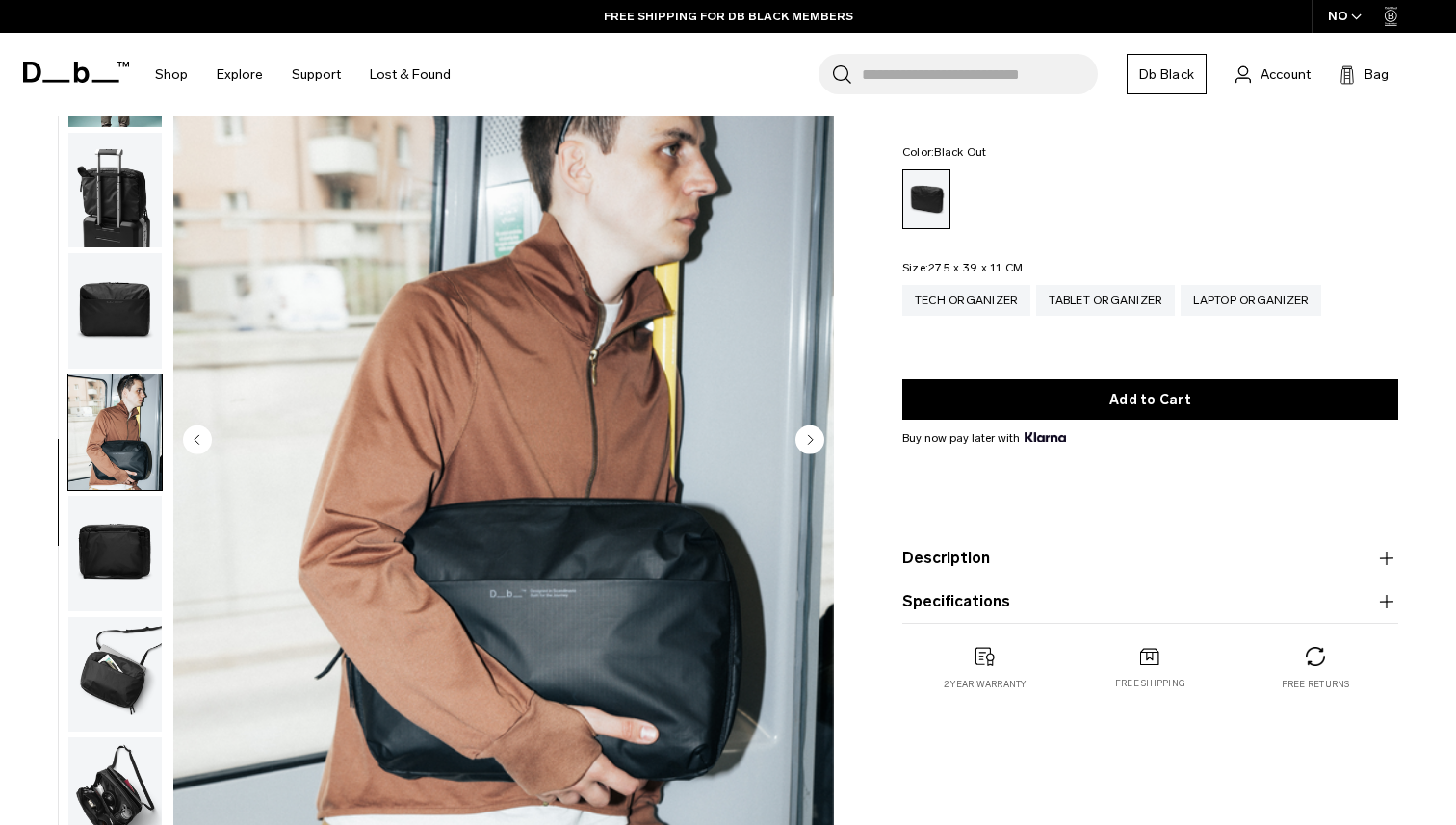
click at [813, 432] on circle "Next slide" at bounding box center [810, 439] width 29 height 29
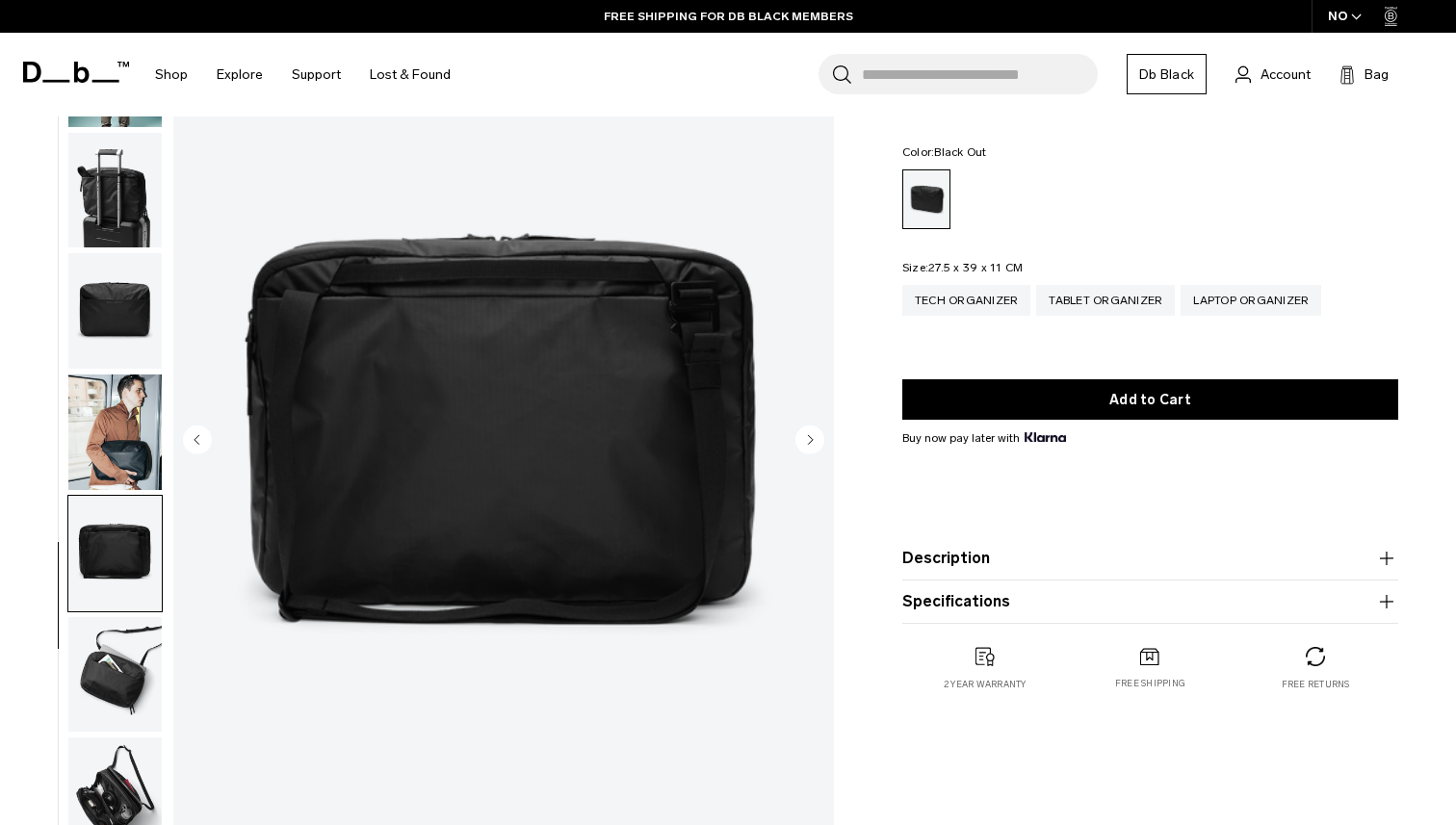
click at [813, 432] on circle "Next slide" at bounding box center [810, 439] width 29 height 29
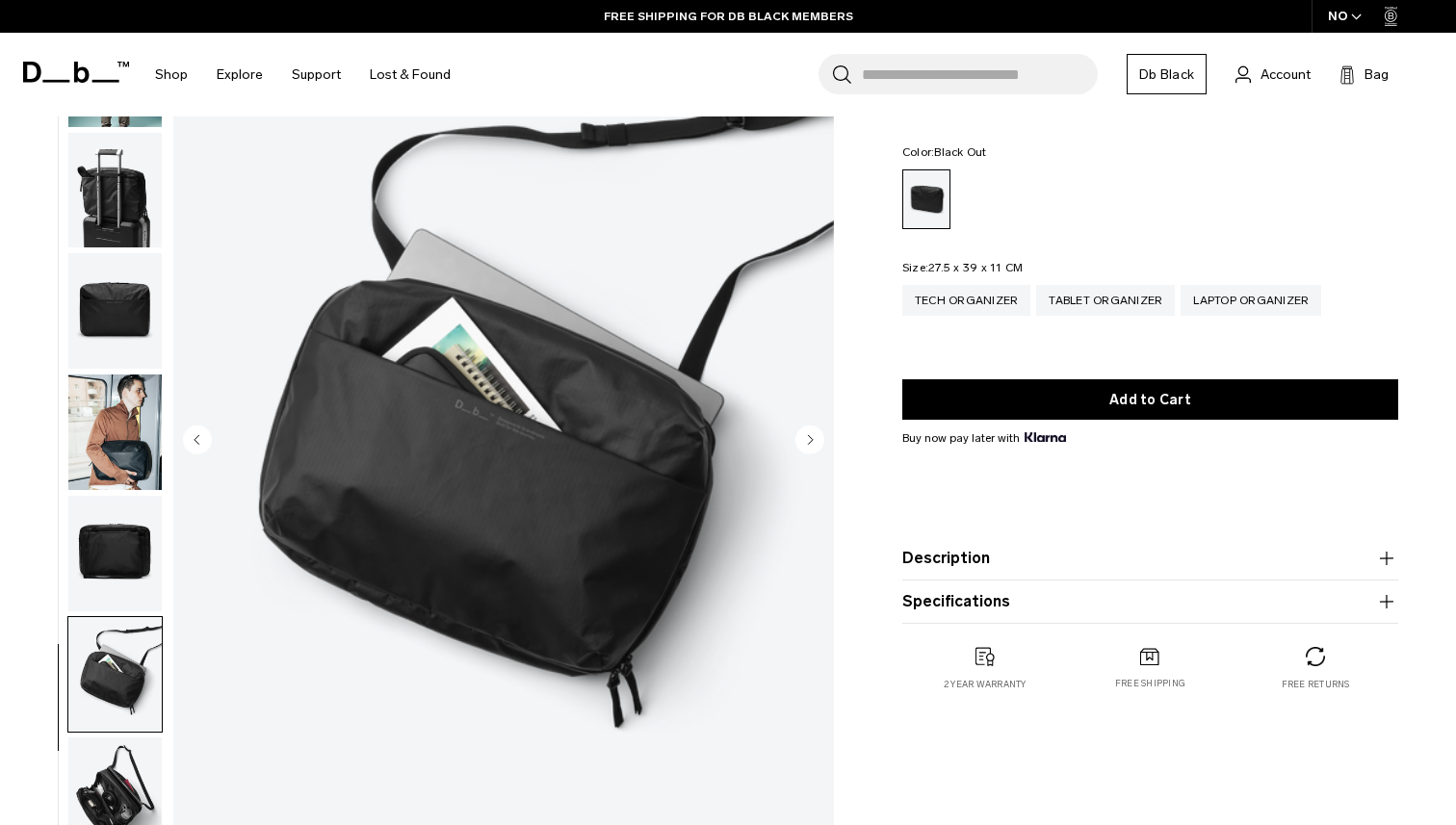
click at [813, 431] on circle "Next slide" at bounding box center [810, 439] width 29 height 29
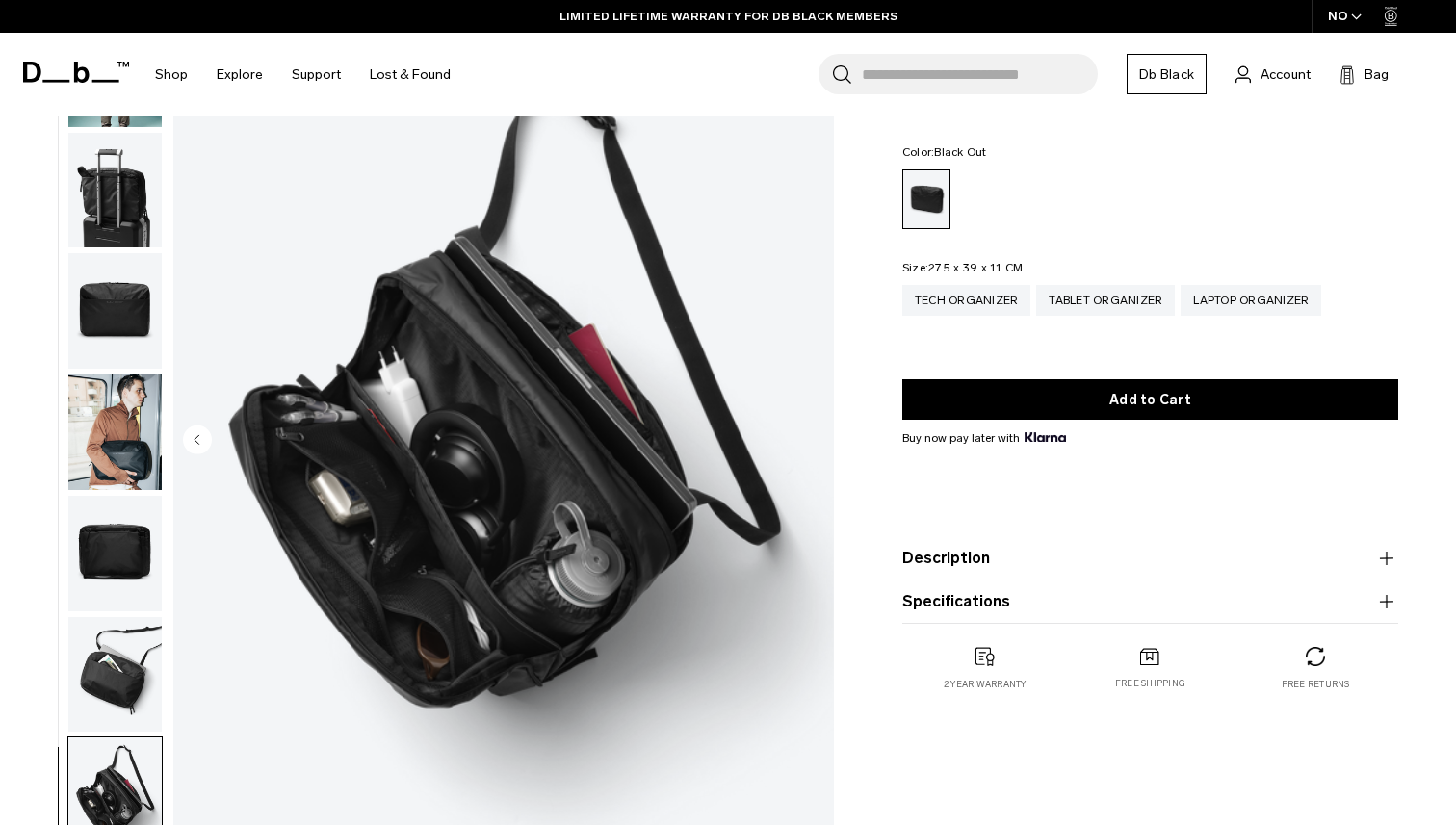
scroll to position [0, 0]
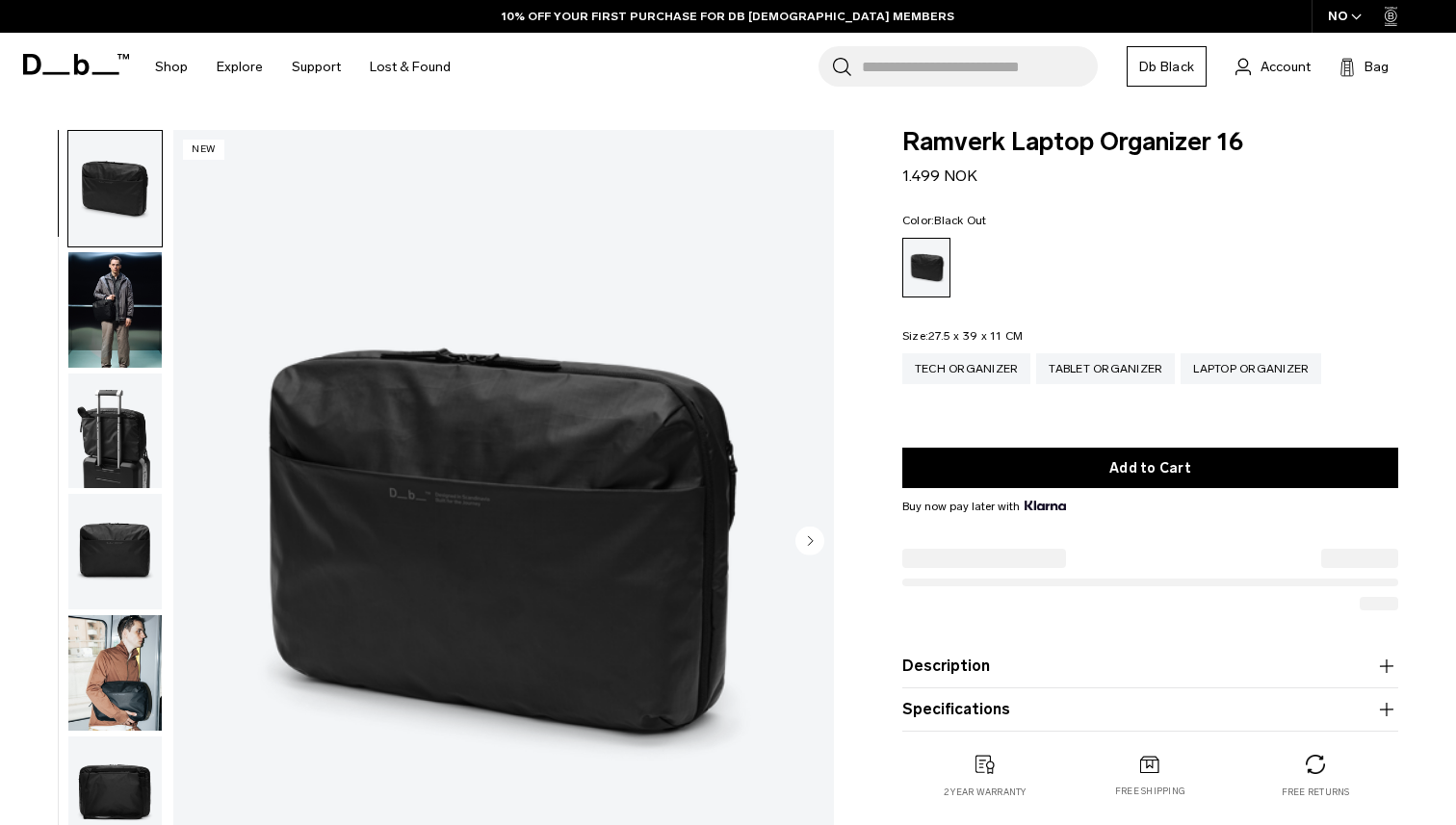
select select
select select "**********"
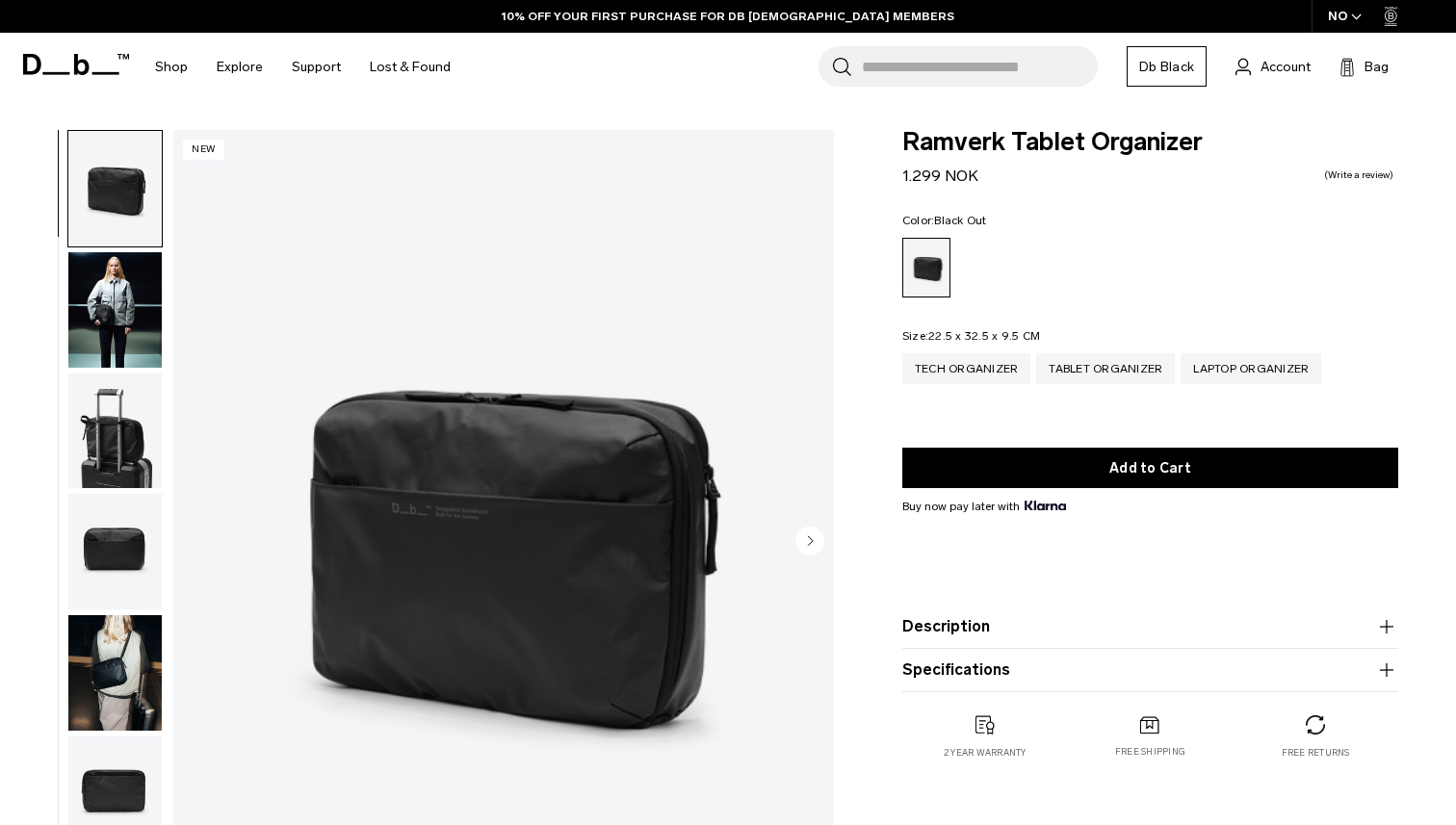
click at [815, 524] on img "1 / 8" at bounding box center [503, 543] width 660 height 825
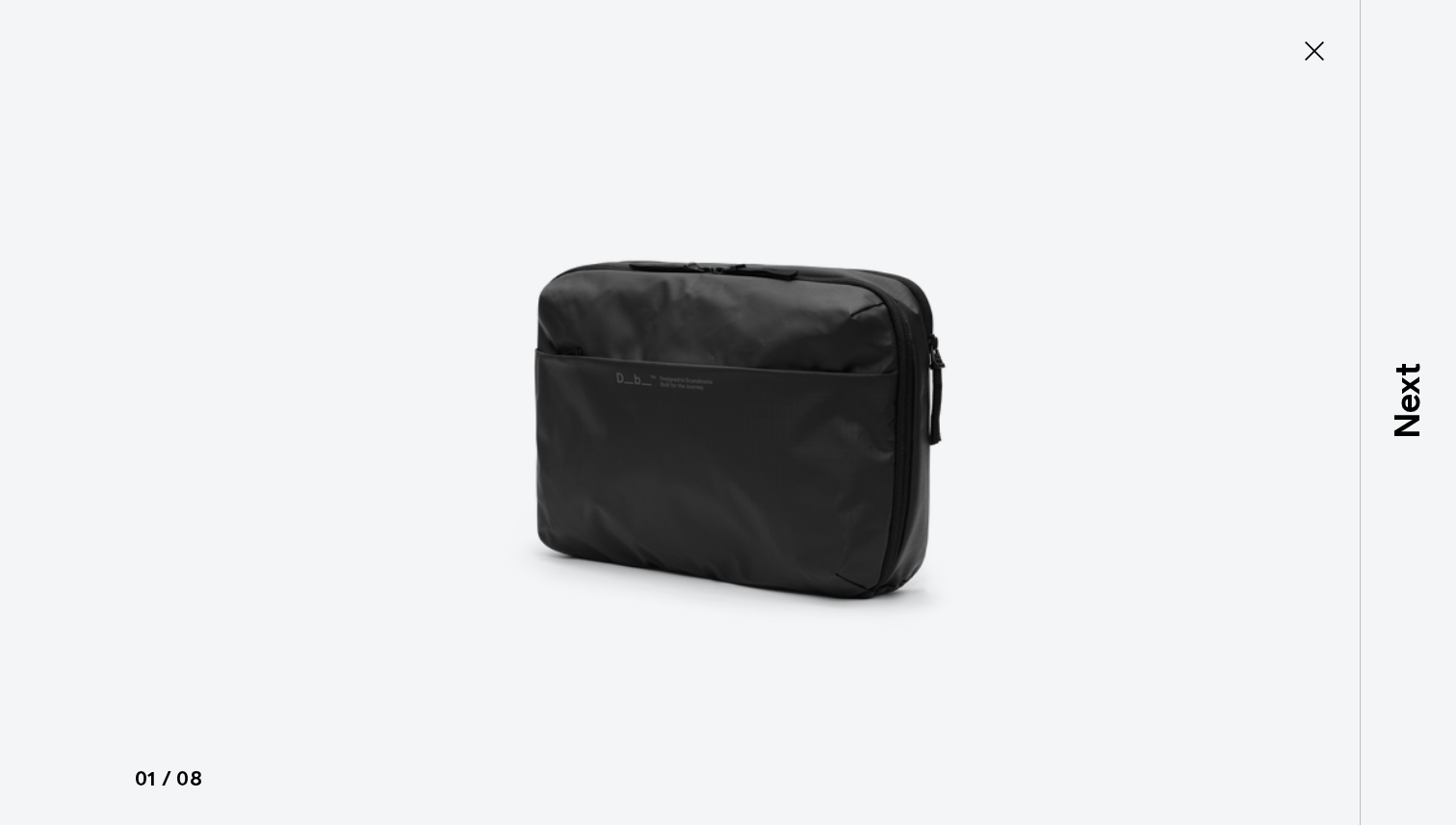
click at [1306, 48] on icon at bounding box center [1314, 51] width 31 height 31
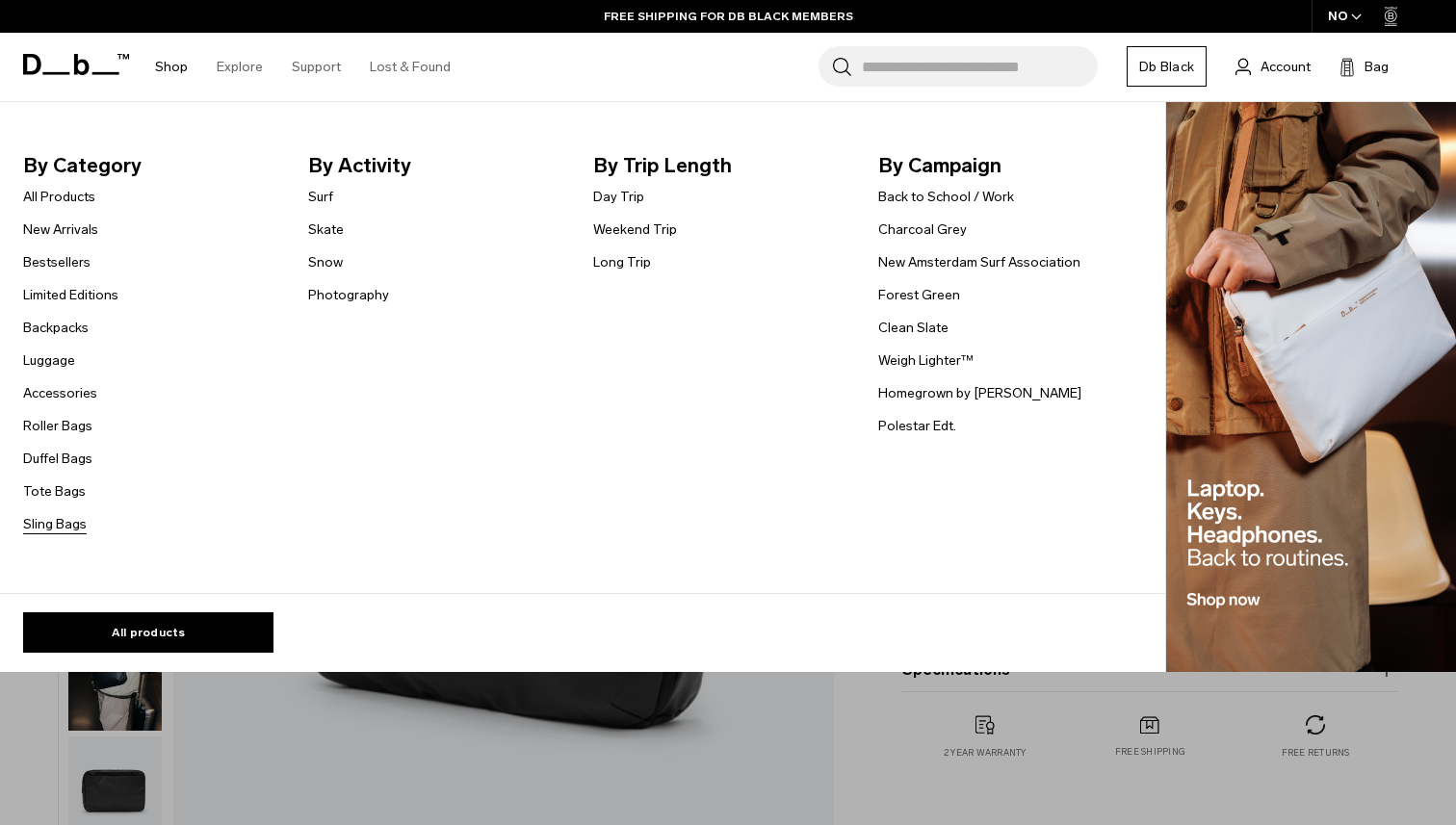
click at [51, 523] on link "Sling Bags" at bounding box center [55, 524] width 64 height 21
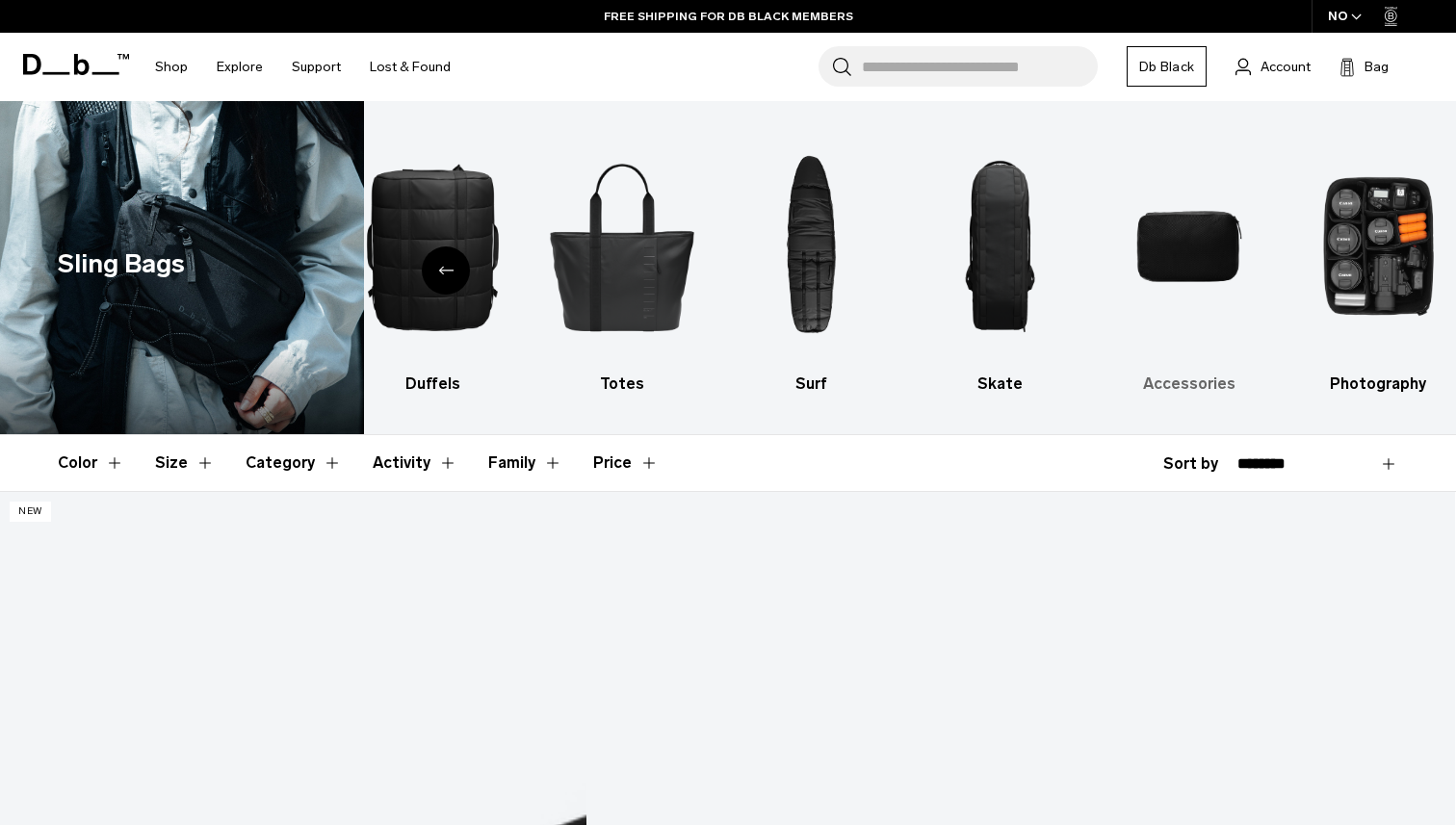
click at [1183, 270] on img "9 / 10" at bounding box center [1188, 246] width 155 height 233
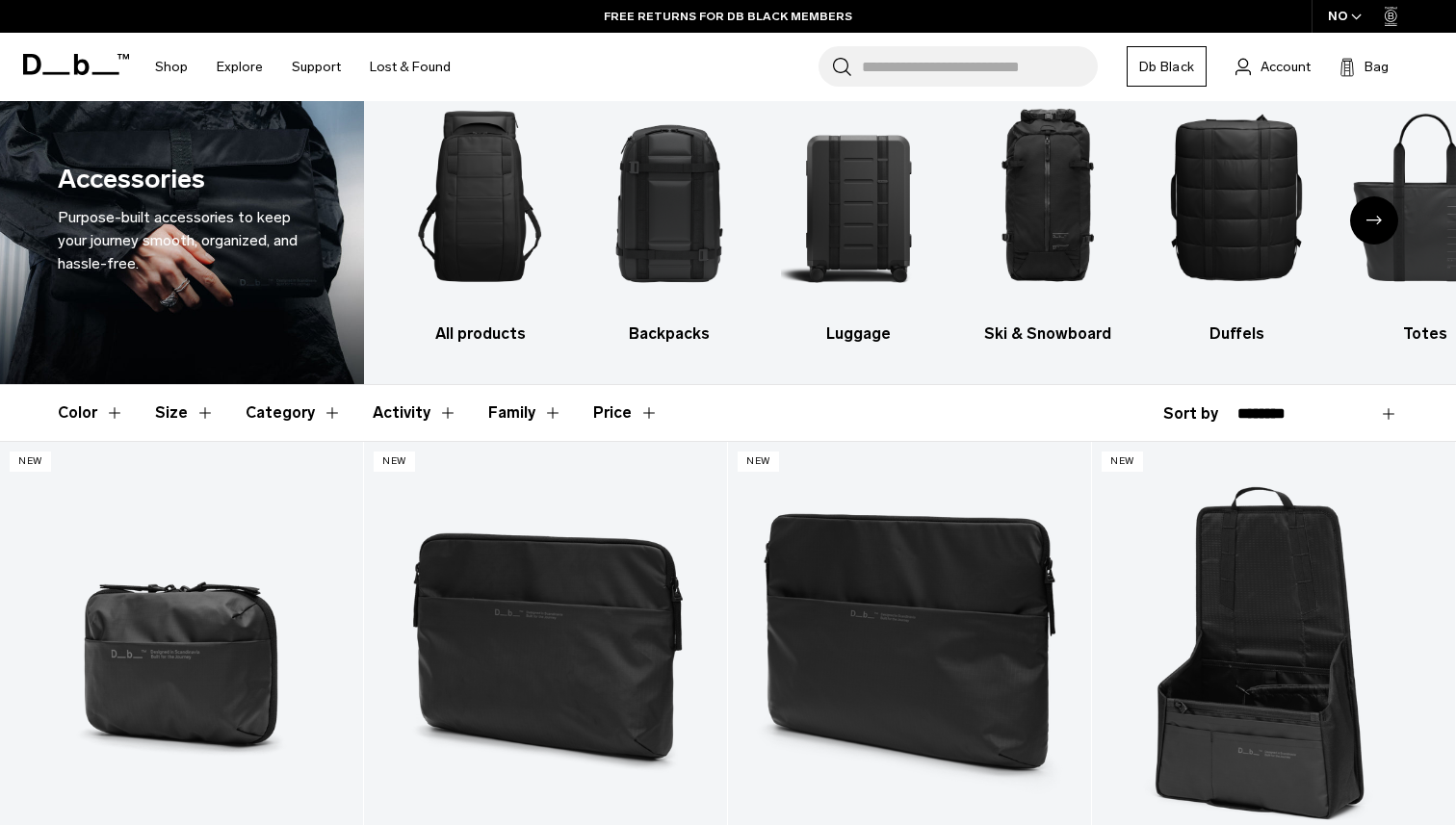
scroll to position [54, 0]
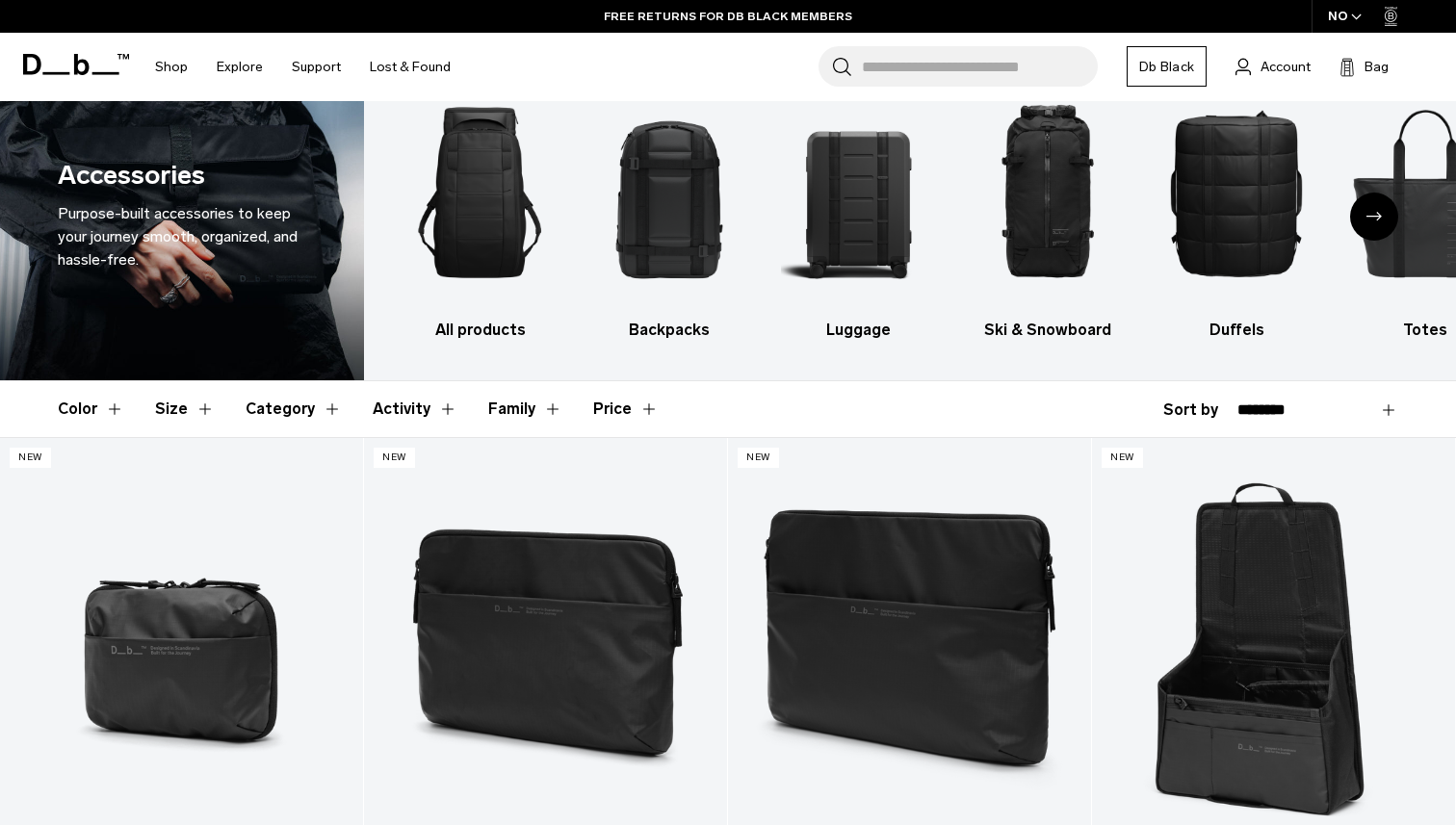
click at [433, 415] on button "Activity" at bounding box center [415, 409] width 85 height 56
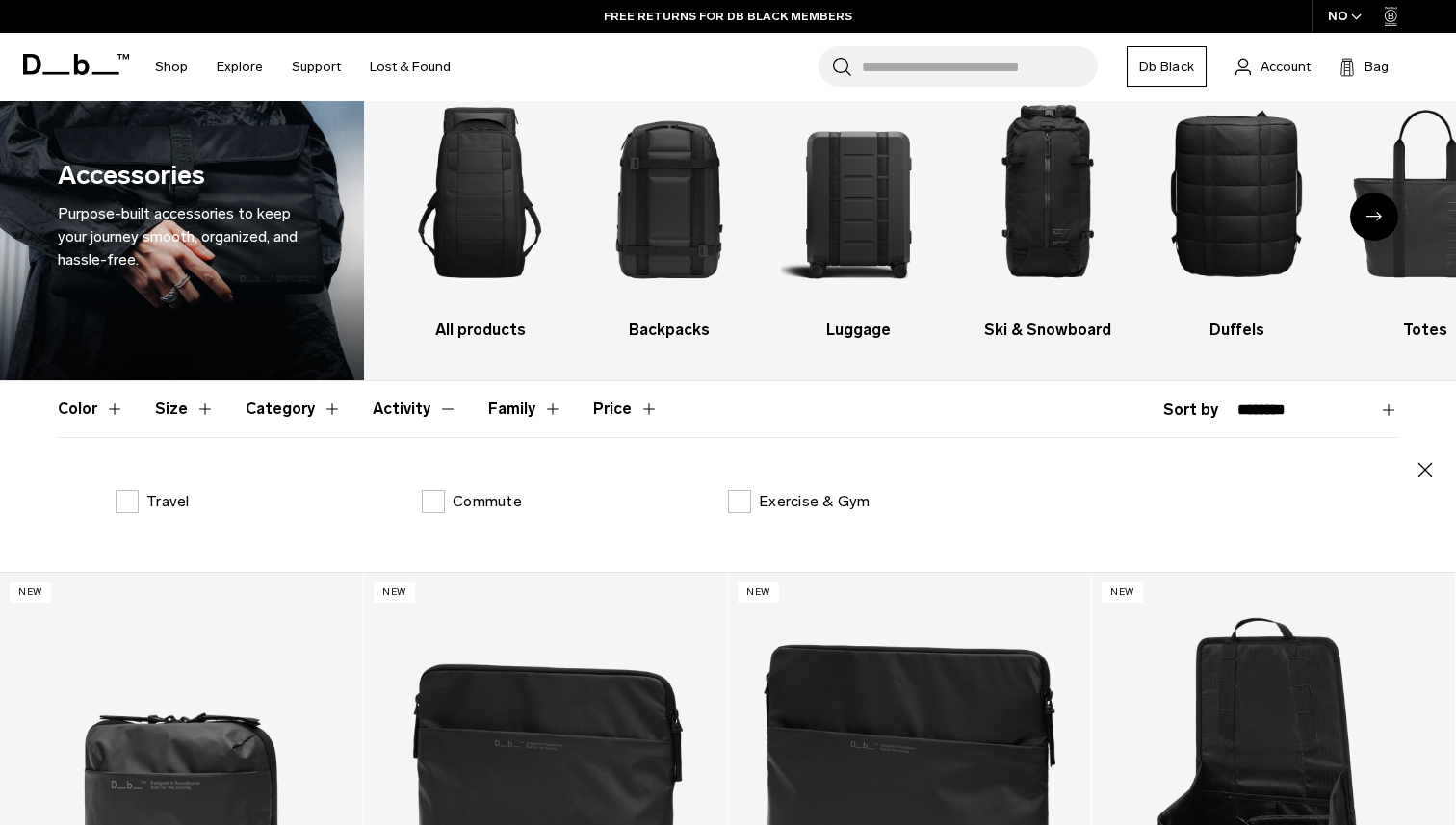
click at [303, 408] on button "Category" at bounding box center [293, 409] width 96 height 56
click at [205, 411] on button "Size" at bounding box center [185, 409] width 60 height 56
click at [111, 409] on button "Color" at bounding box center [91, 409] width 66 height 56
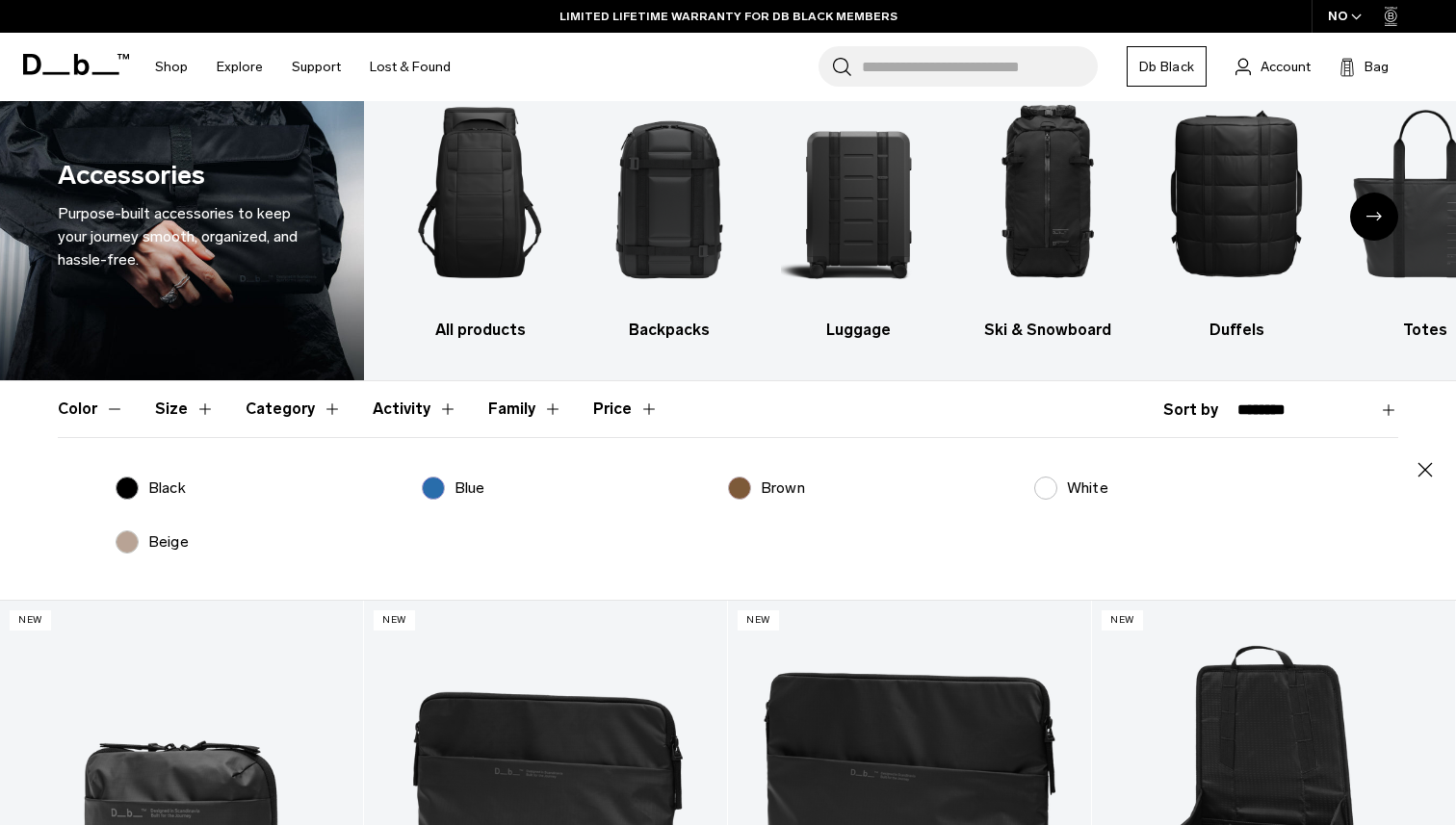
click at [111, 409] on button "Color" at bounding box center [91, 409] width 66 height 56
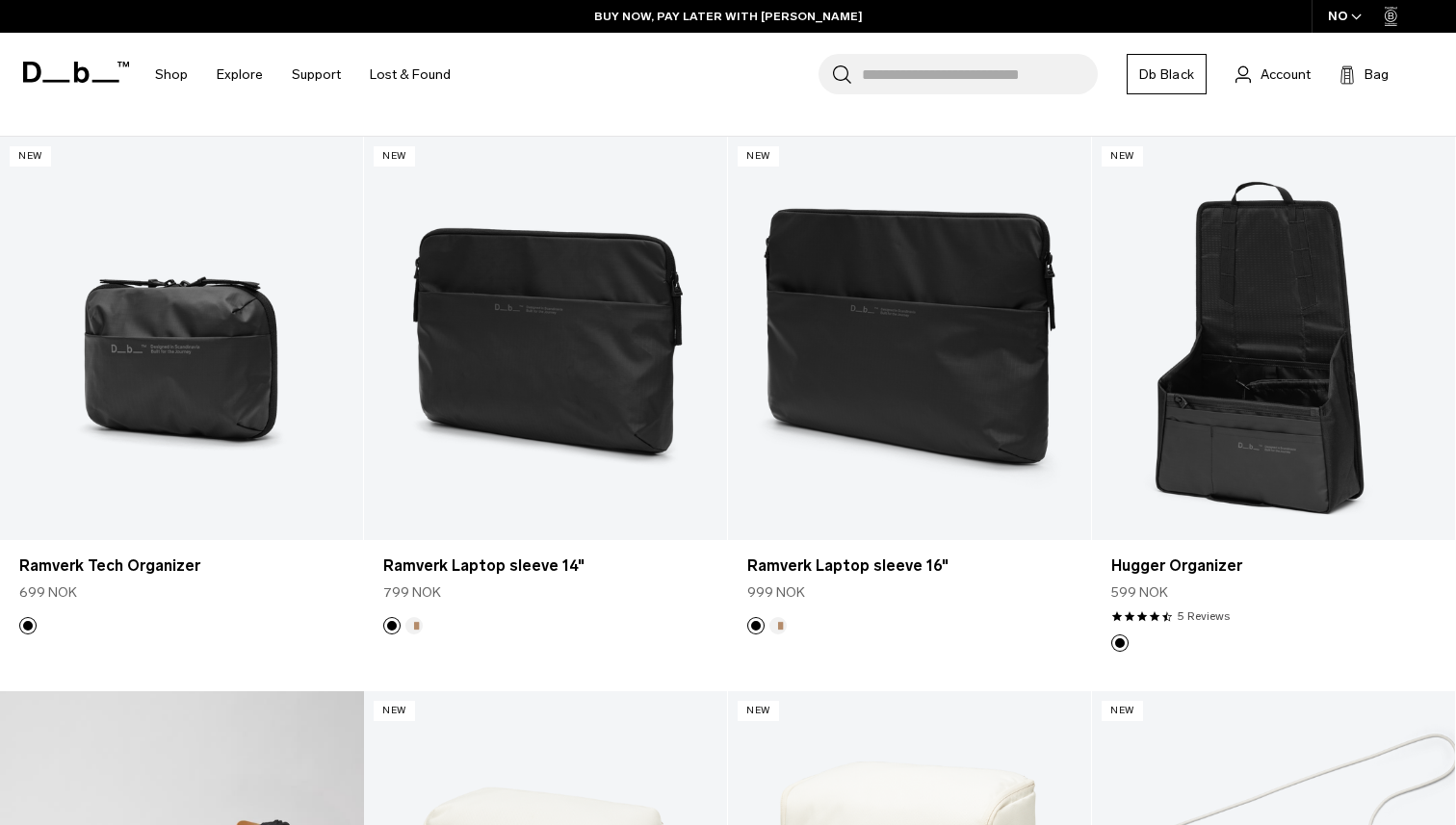
scroll to position [360, 0]
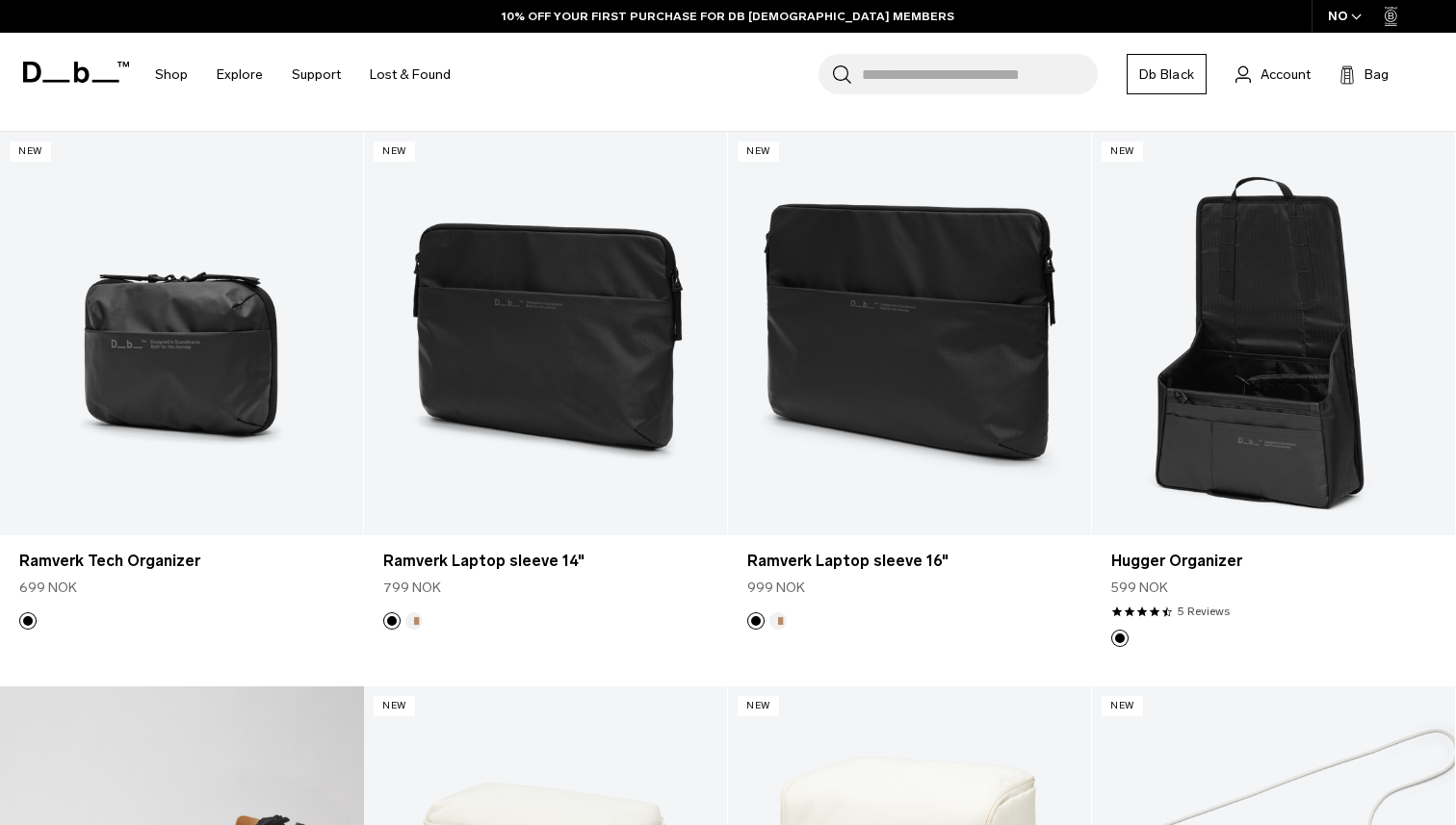
click at [712, 82] on div "Search for Bags, Luggage... Search Close Trending Products All Products Hugger …" at bounding box center [952, 74] width 975 height 84
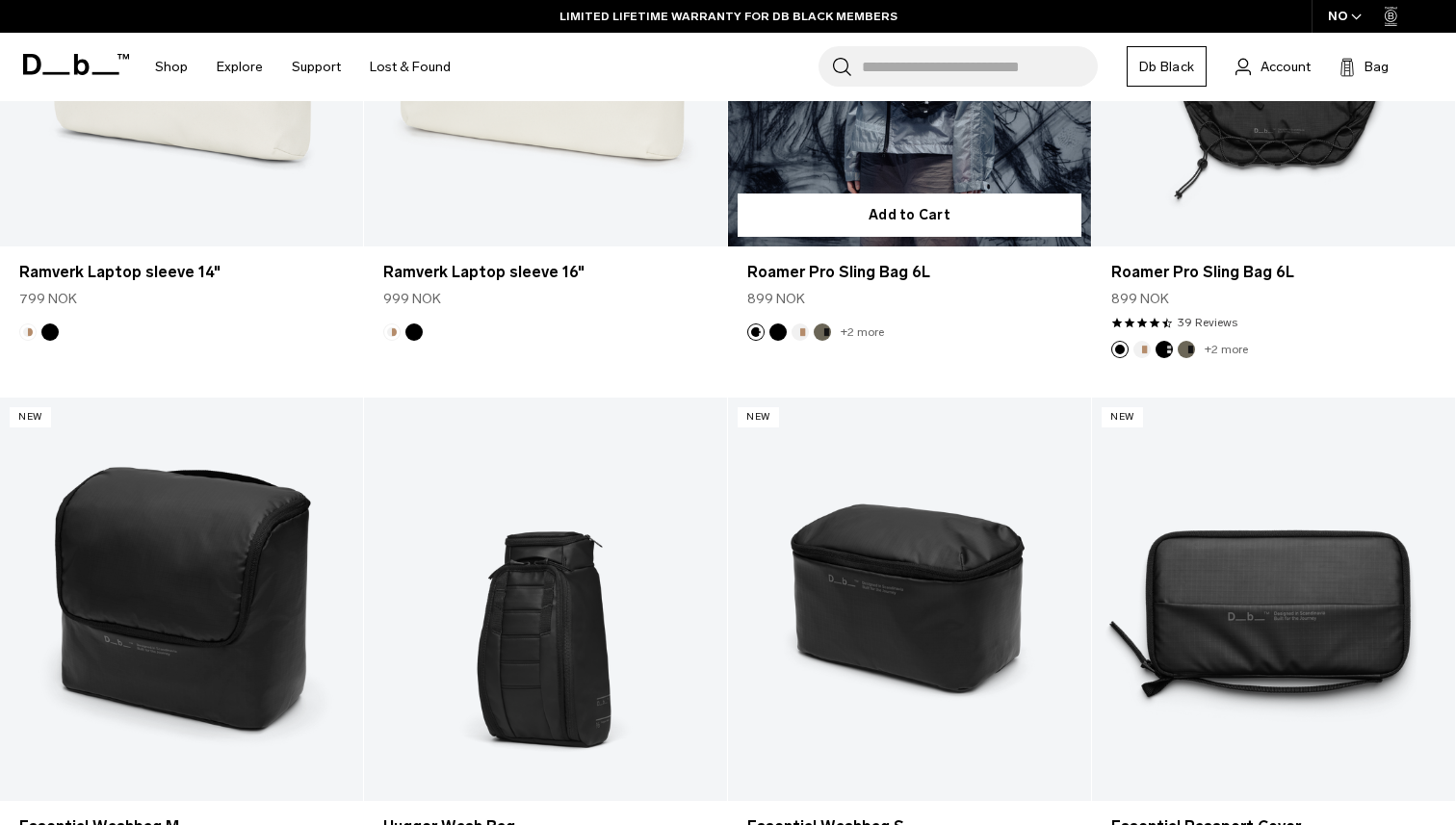
scroll to position [2211, 0]
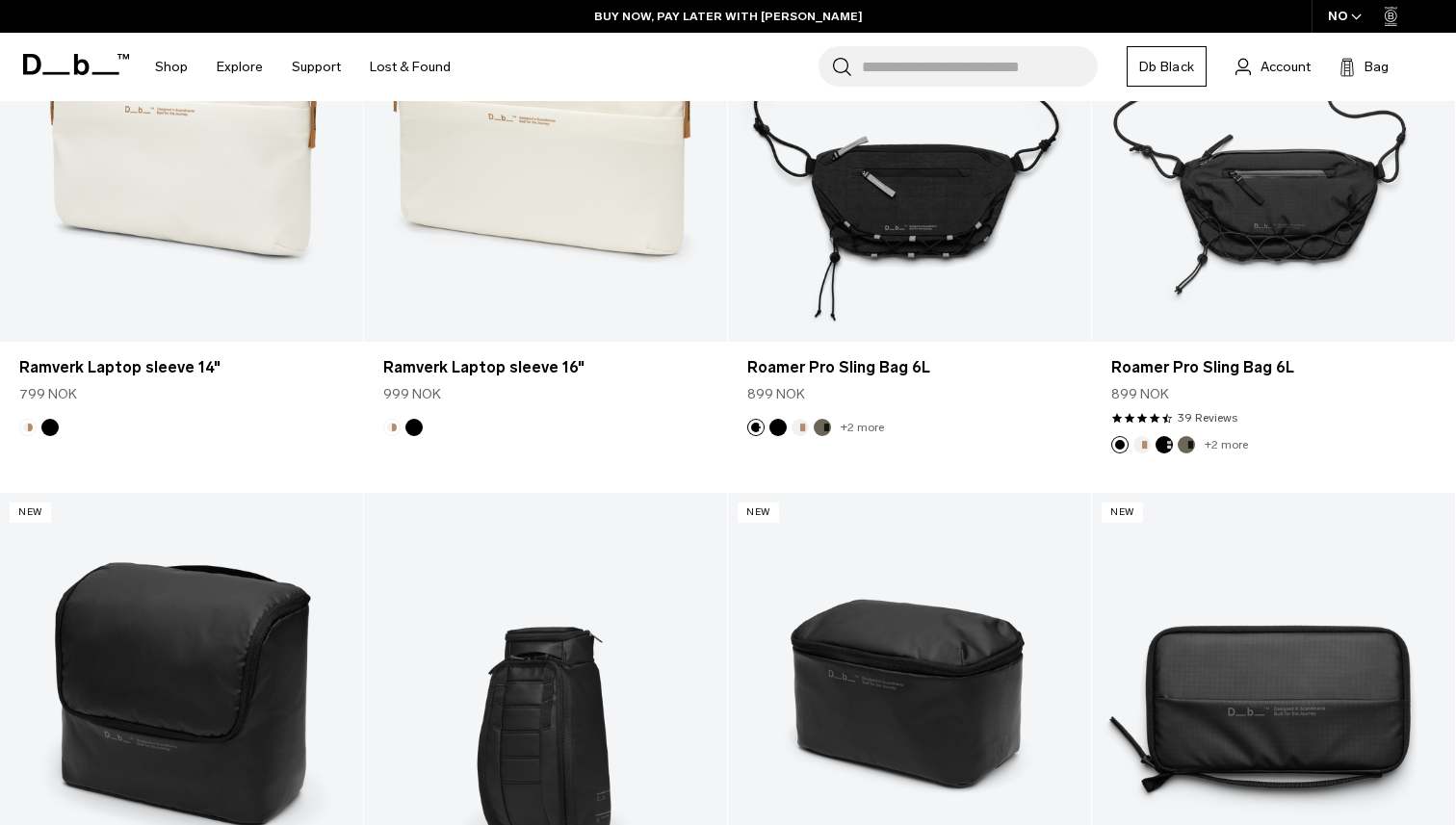
click at [931, 63] on input "Search for Bags, Luggage..." at bounding box center [979, 65] width 236 height 40
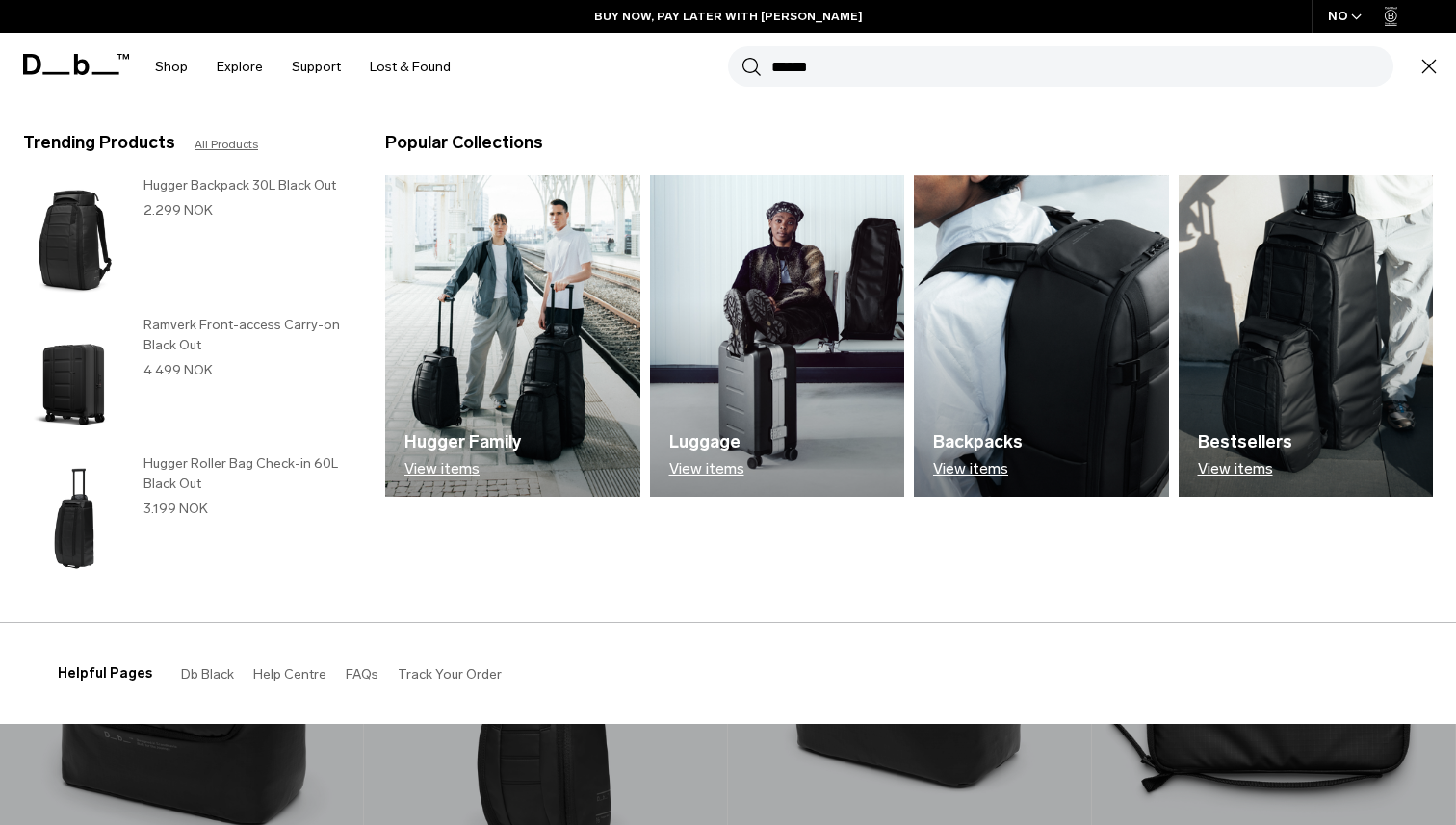
type input "******"
click at [741, 56] on button "Search" at bounding box center [751, 66] width 21 height 22
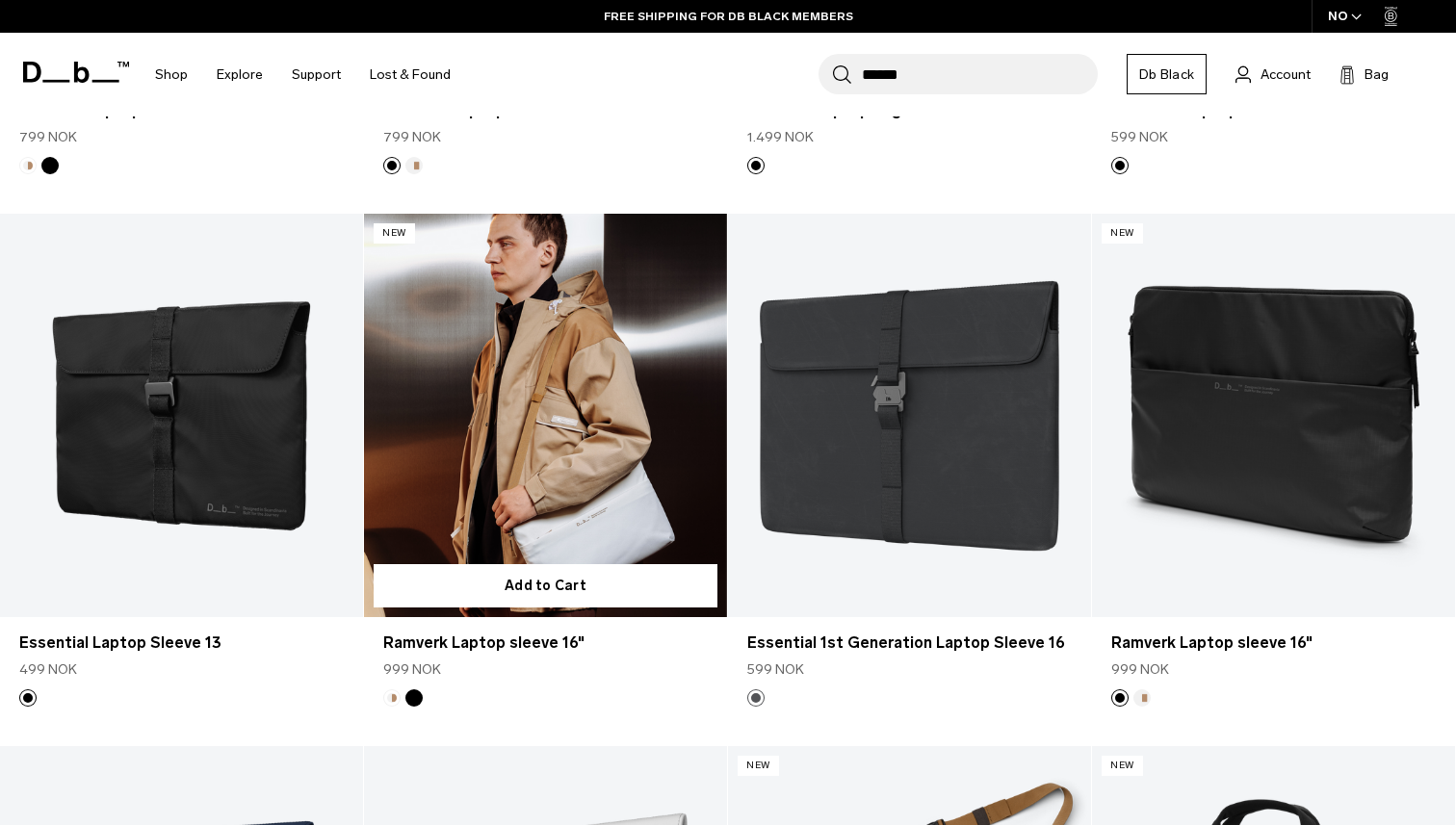
scroll to position [725, 0]
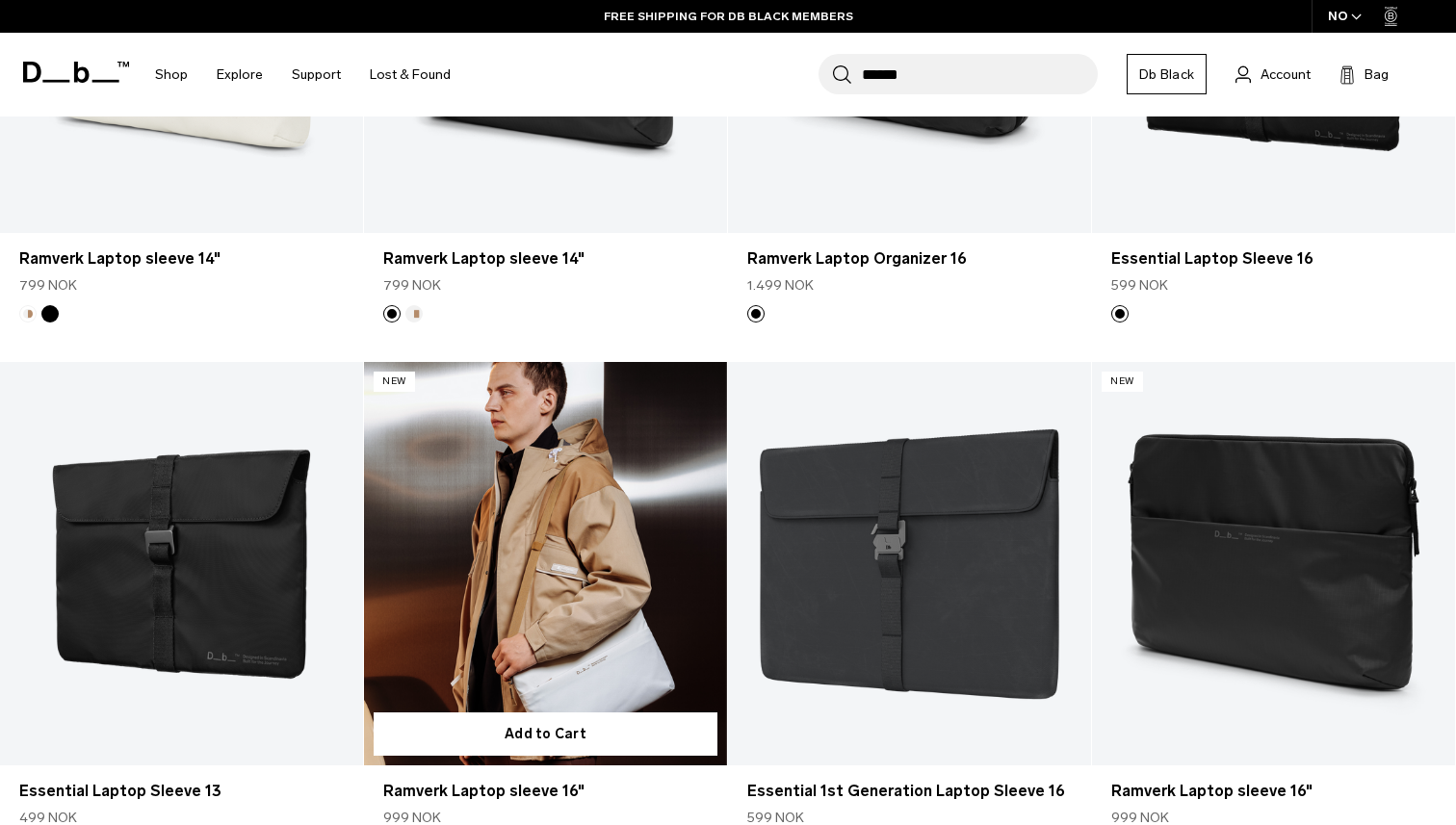
click at [706, 566] on link "Ramverk Laptop sleeve 16" at bounding box center [545, 563] width 363 height 404
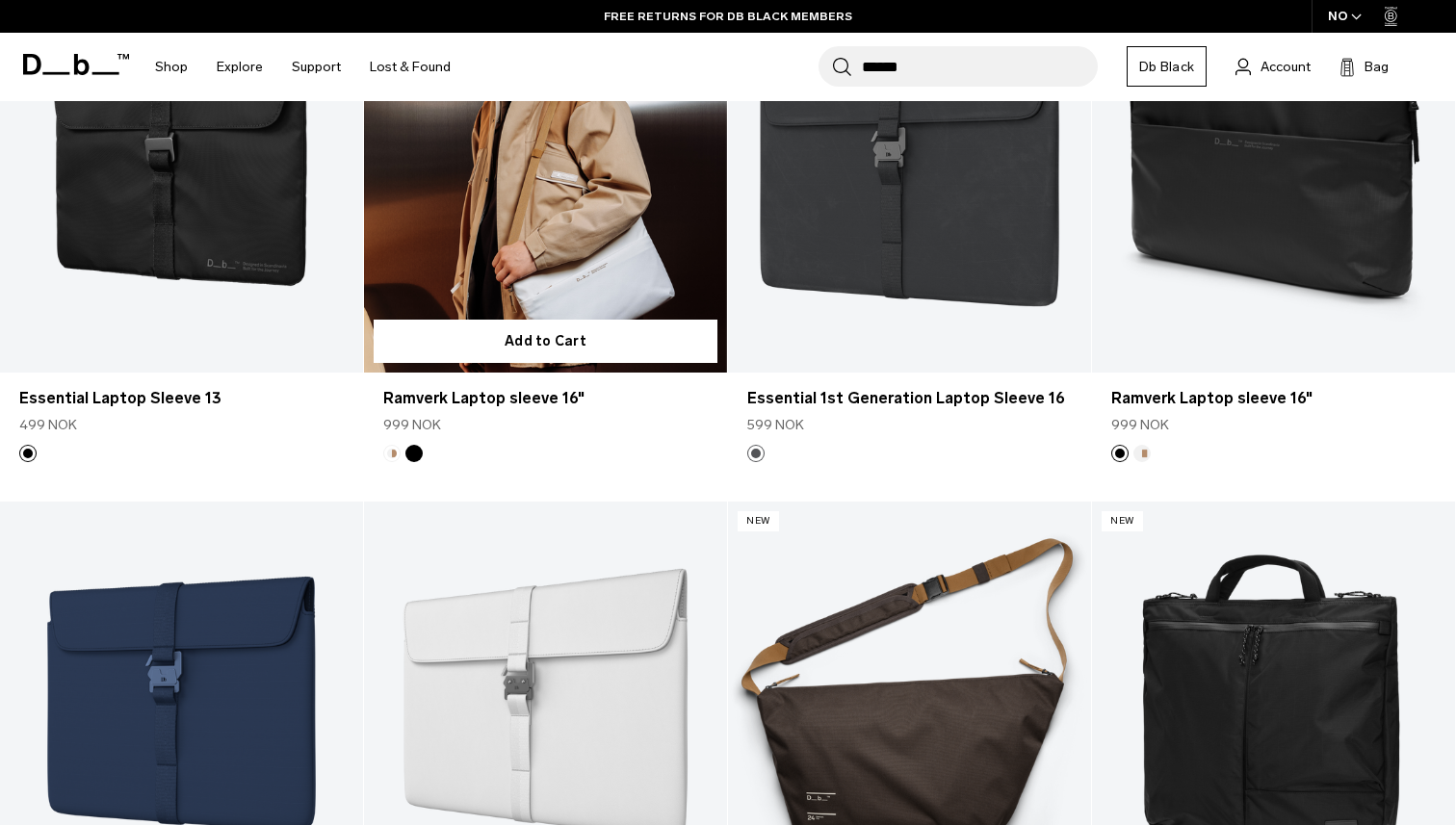
scroll to position [1216, 0]
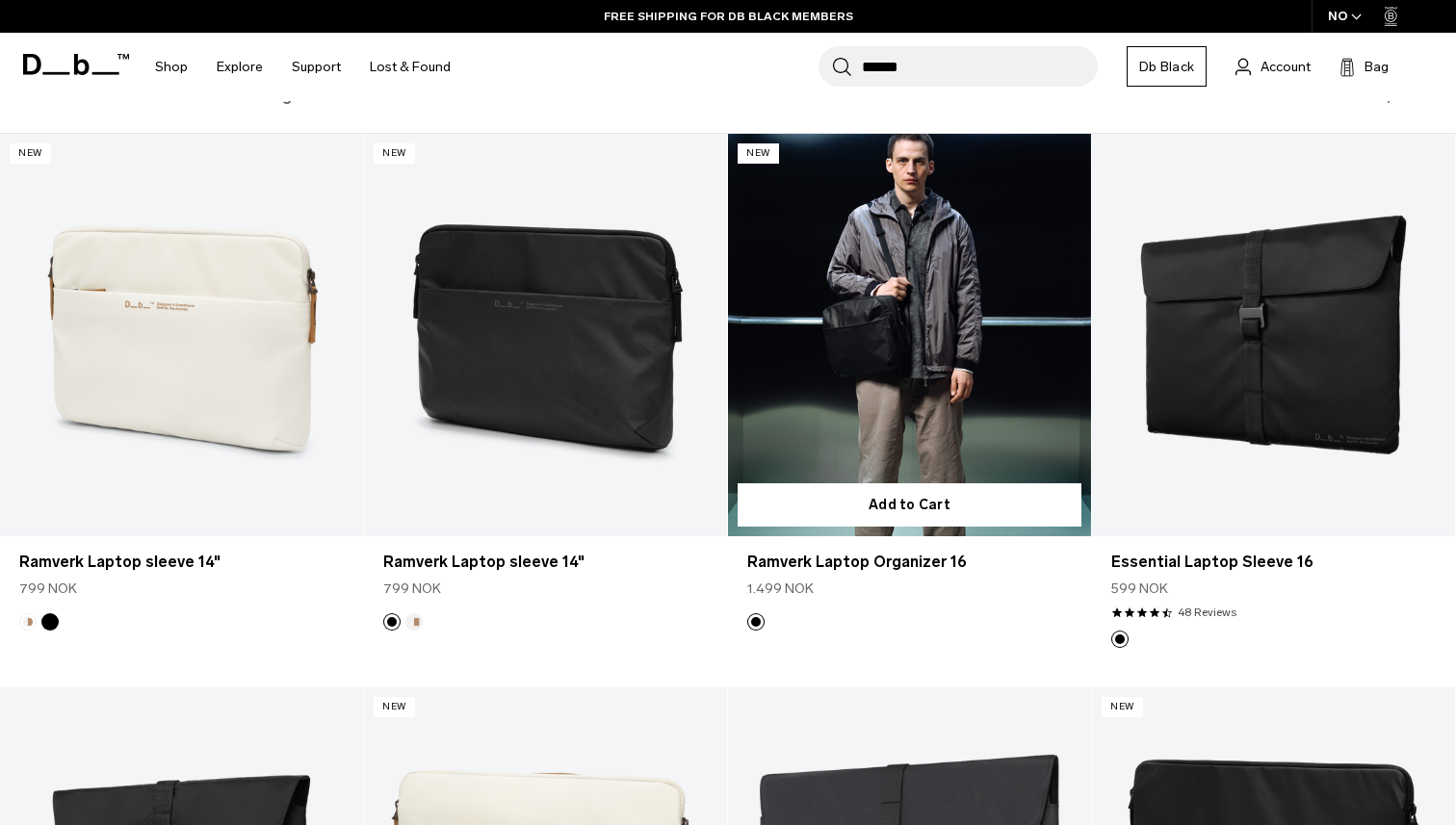
scroll to position [268, 0]
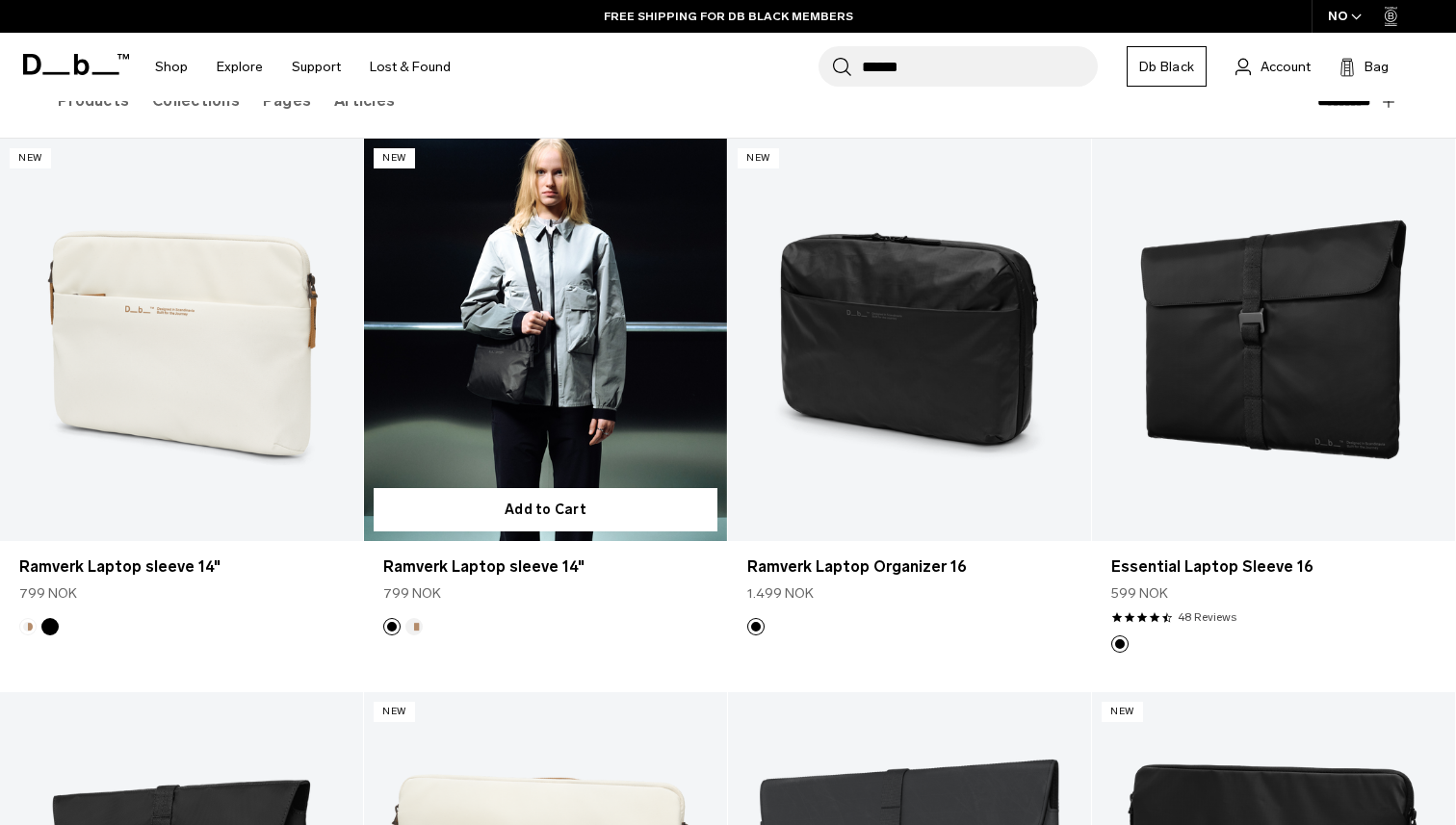
click at [544, 349] on link "Ramverk Laptop sleeve 14" at bounding box center [545, 340] width 363 height 404
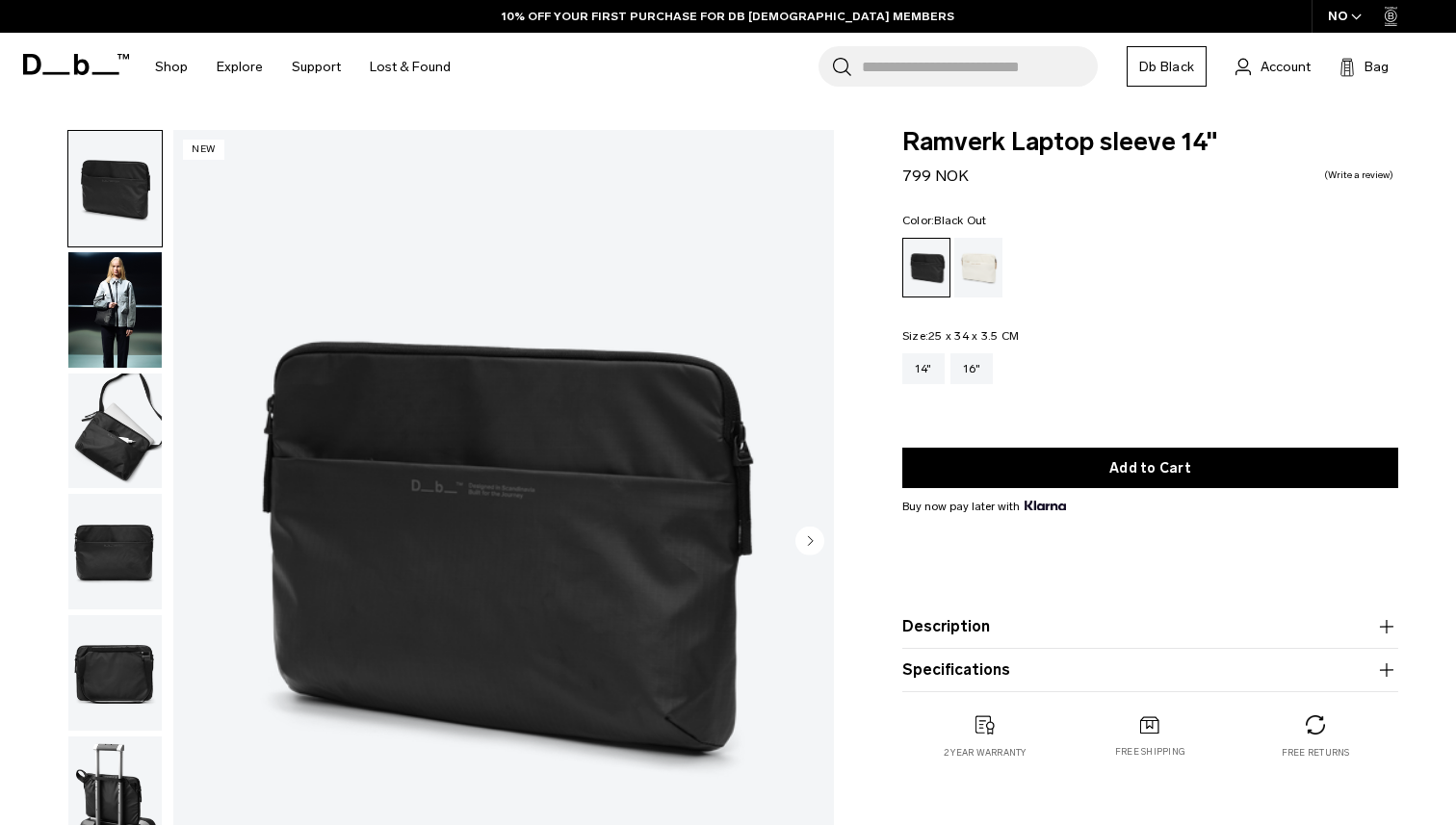
click at [128, 320] on img "button" at bounding box center [115, 310] width 94 height 115
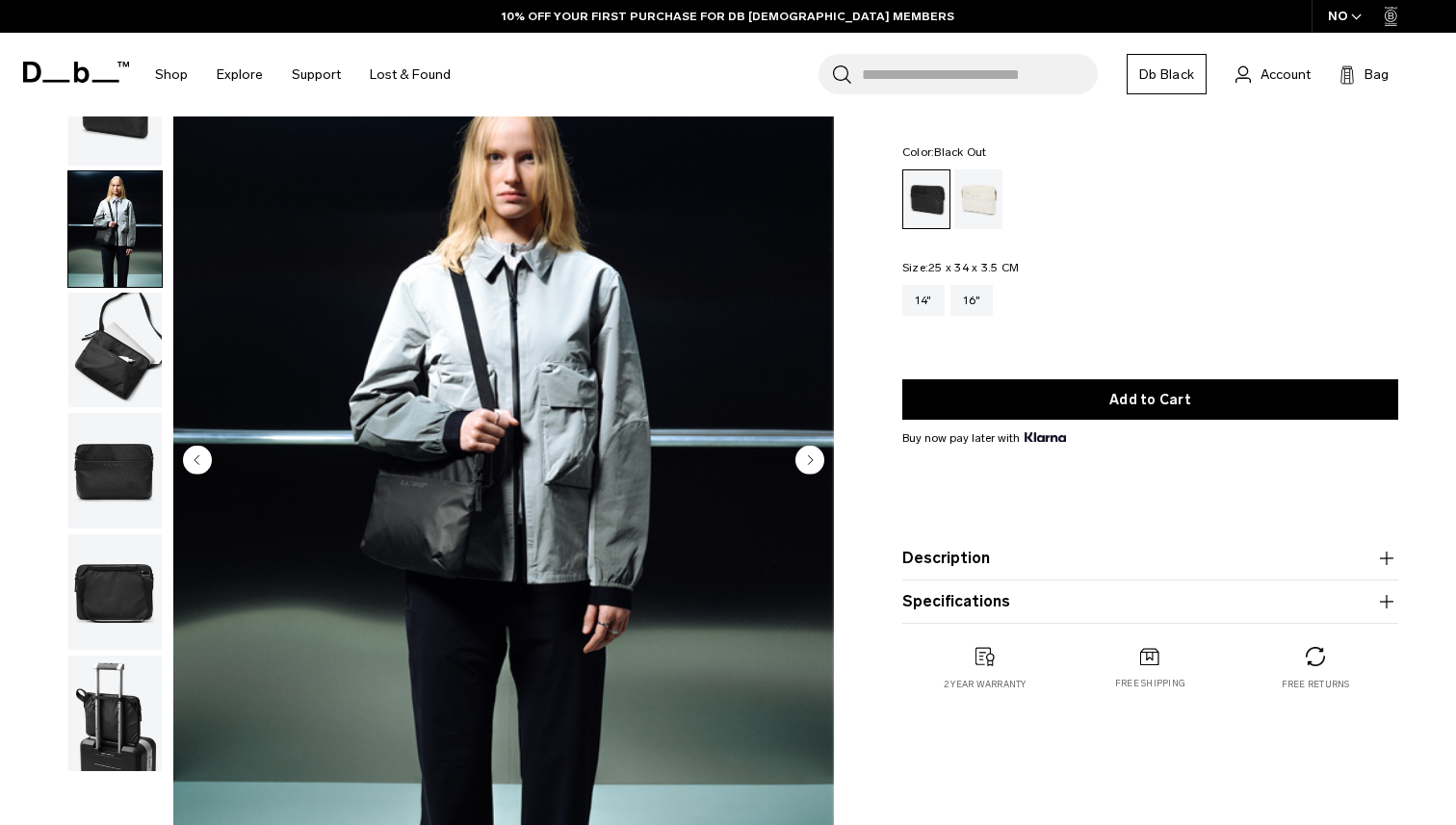
scroll to position [76, 0]
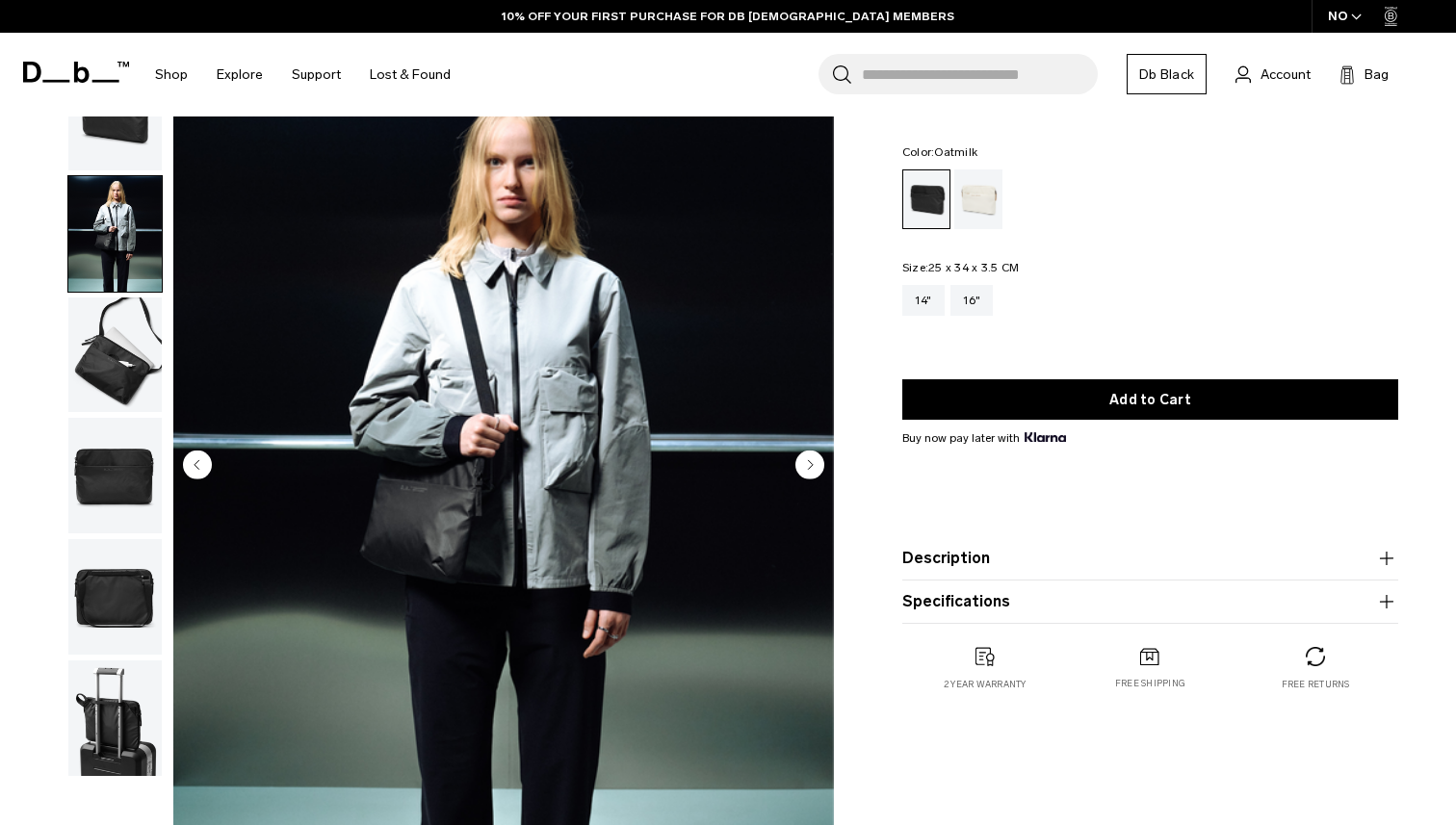
click at [972, 195] on div "Oatmilk" at bounding box center [979, 198] width 49 height 60
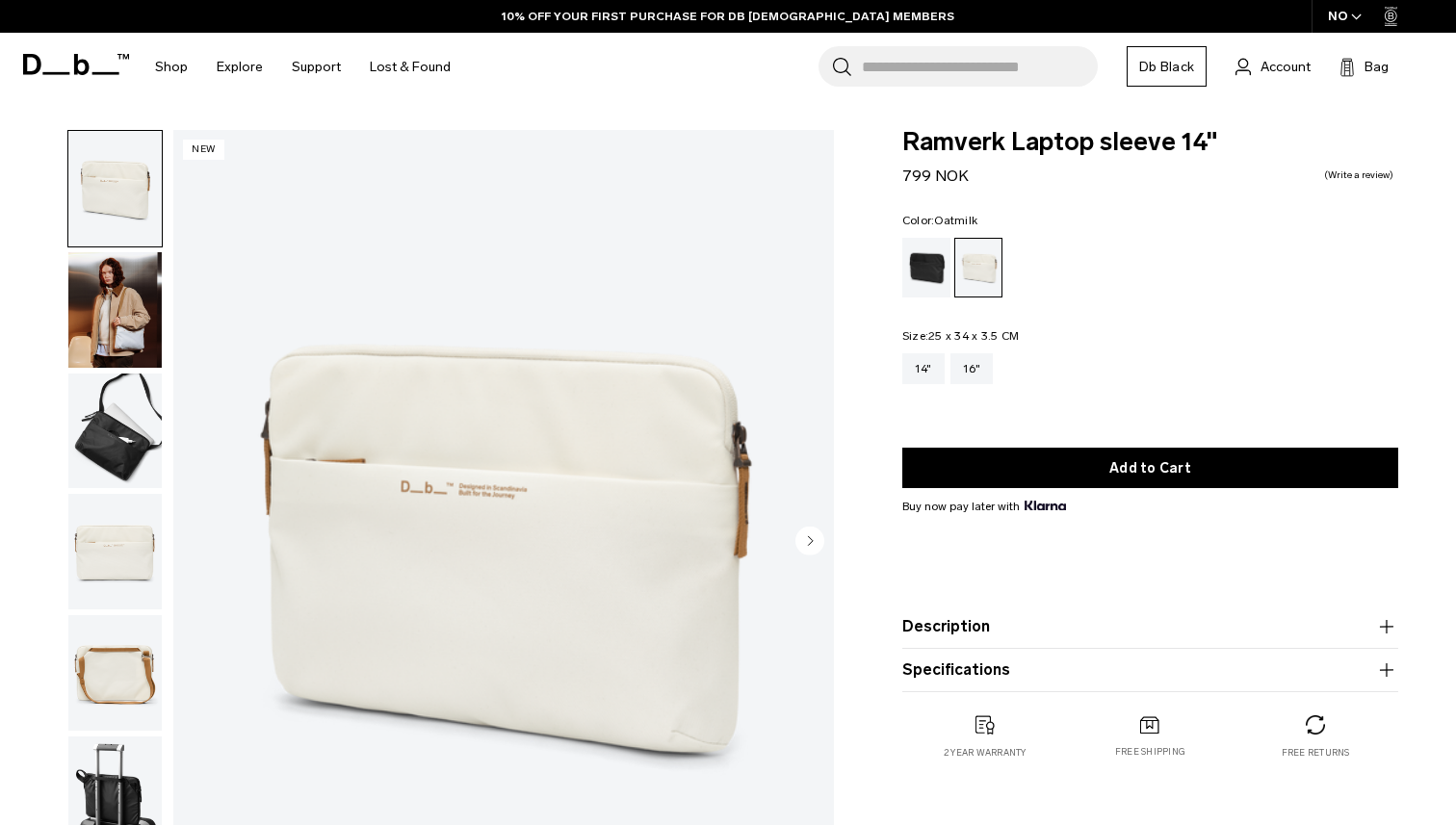
click at [154, 317] on img "button" at bounding box center [115, 310] width 94 height 115
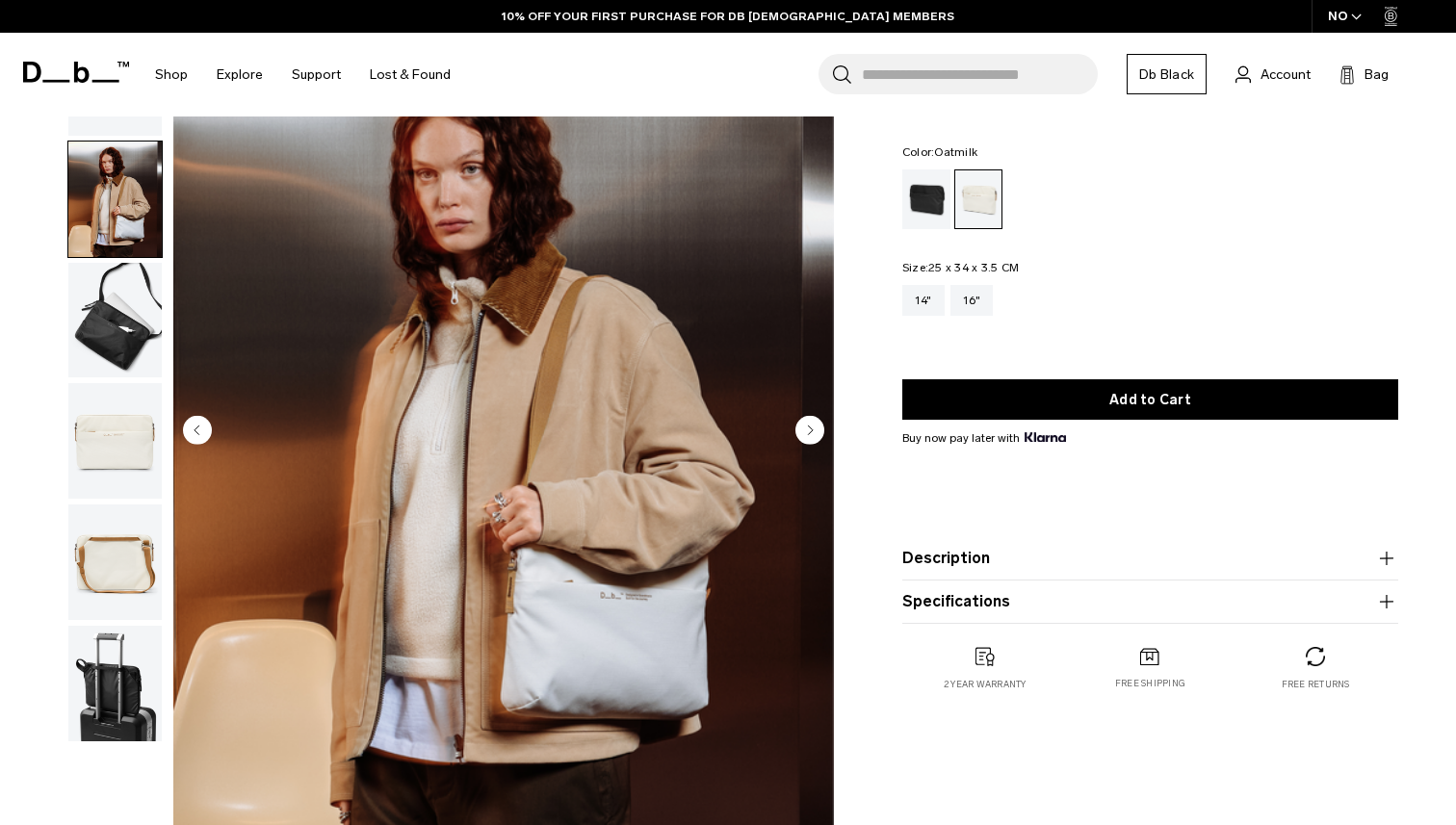
scroll to position [108, 0]
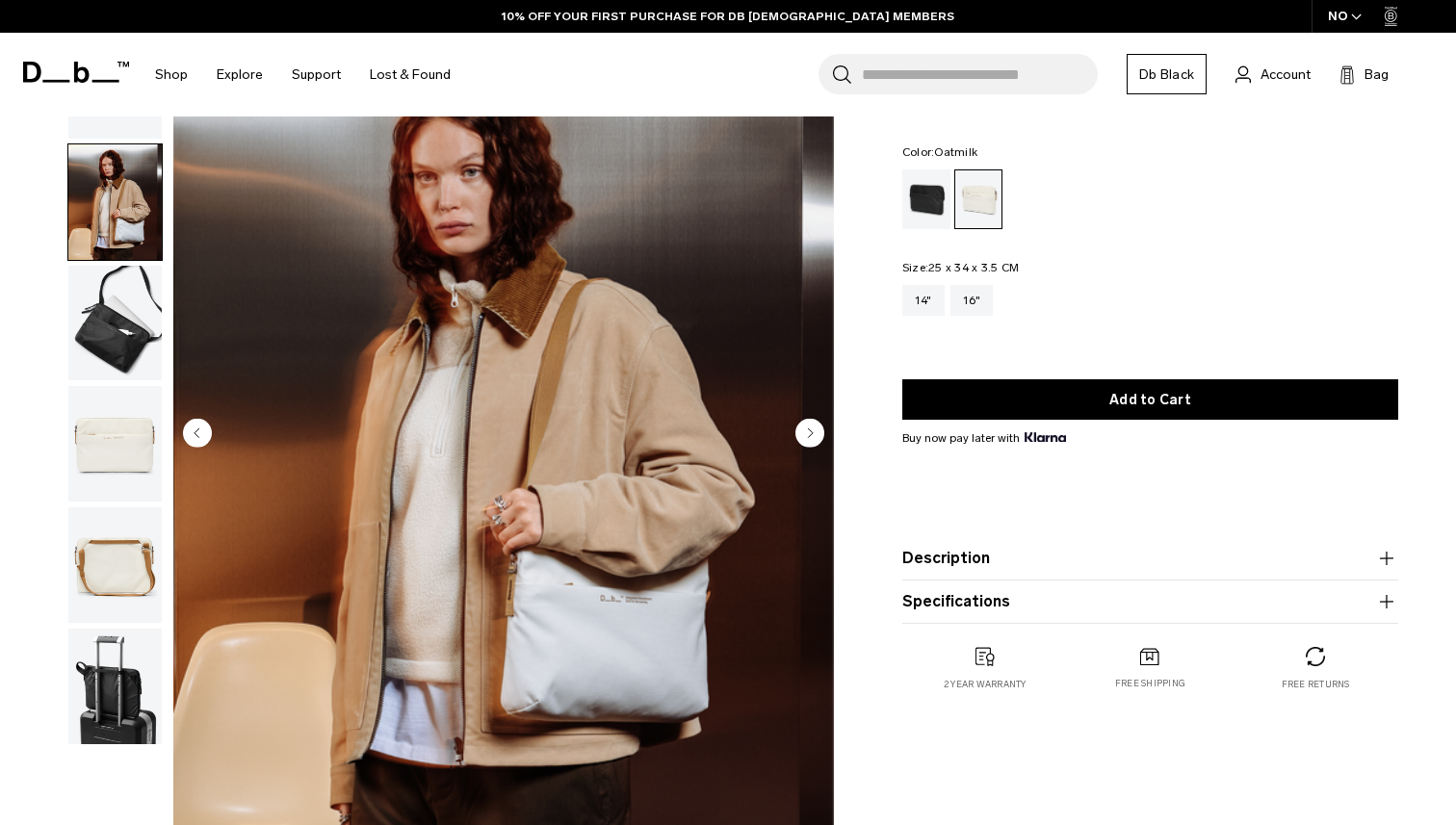
click at [118, 333] on img "button" at bounding box center [115, 324] width 94 height 115
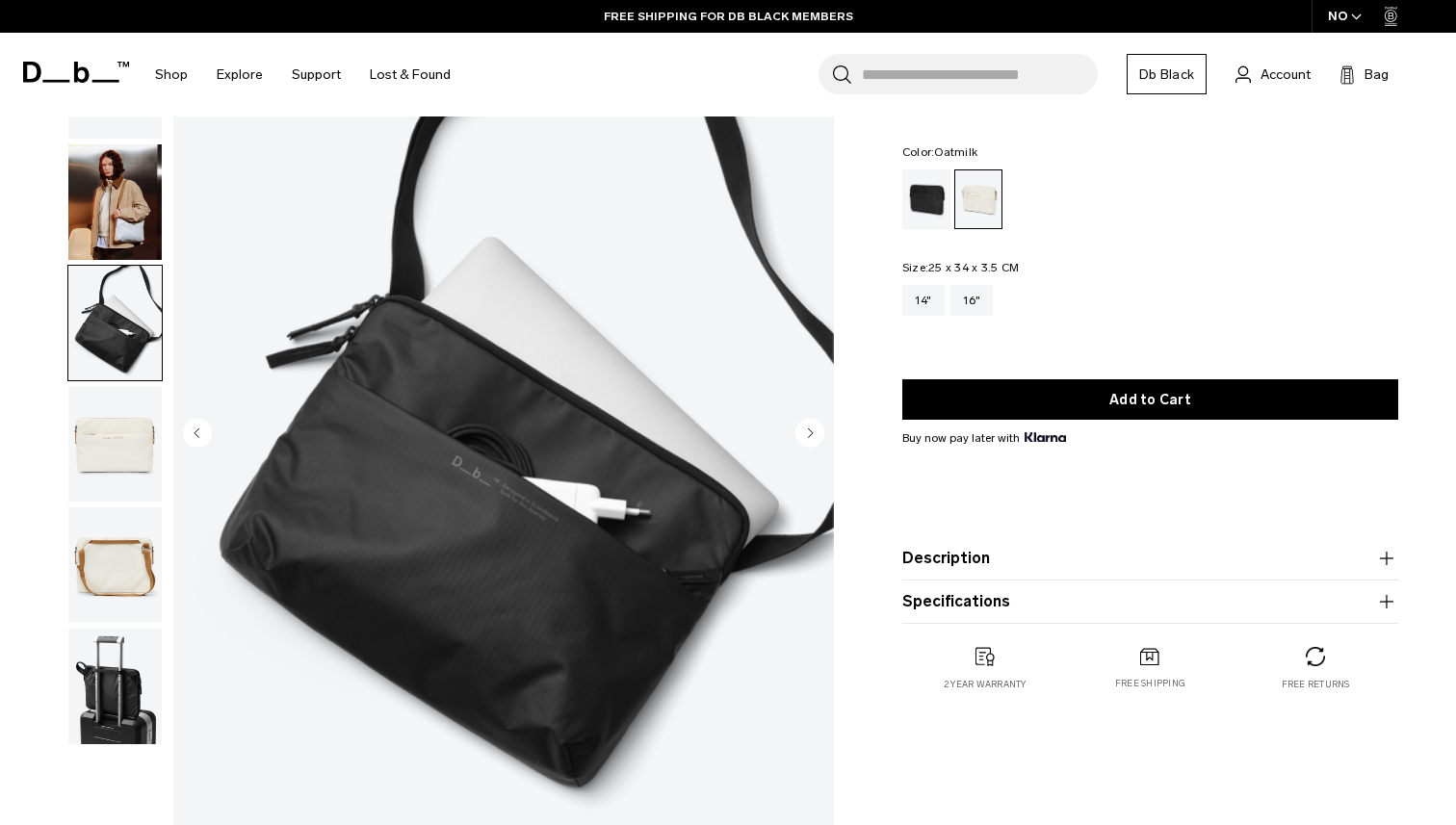
click at [128, 430] on img "button" at bounding box center [115, 444] width 94 height 115
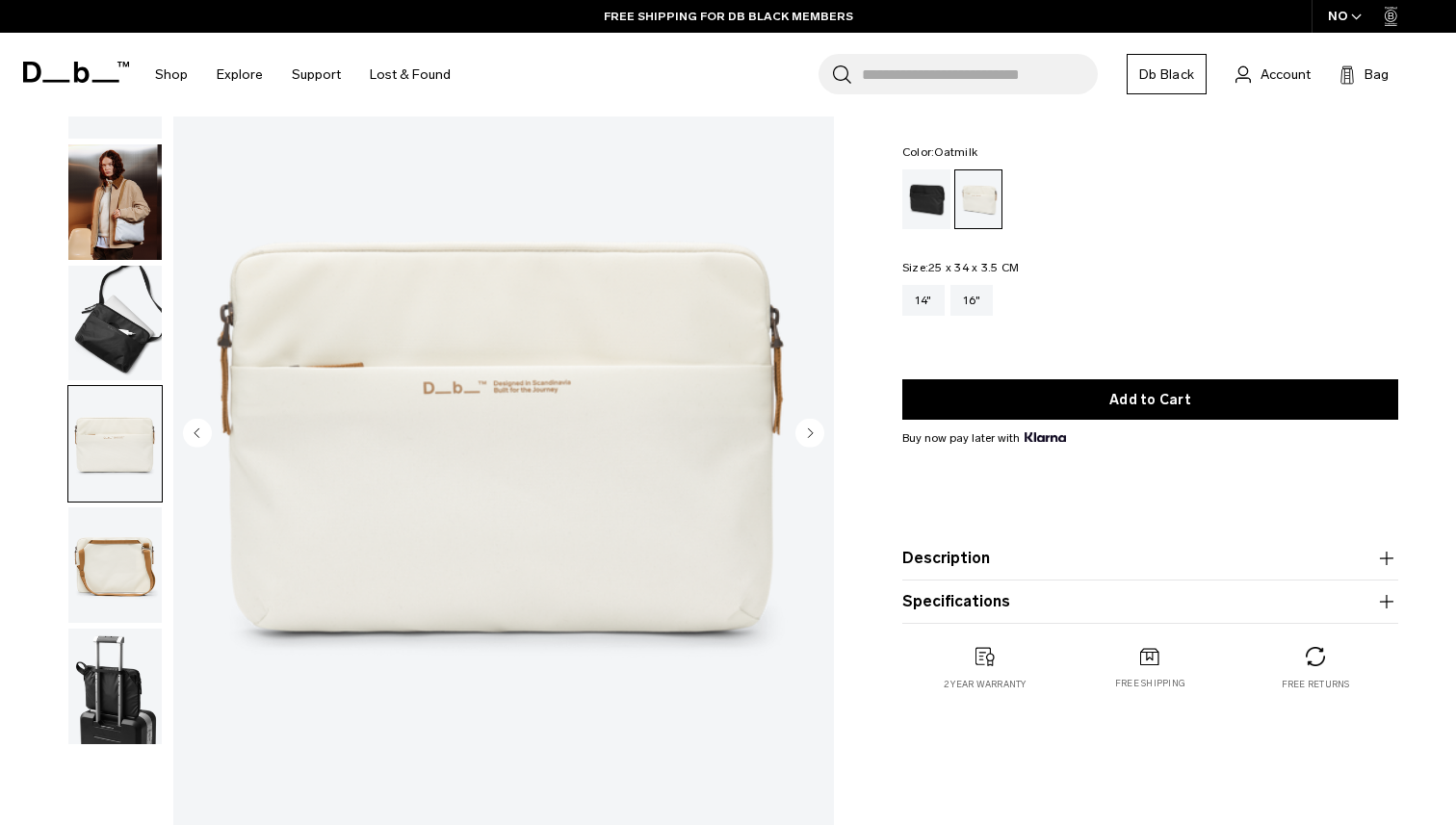
click at [123, 575] on img "button" at bounding box center [115, 565] width 94 height 115
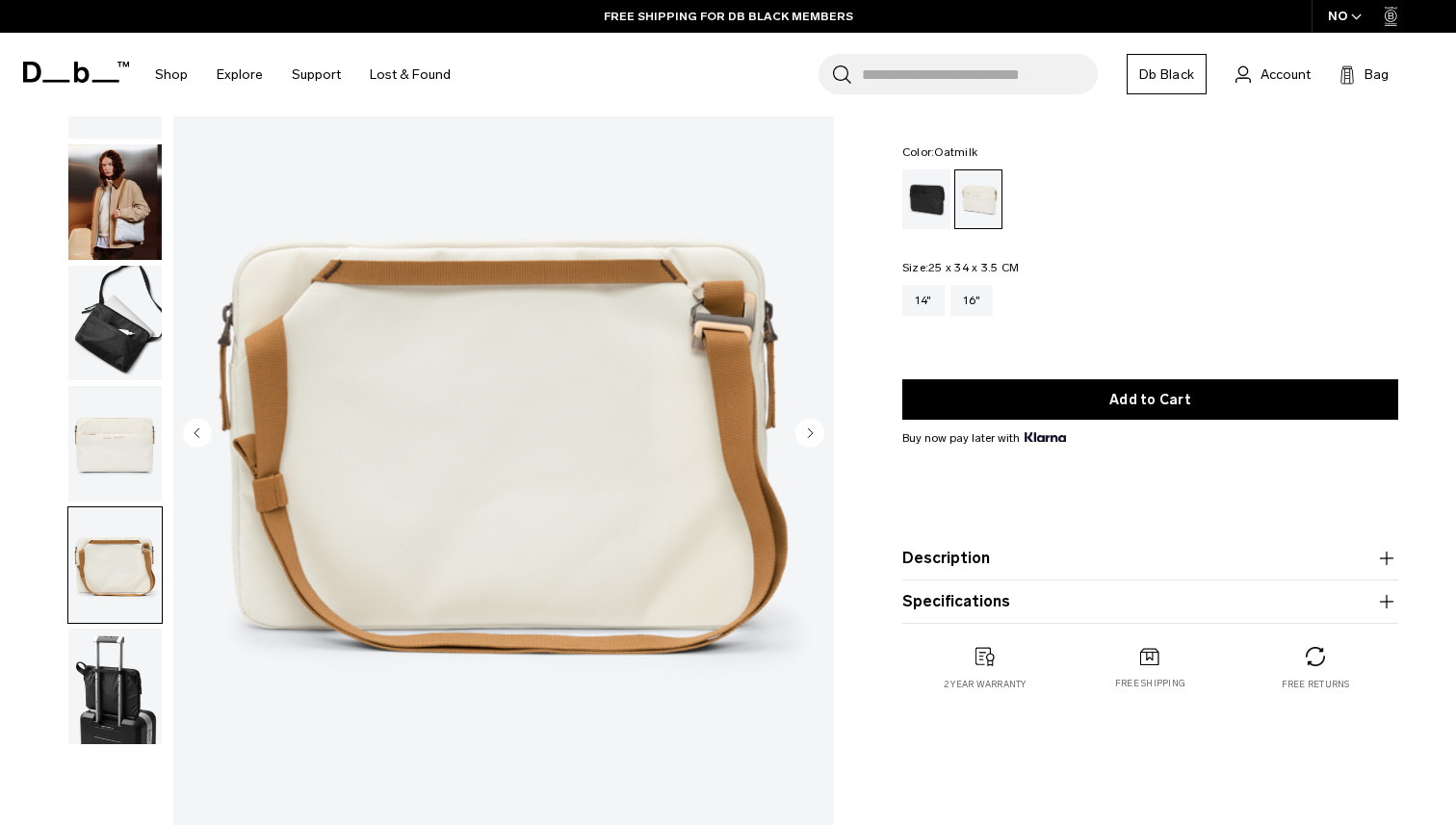
click at [132, 695] on img "button" at bounding box center [115, 686] width 94 height 115
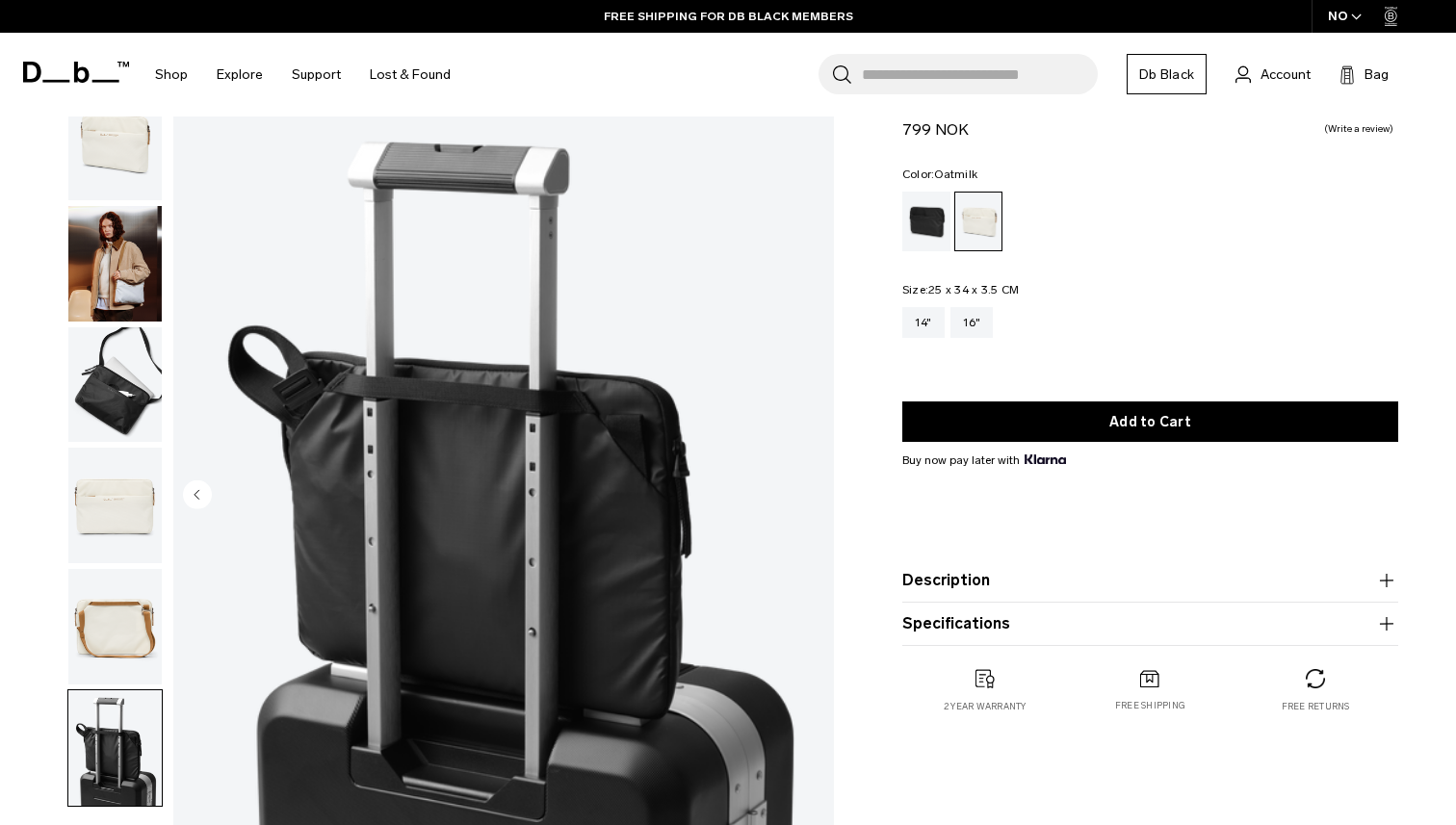
scroll to position [0, 0]
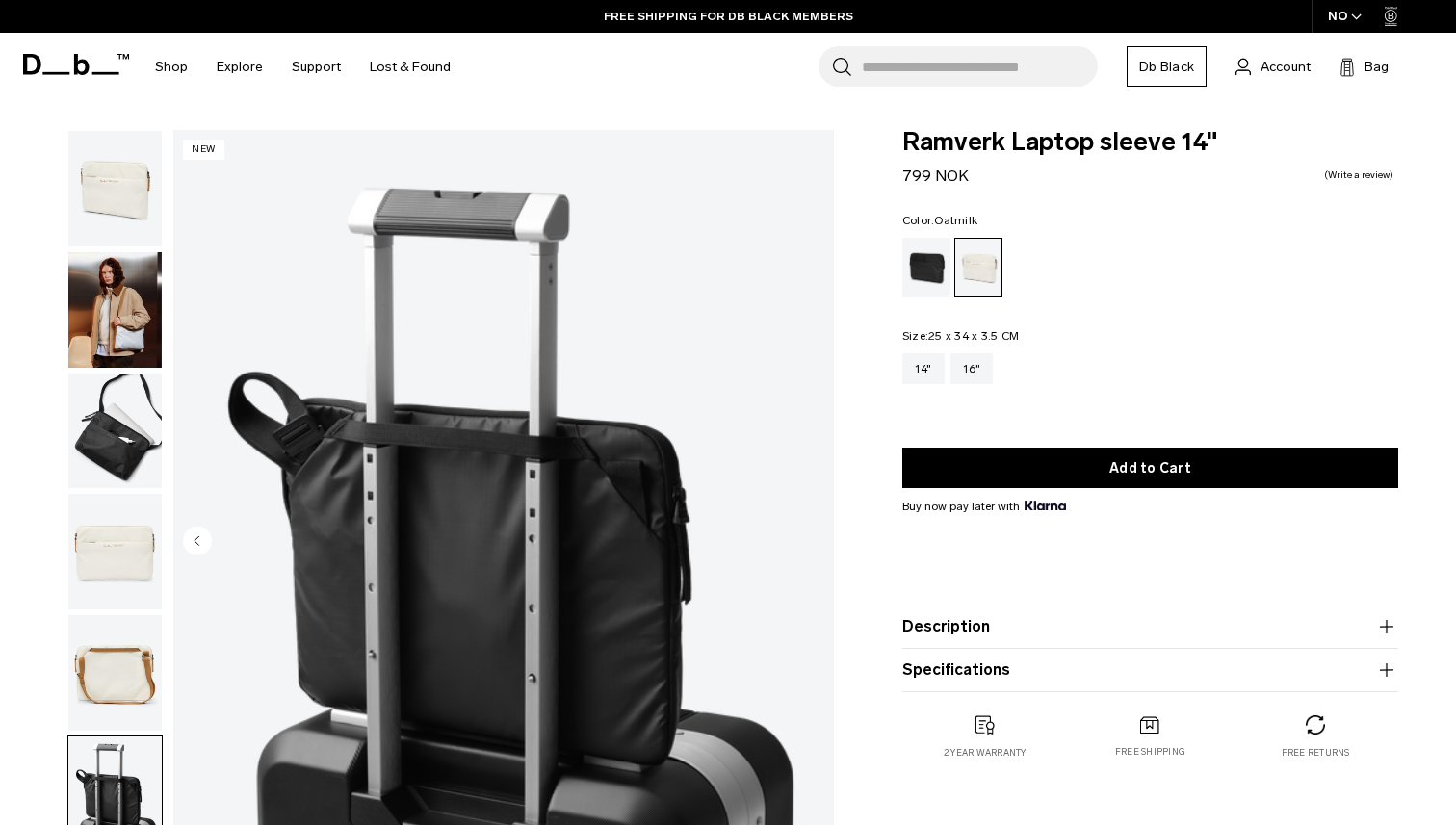
click at [117, 204] on img "button" at bounding box center [115, 189] width 94 height 115
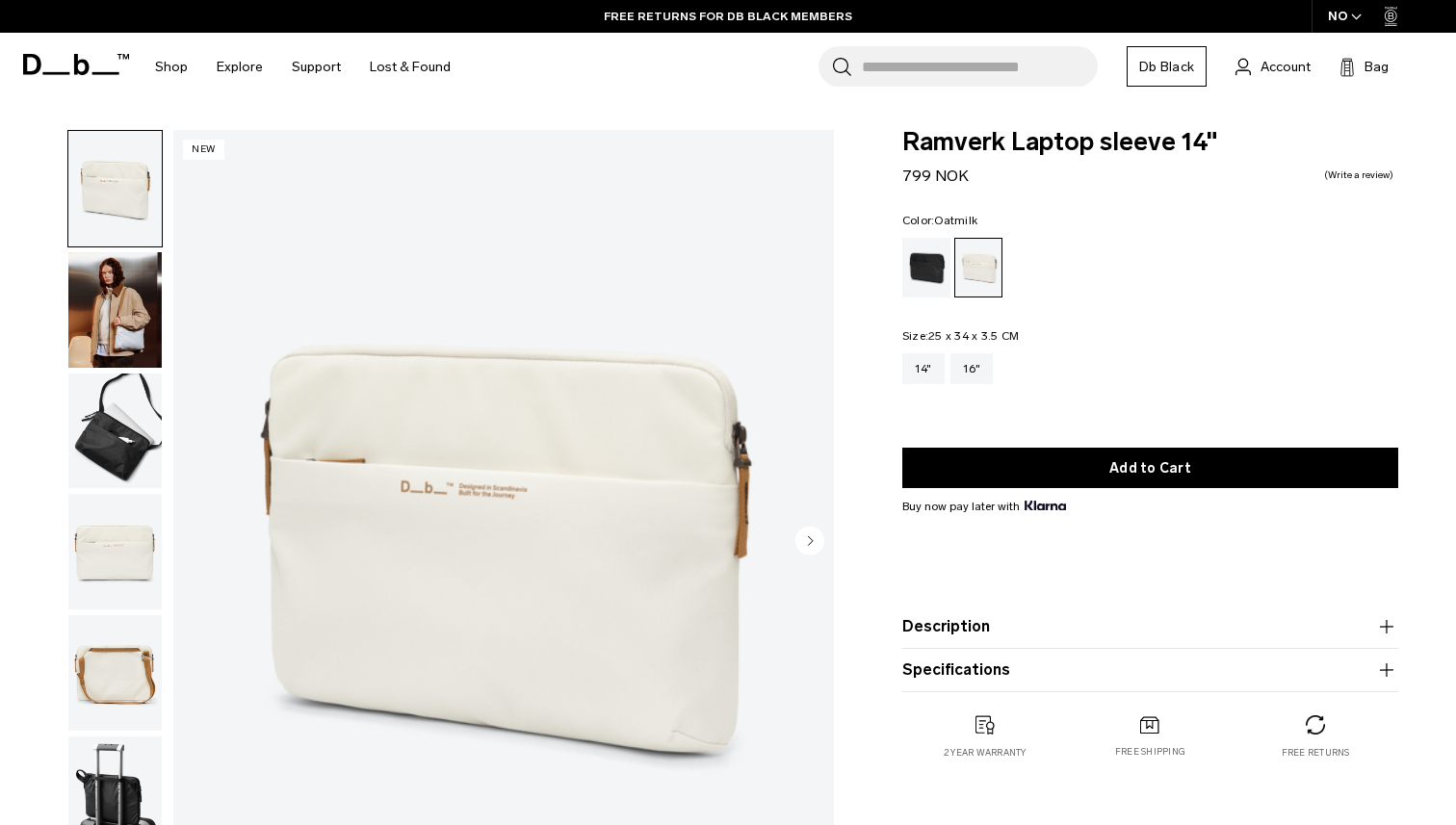
click at [573, 234] on img "1 / 6" at bounding box center [503, 543] width 660 height 825
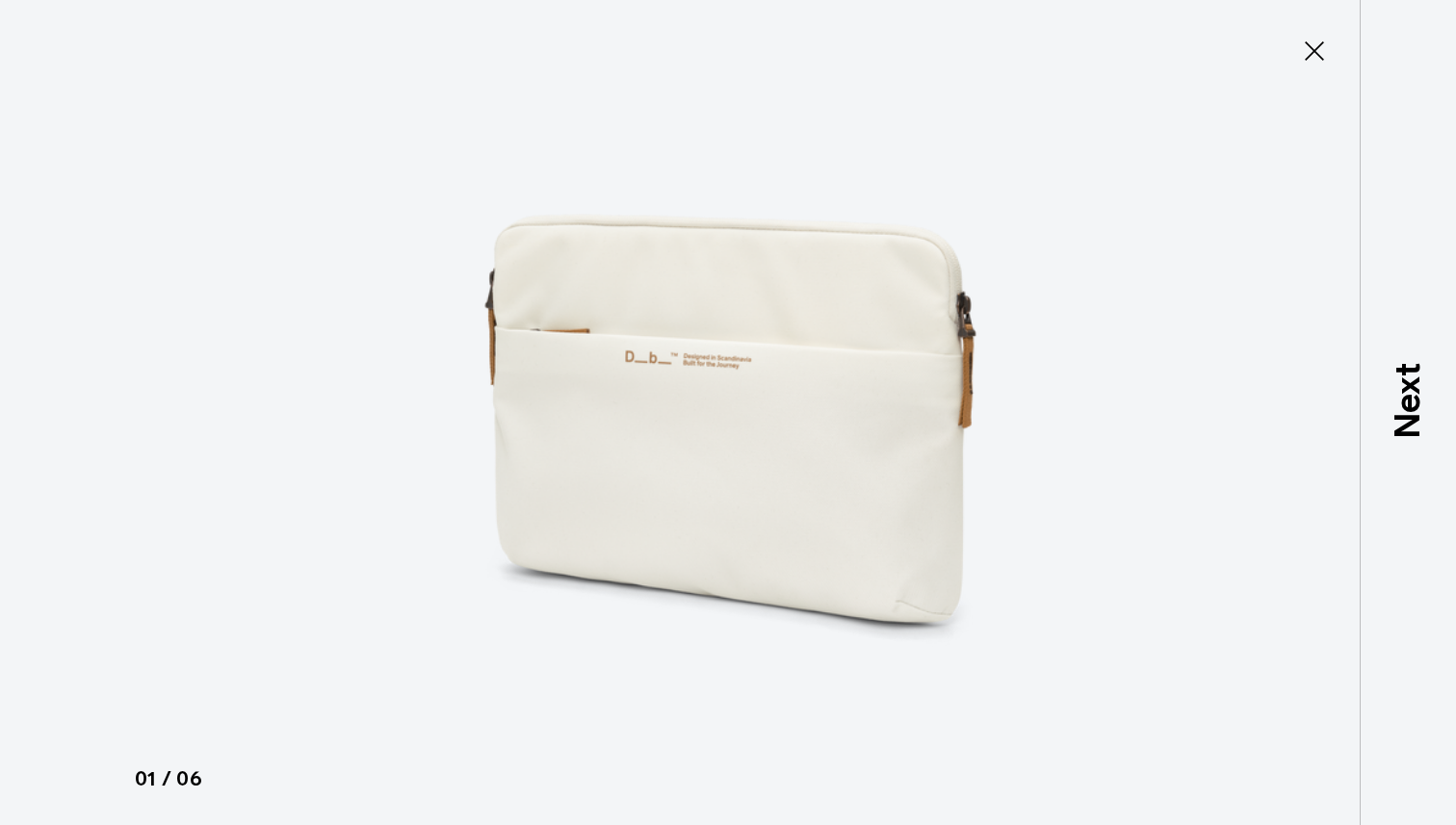
click at [1321, 51] on icon at bounding box center [1314, 51] width 31 height 31
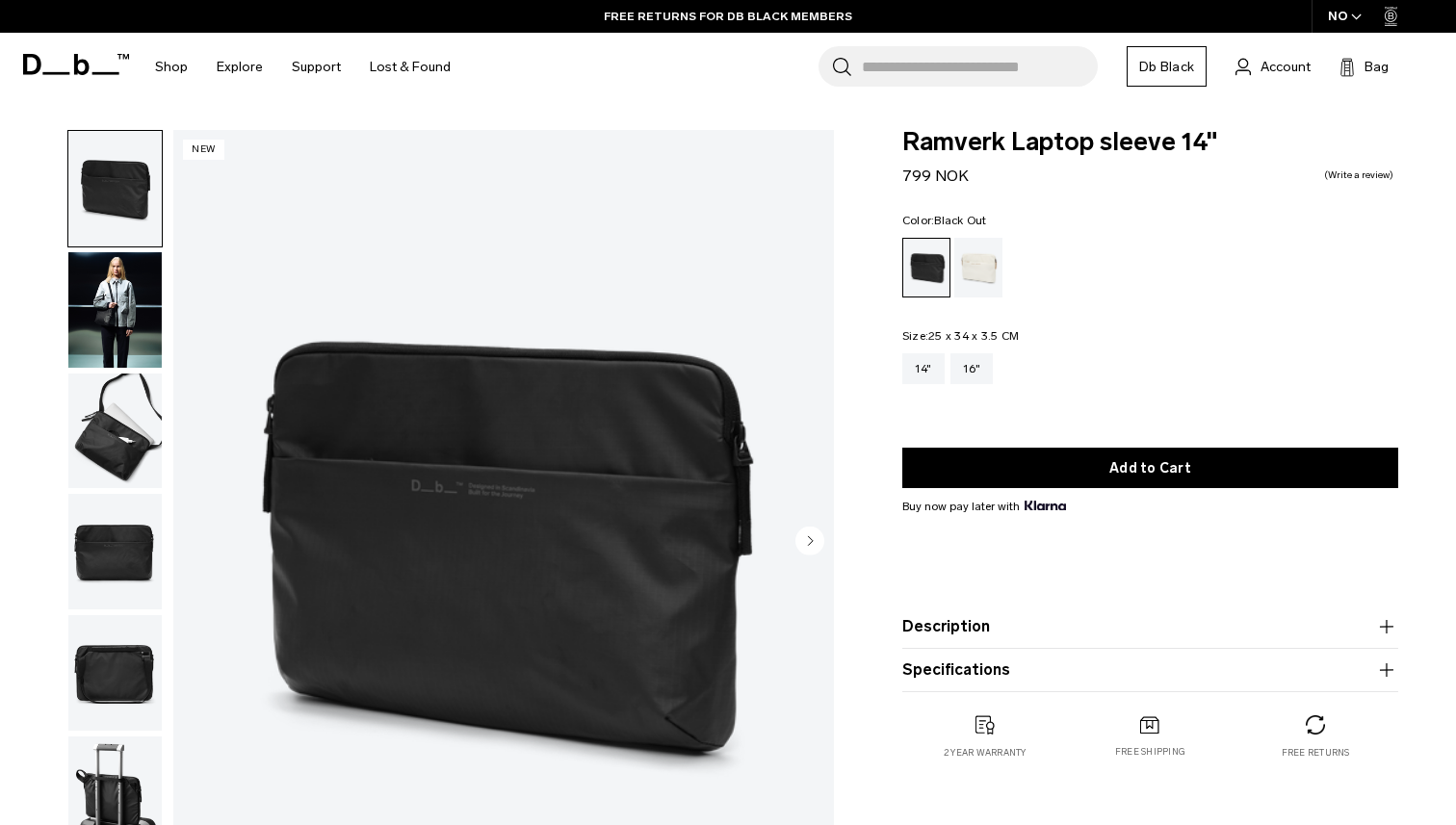
click at [137, 442] on img "button" at bounding box center [115, 431] width 94 height 115
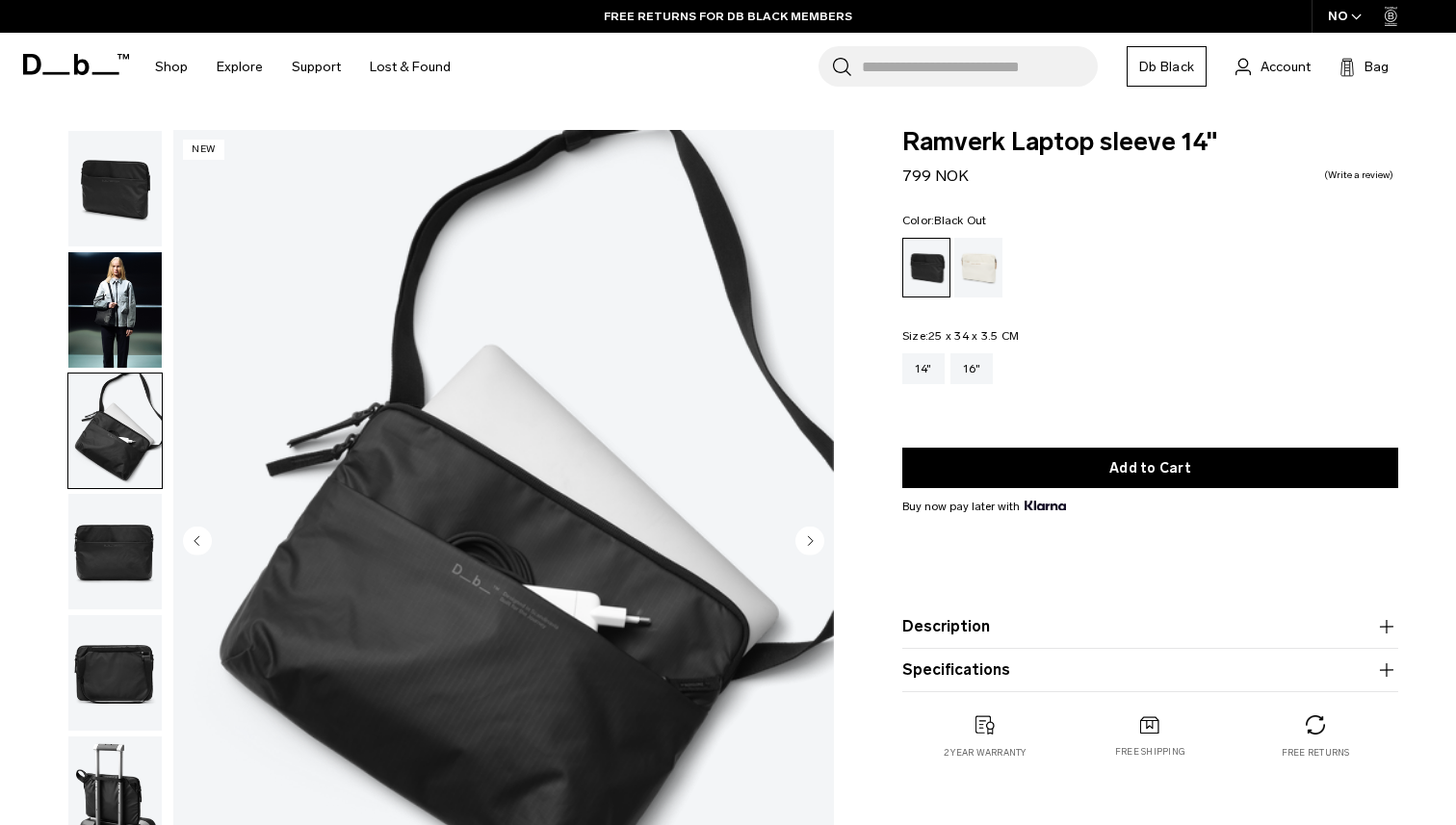
click at [138, 643] on img "button" at bounding box center [115, 673] width 94 height 115
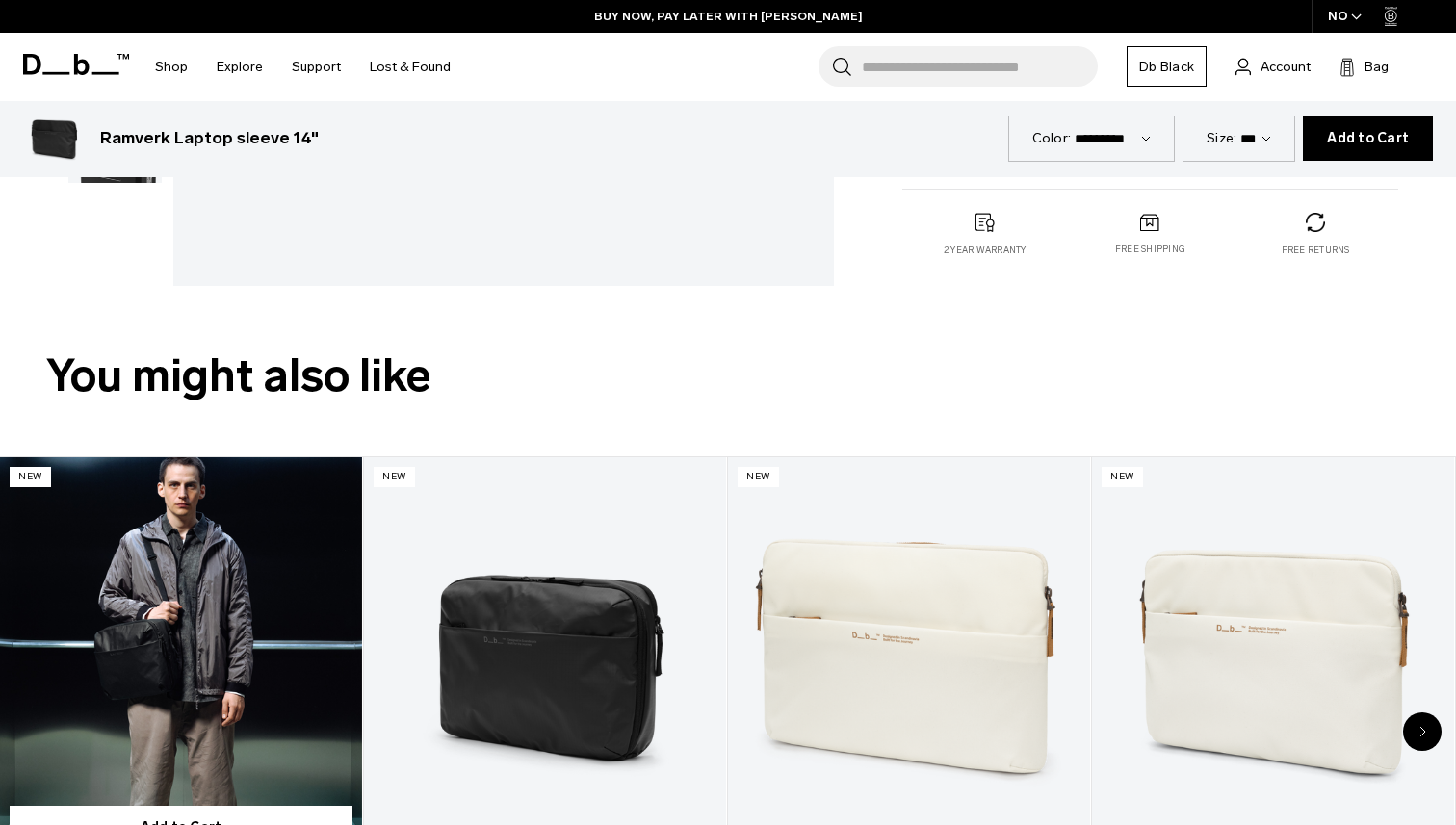
scroll to position [628, 0]
